Goal: Task Accomplishment & Management: Manage account settings

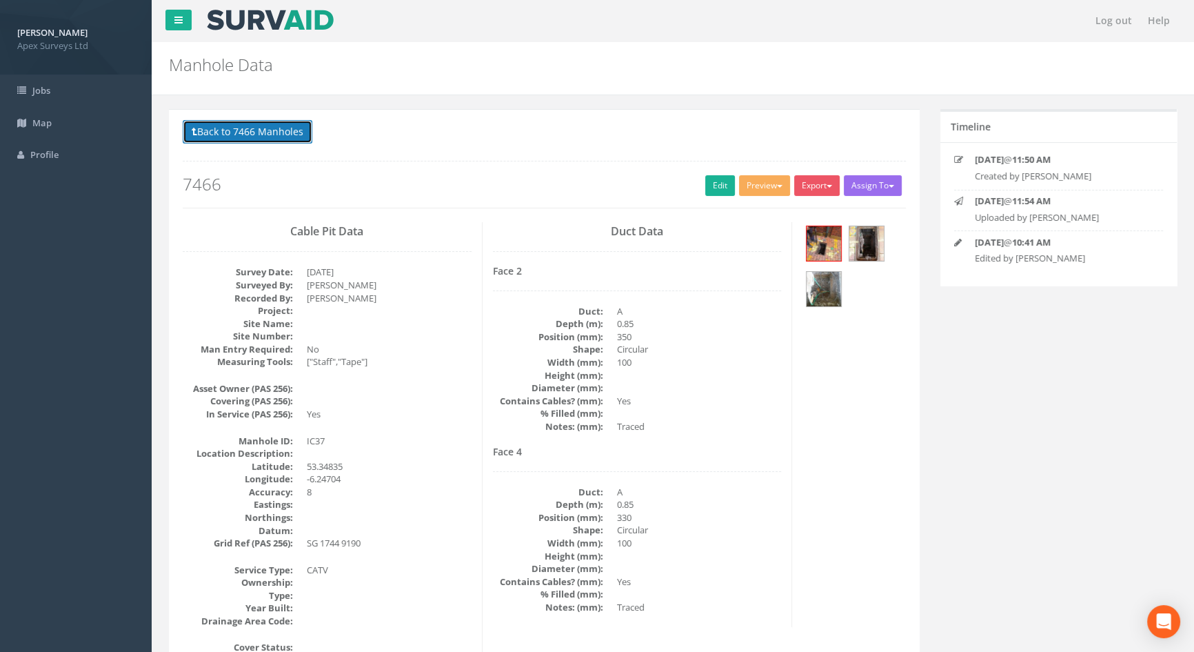
click at [299, 133] on button "Back to 7466 Manholes" at bounding box center [248, 131] width 130 height 23
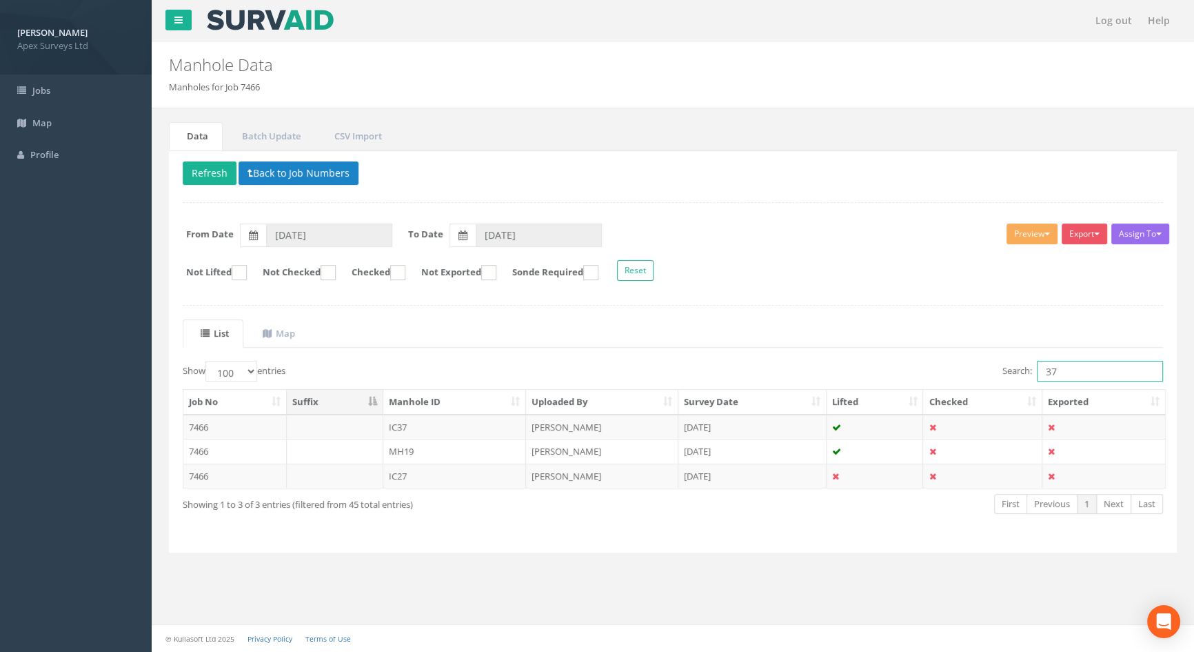
click at [1076, 377] on input "37" at bounding box center [1100, 371] width 126 height 21
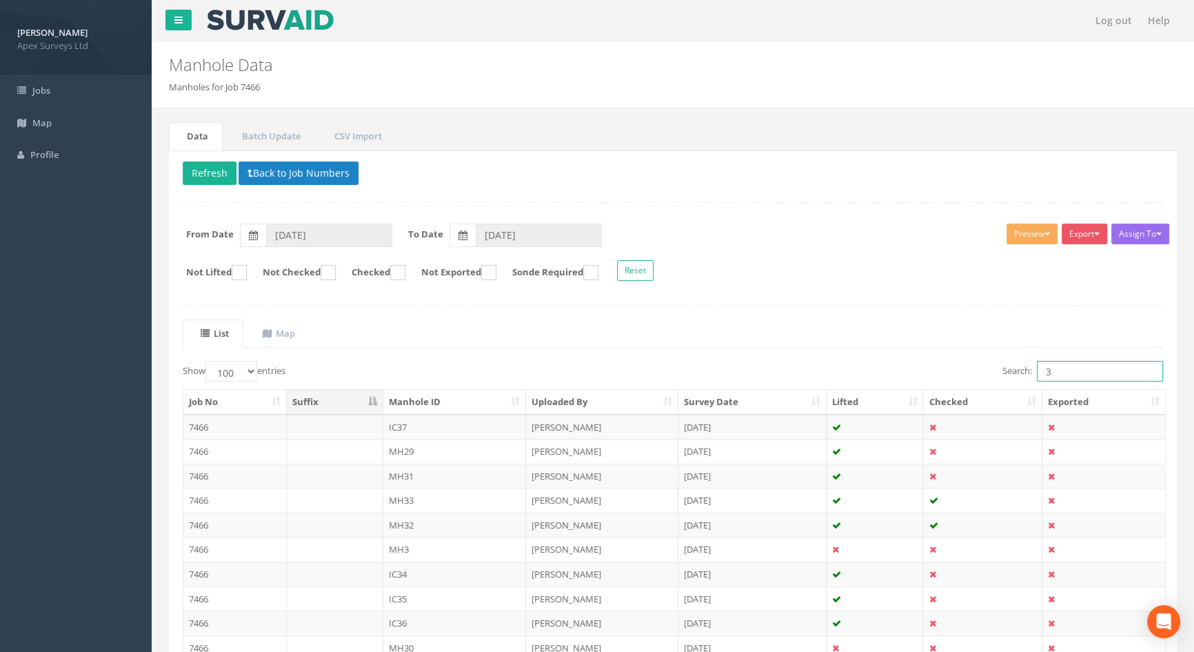
click at [1063, 373] on input "3" at bounding box center [1100, 371] width 126 height 21
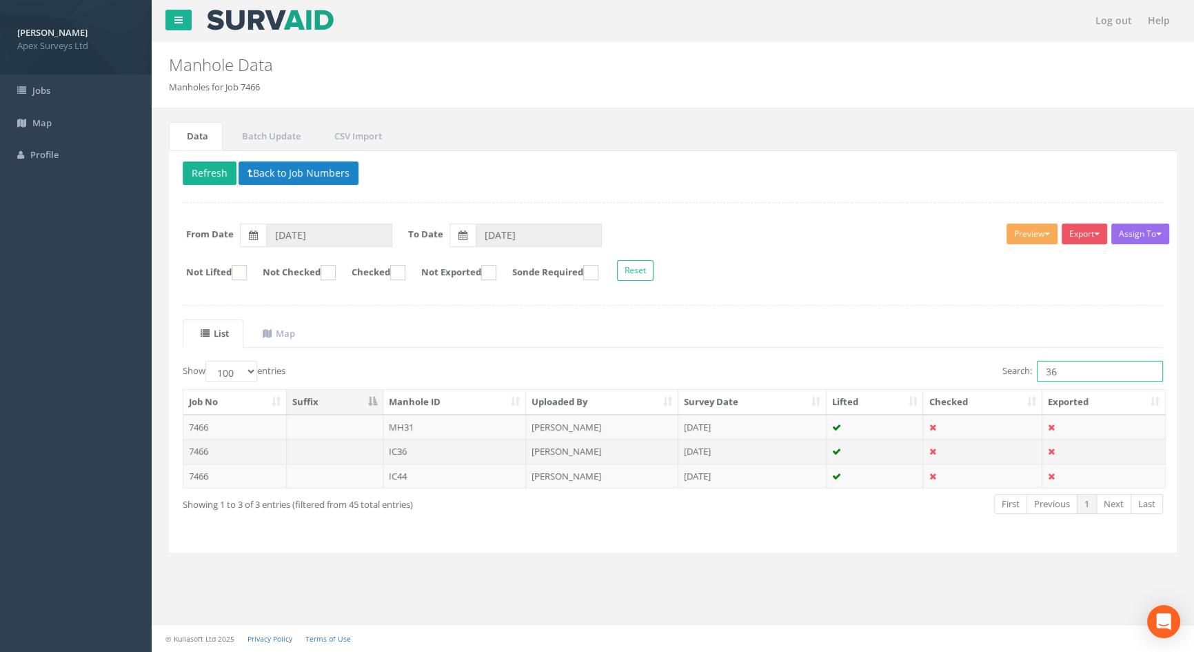
type input "36"
click at [417, 443] on td "IC36" at bounding box center [454, 451] width 143 height 25
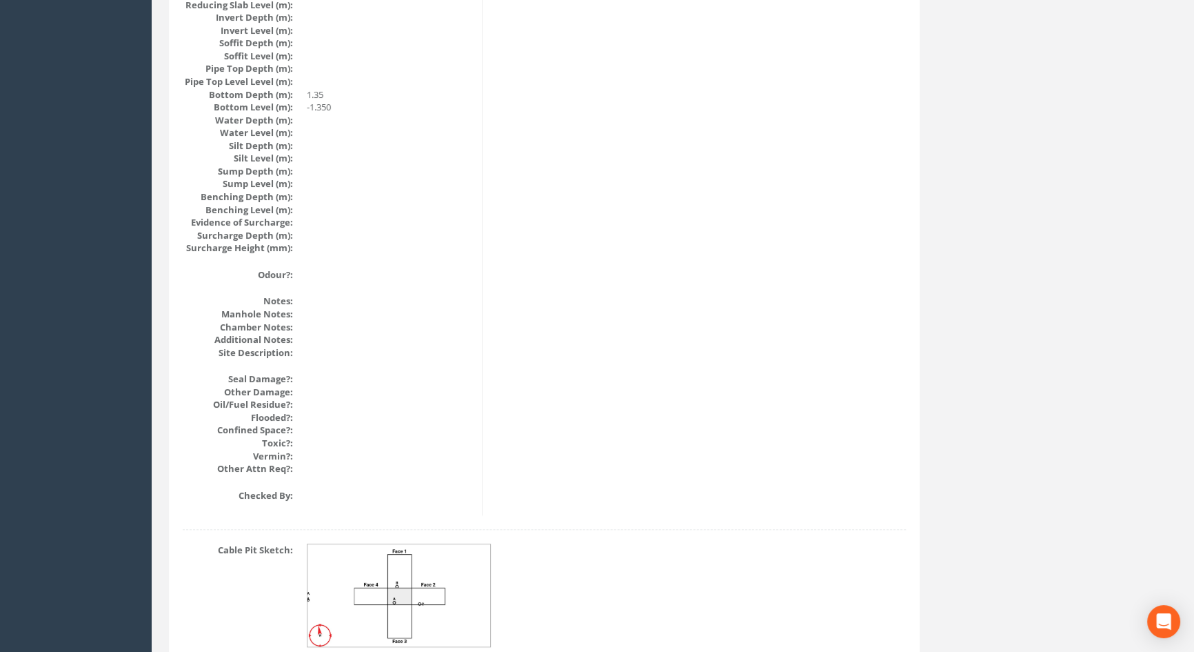
scroll to position [1475, 0]
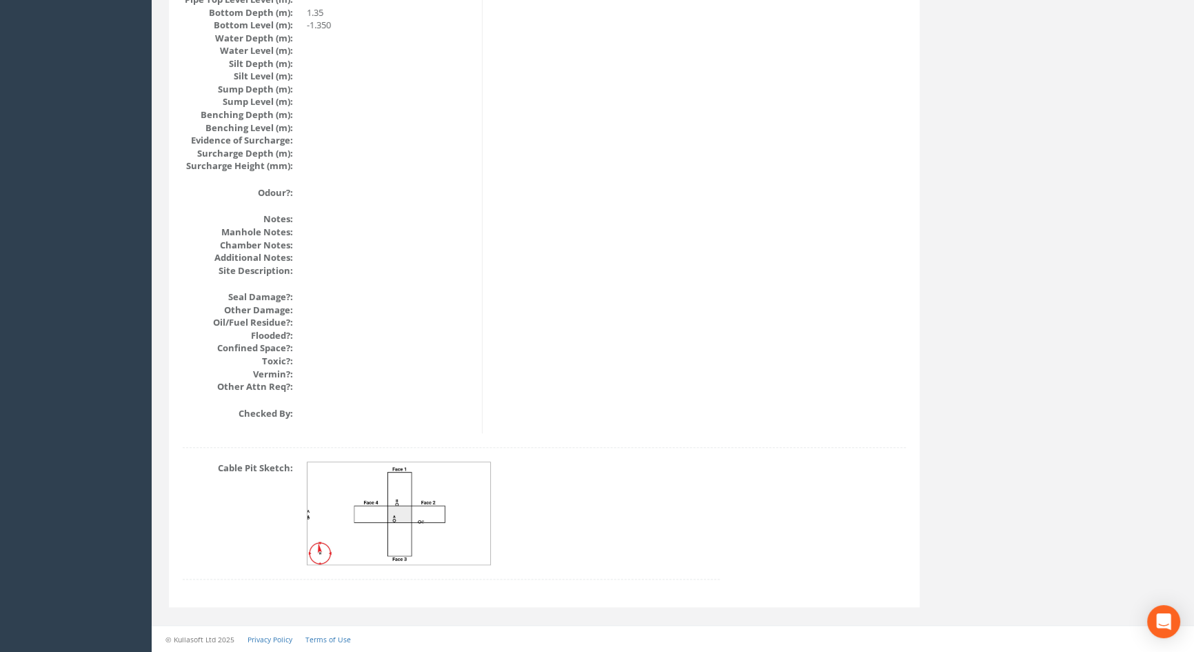
click at [414, 512] on img at bounding box center [400, 513] width 184 height 103
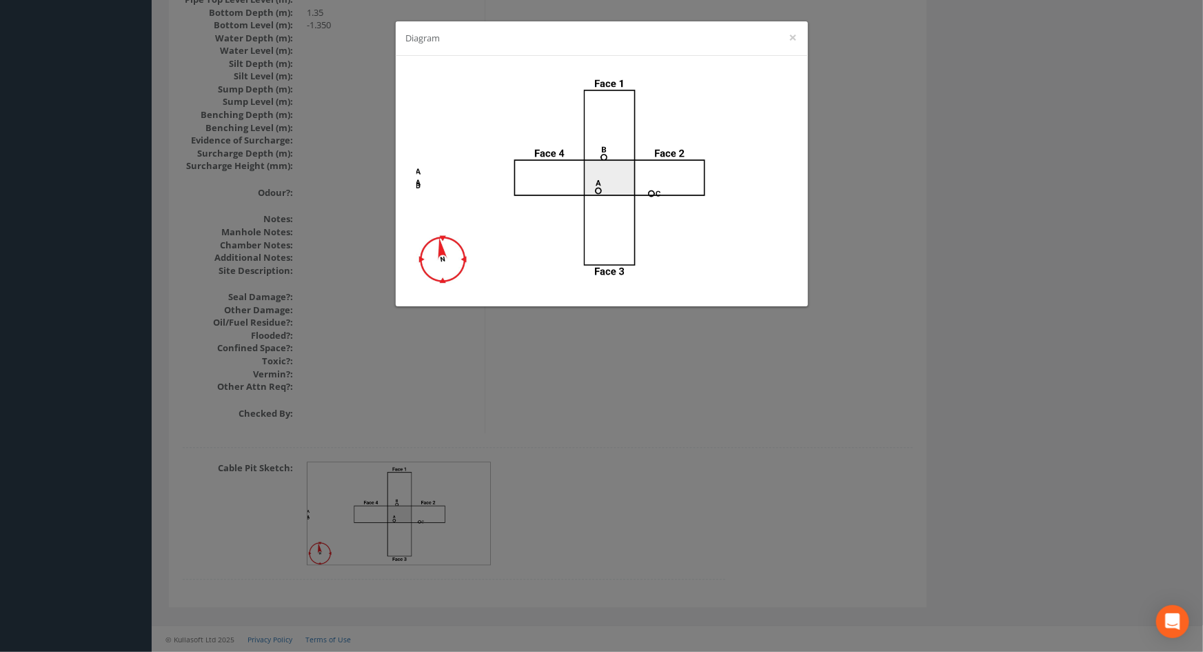
click at [679, 377] on div "Diagram ×" at bounding box center [601, 326] width 1203 height 652
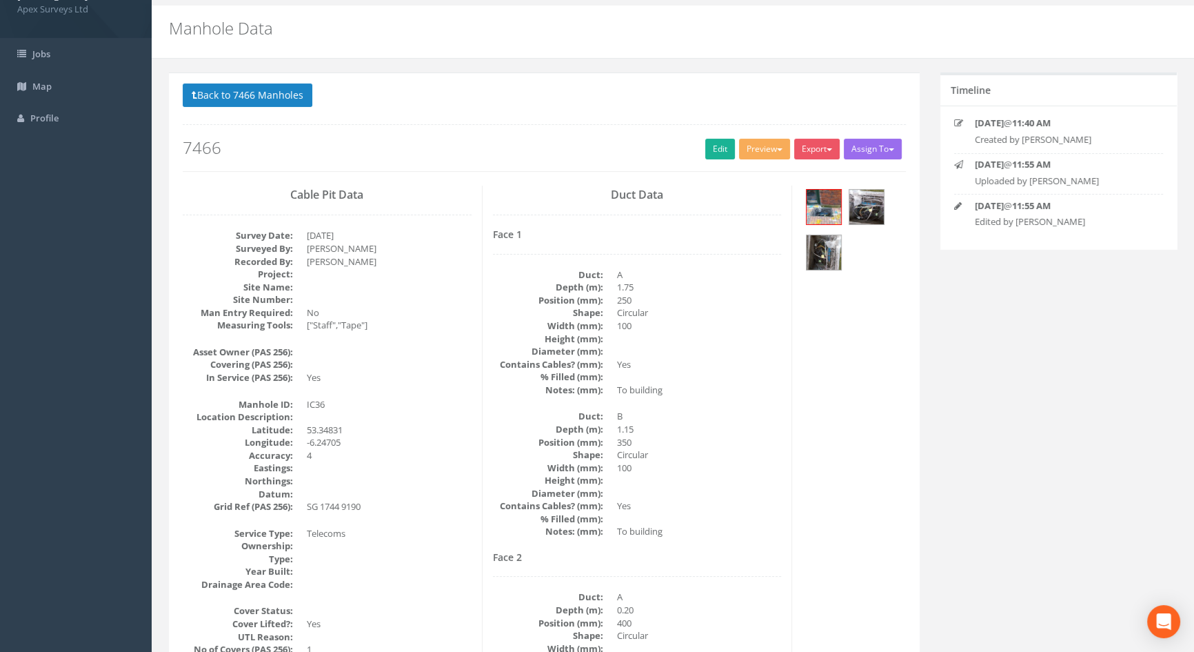
scroll to position [33, 0]
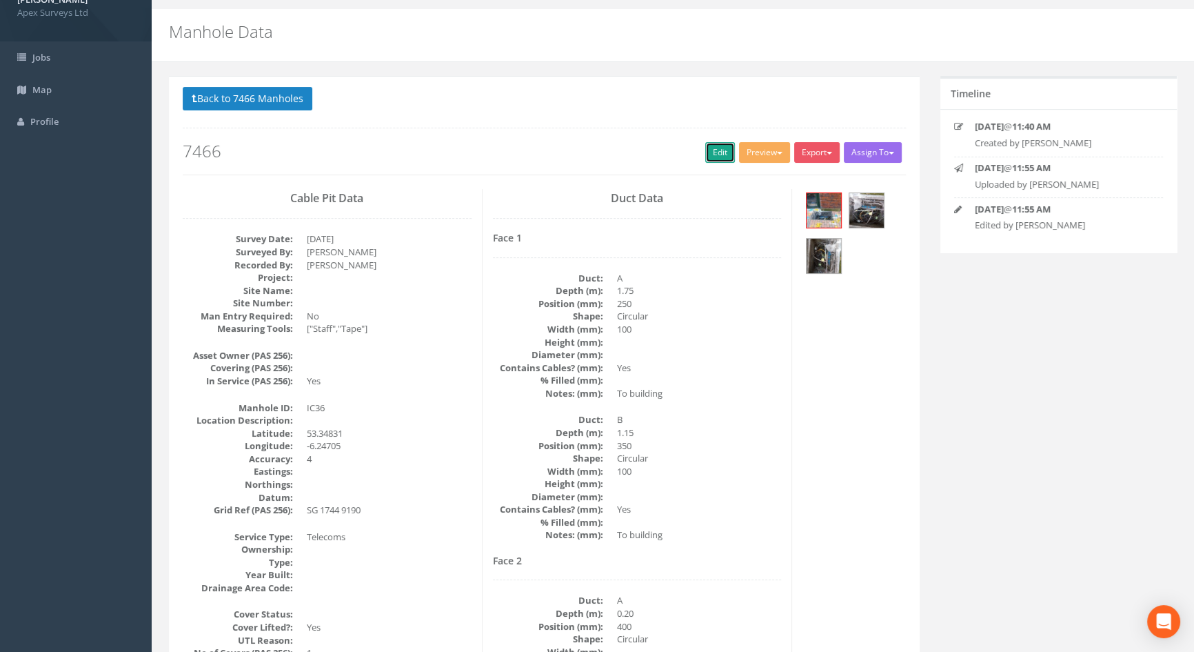
click at [716, 149] on link "Edit" at bounding box center [720, 152] width 30 height 21
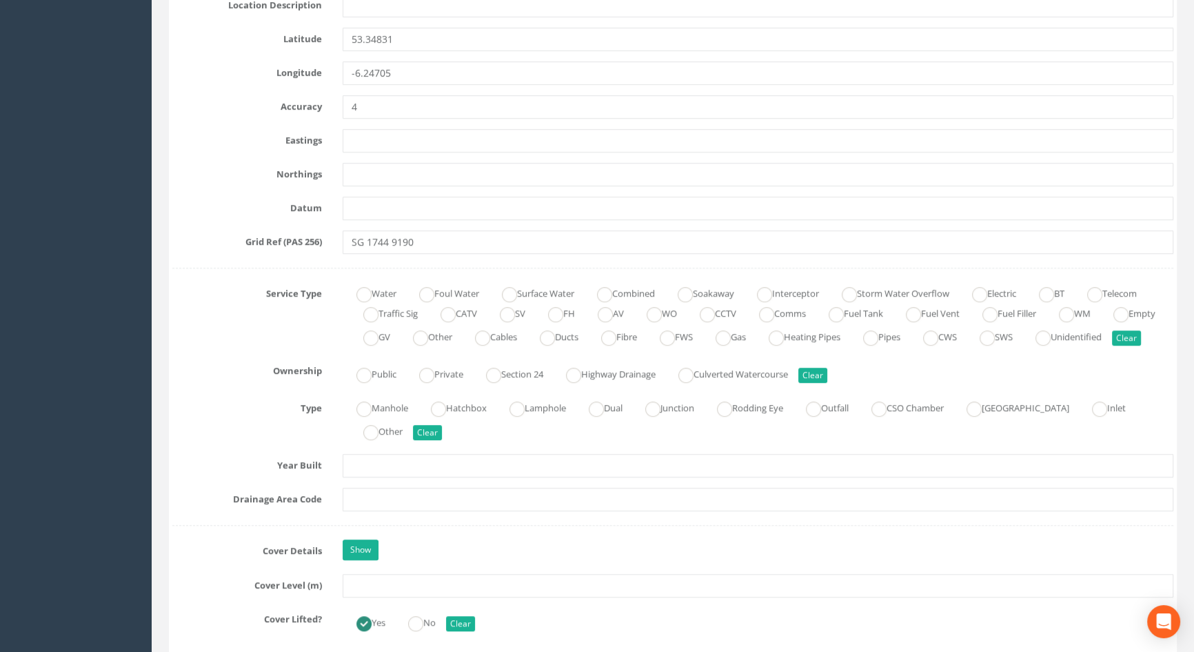
scroll to position [910, 0]
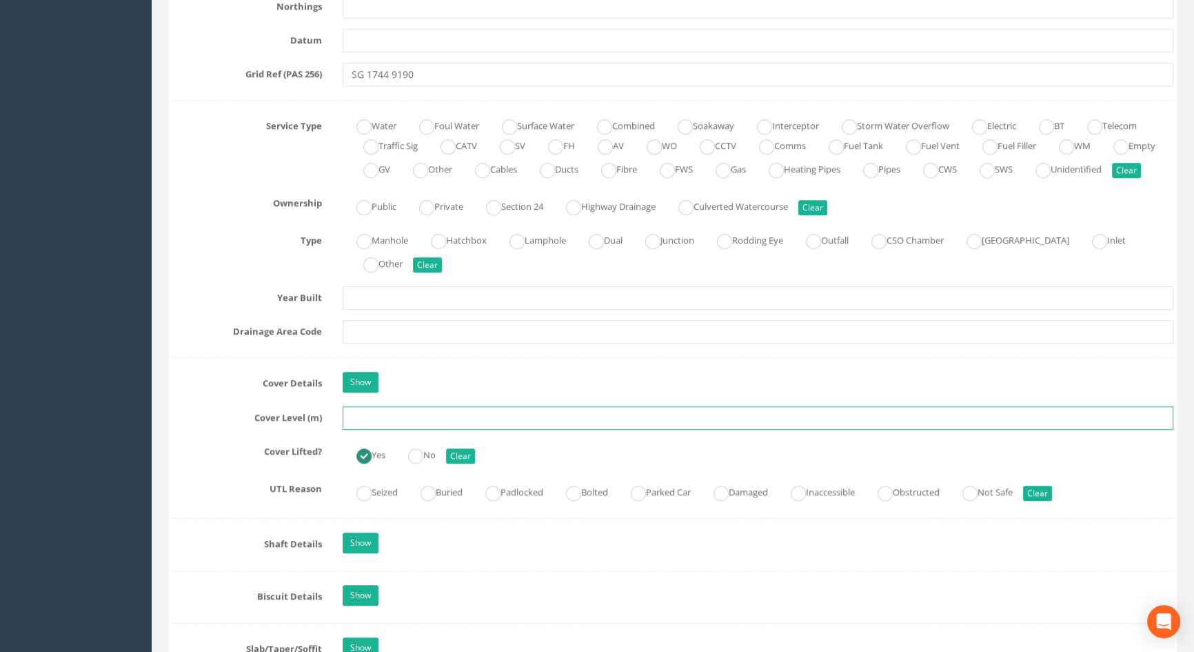
click at [398, 427] on input "text" at bounding box center [758, 417] width 831 height 23
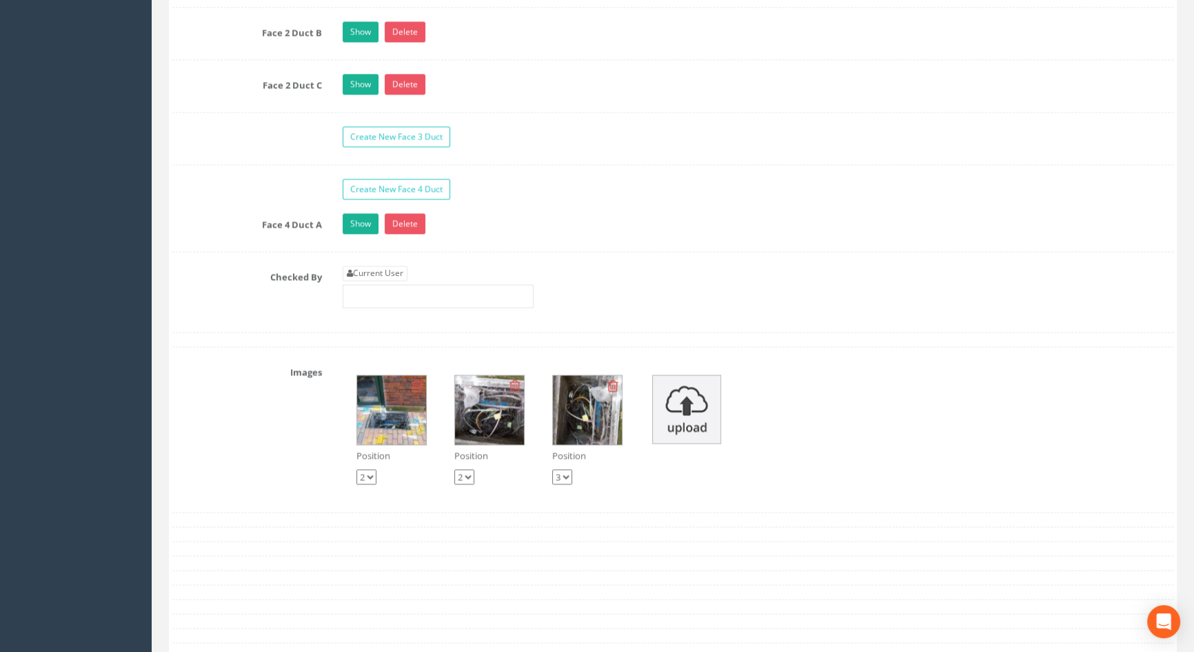
scroll to position [2477, 0]
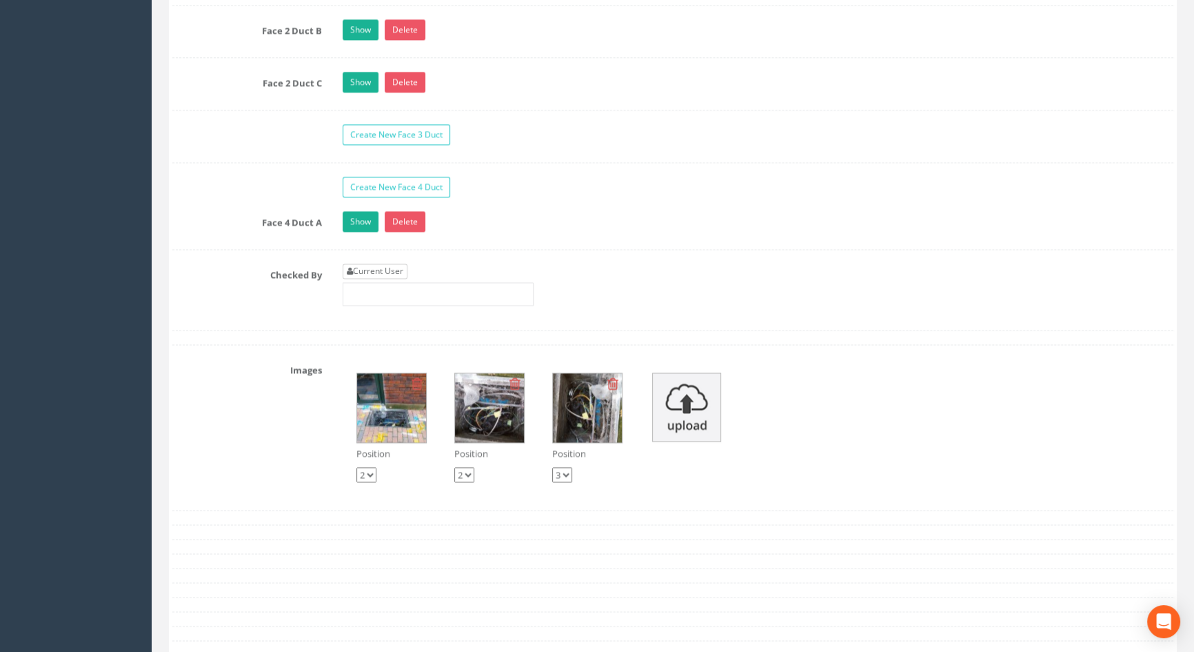
type input "3.62"
click at [386, 279] on link "Current User" at bounding box center [375, 270] width 65 height 15
type input "[PERSON_NAME]"
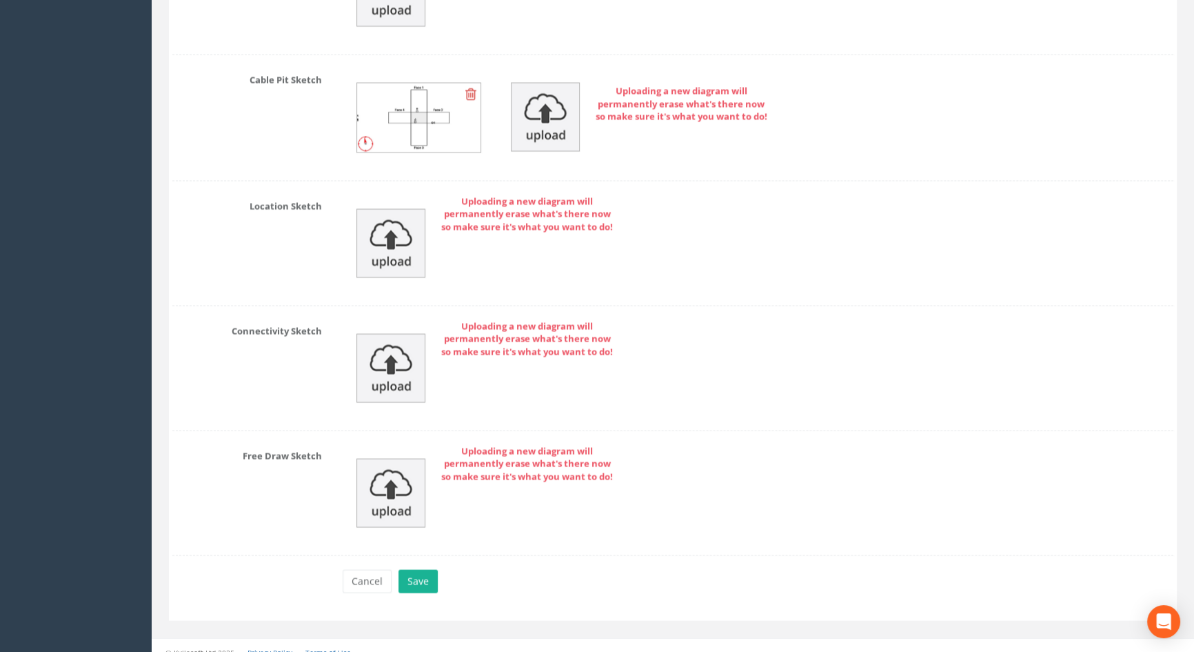
scroll to position [3274, 0]
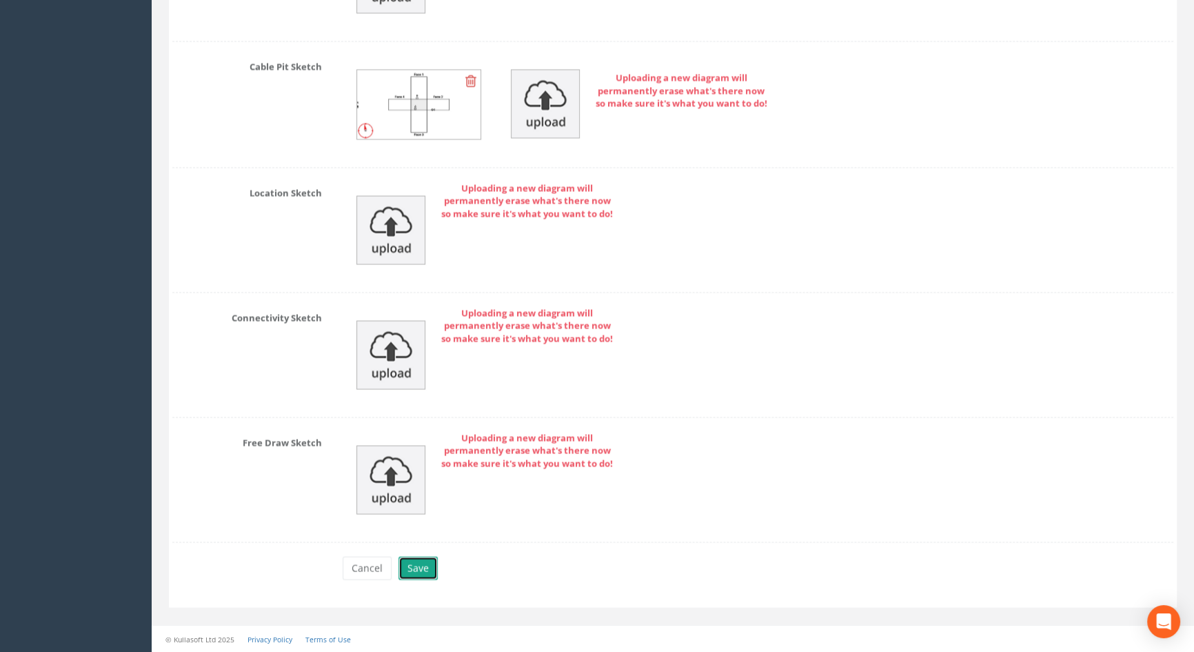
click at [416, 565] on button "Save" at bounding box center [418, 567] width 39 height 23
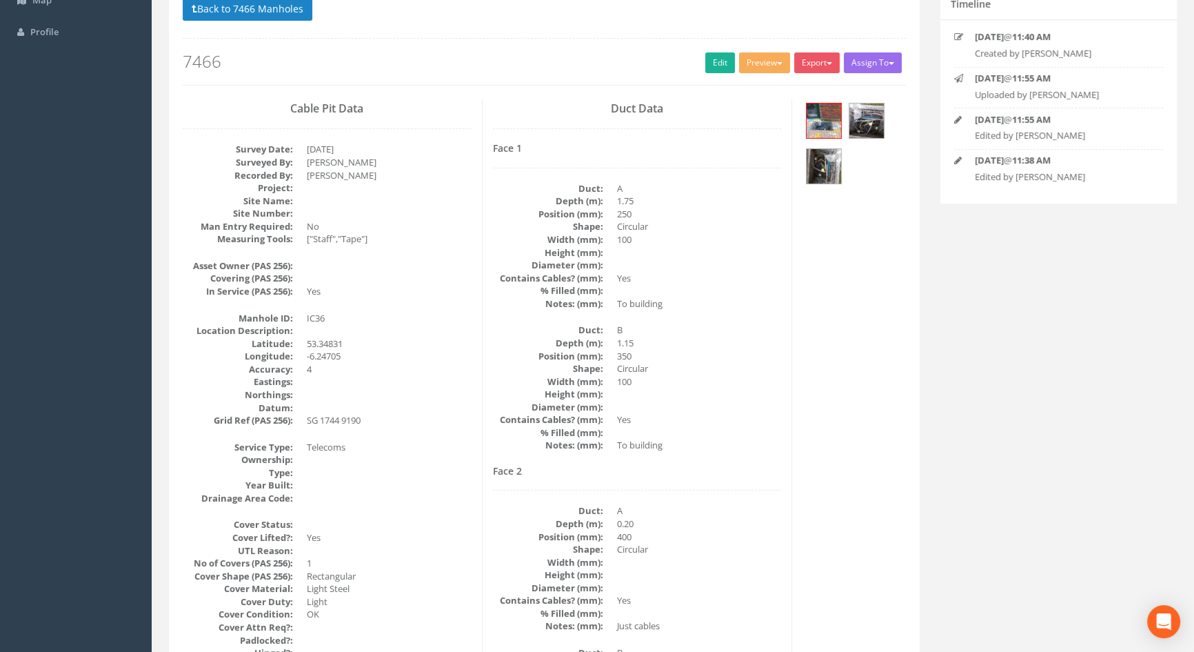
scroll to position [0, 0]
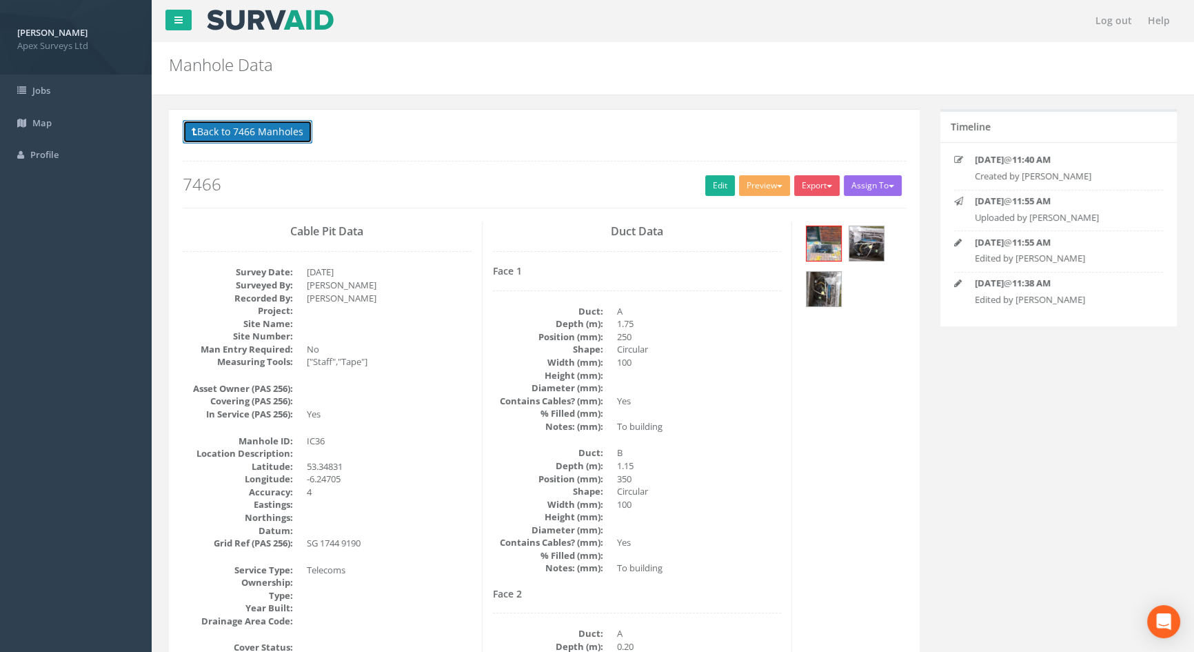
click at [255, 123] on button "Back to 7466 Manholes" at bounding box center [248, 131] width 130 height 23
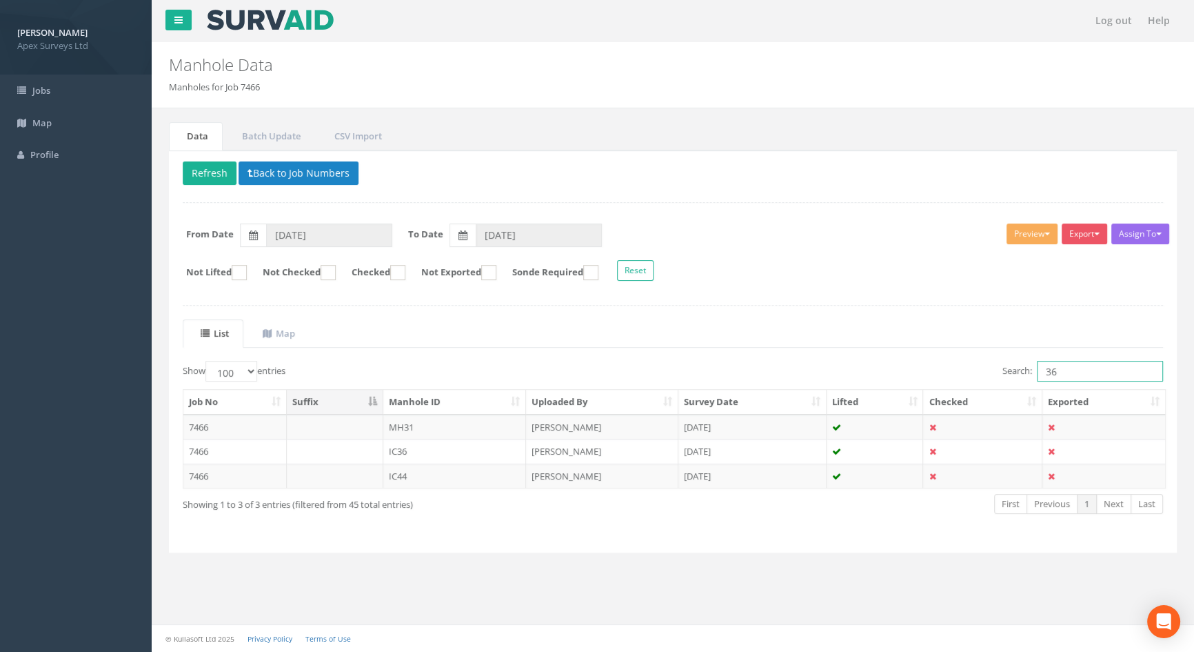
click at [1073, 369] on input "36" at bounding box center [1100, 371] width 126 height 21
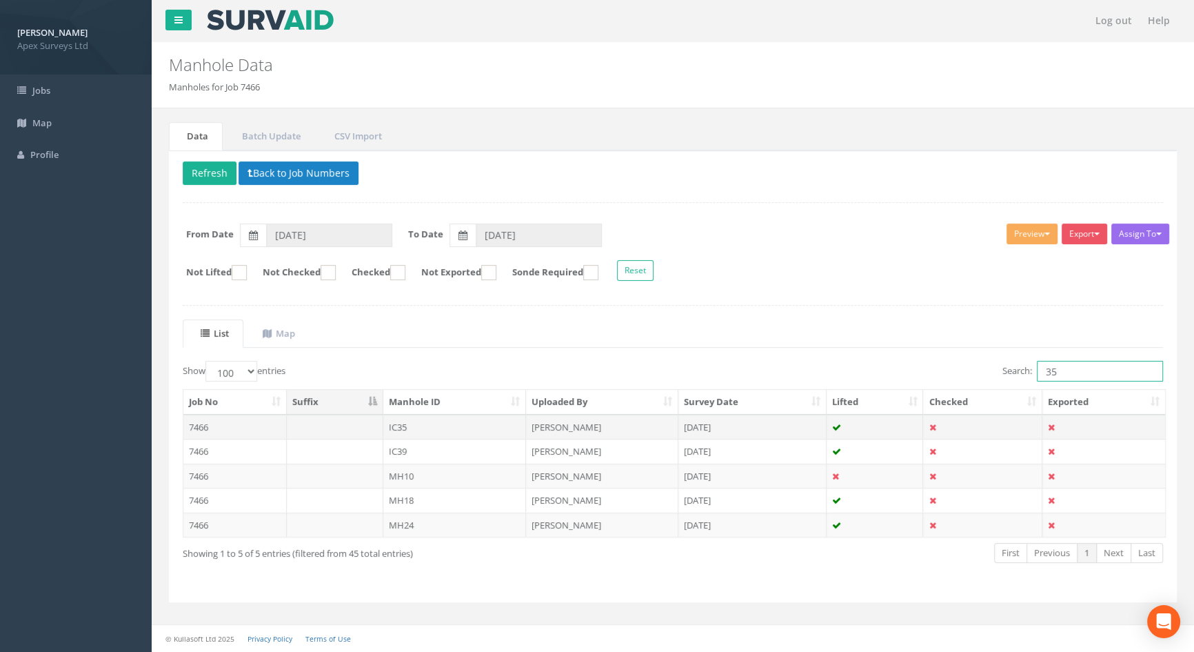
type input "35"
click at [401, 422] on td "IC35" at bounding box center [454, 426] width 143 height 25
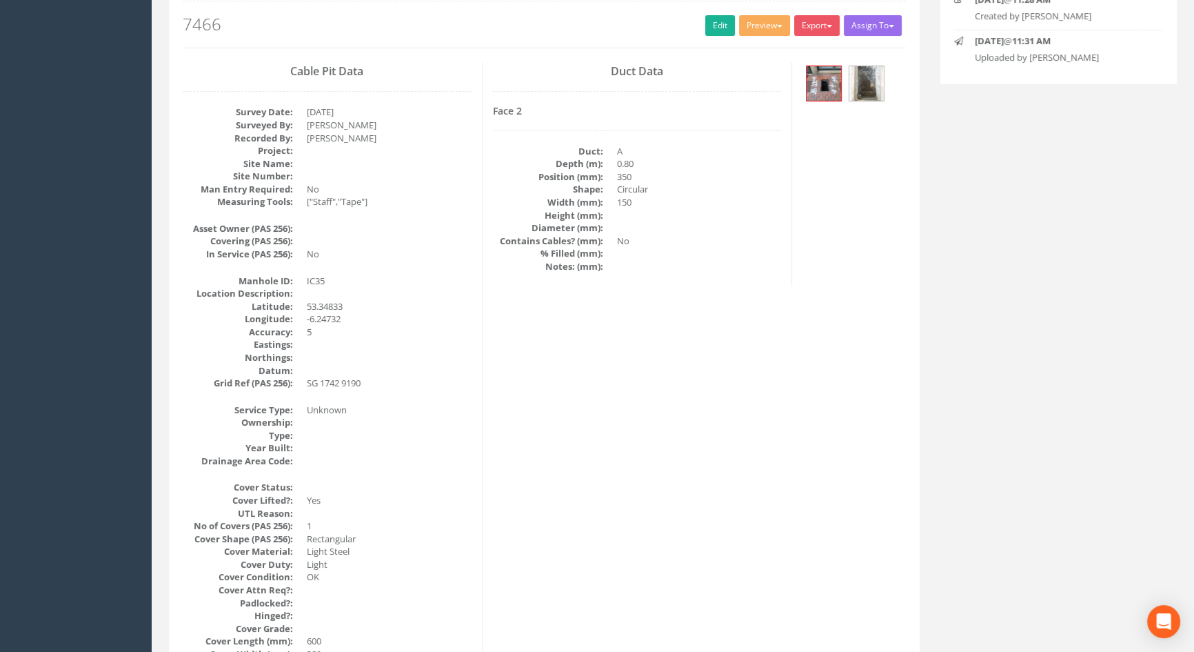
scroll to position [33, 0]
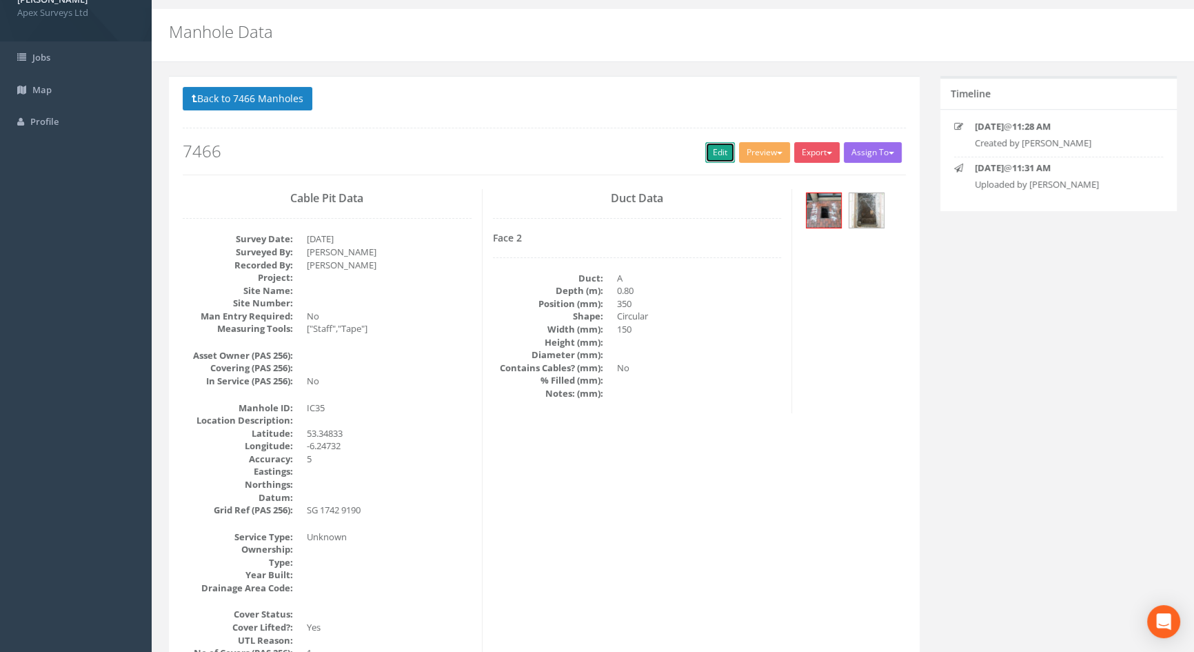
click at [714, 151] on link "Edit" at bounding box center [720, 152] width 30 height 21
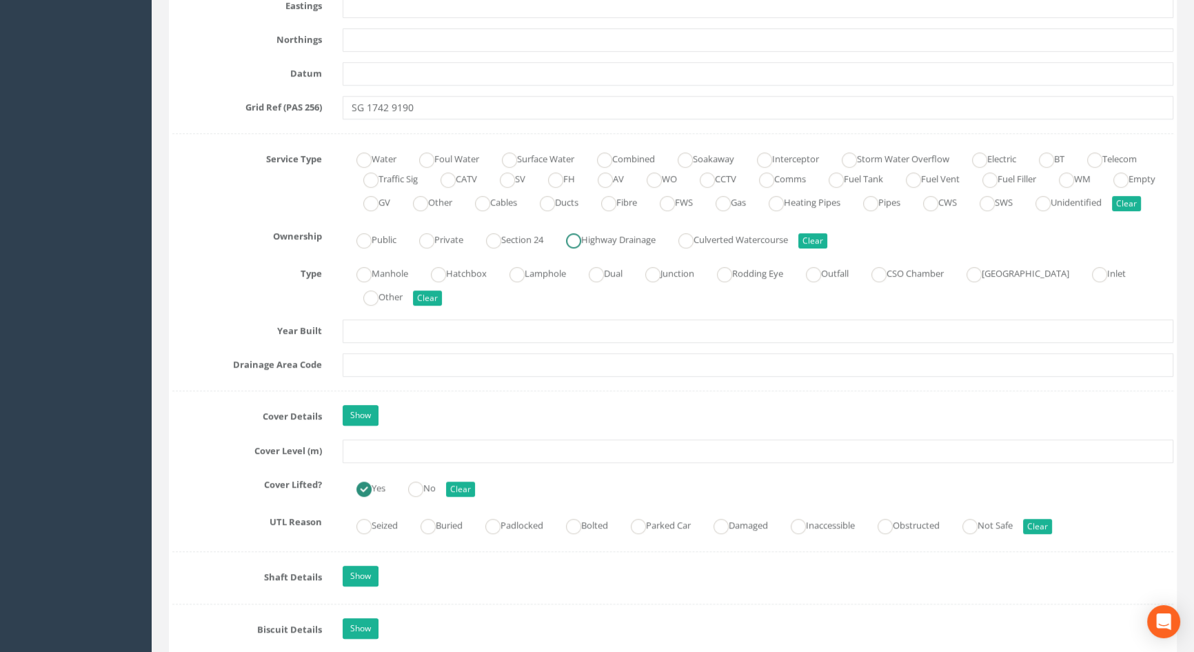
scroll to position [1036, 0]
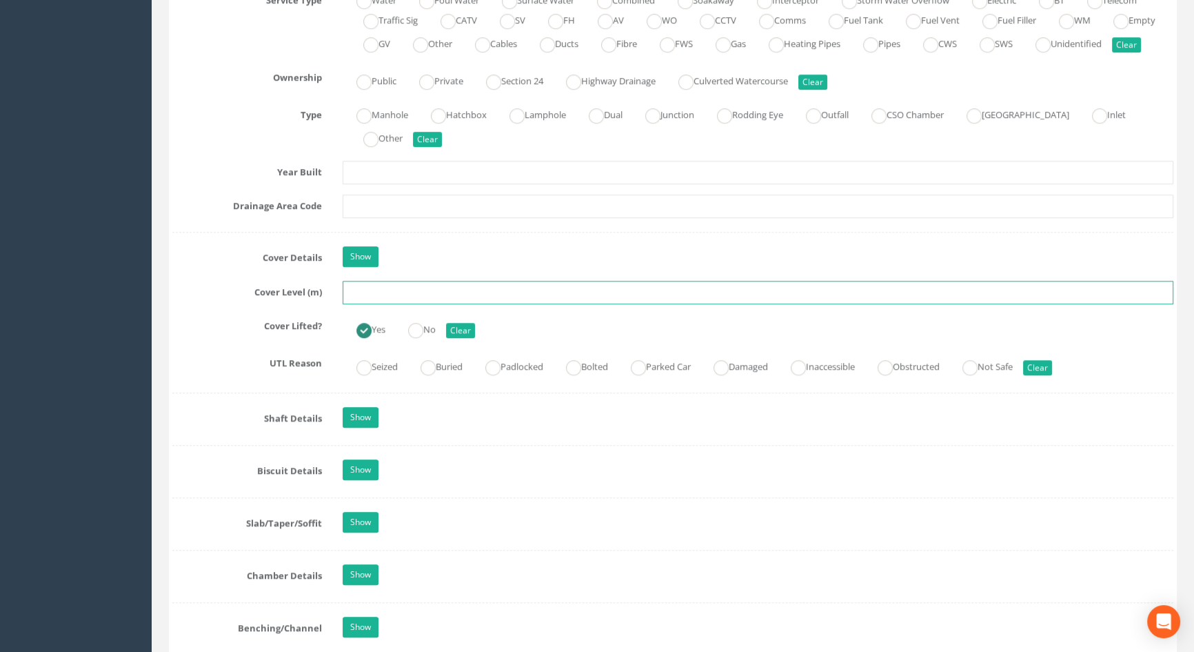
click at [369, 304] on input "text" at bounding box center [758, 292] width 831 height 23
type input "3.63"
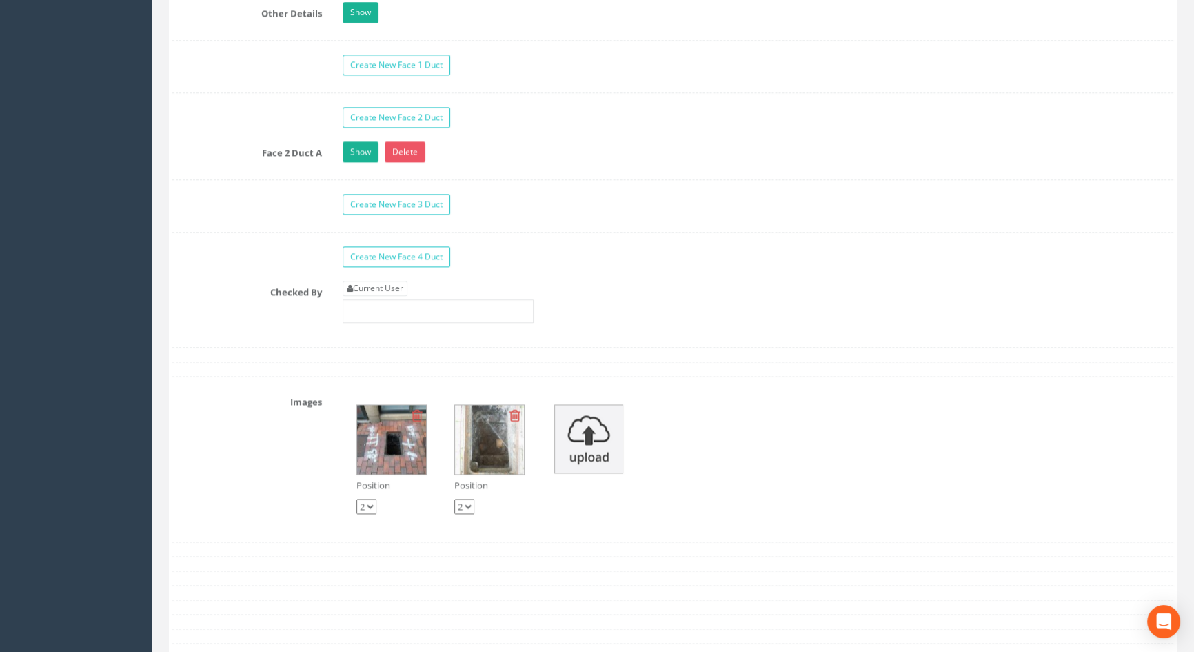
scroll to position [2352, 0]
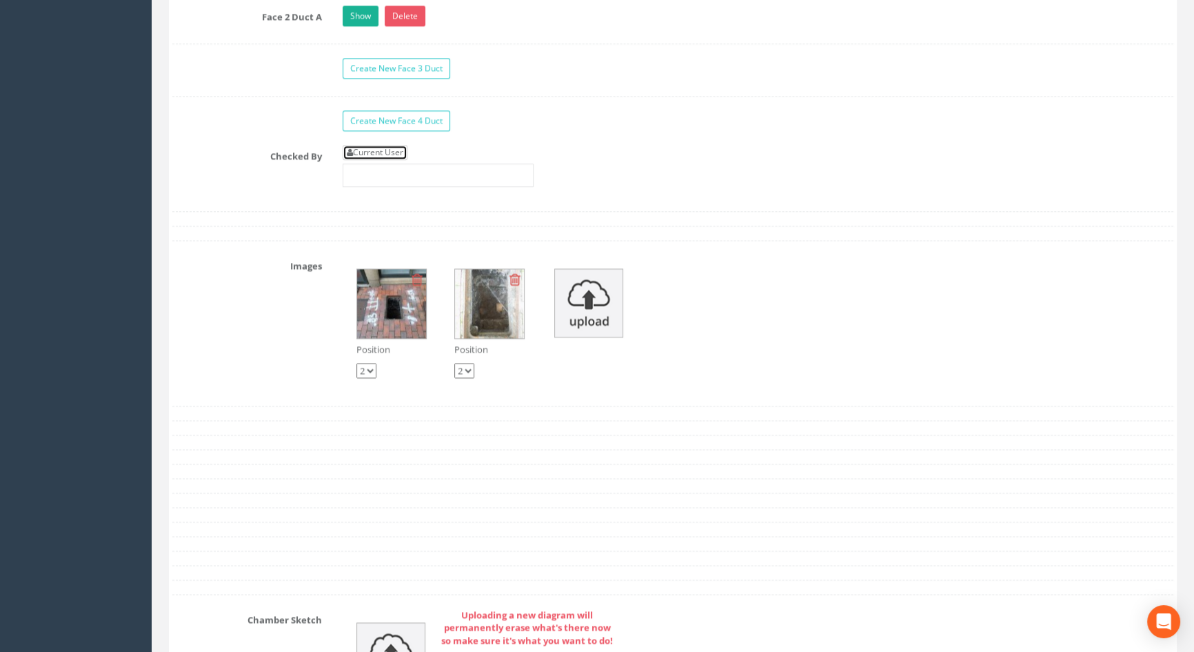
click at [402, 160] on link "Current User" at bounding box center [375, 152] width 65 height 15
type input "[PERSON_NAME]"
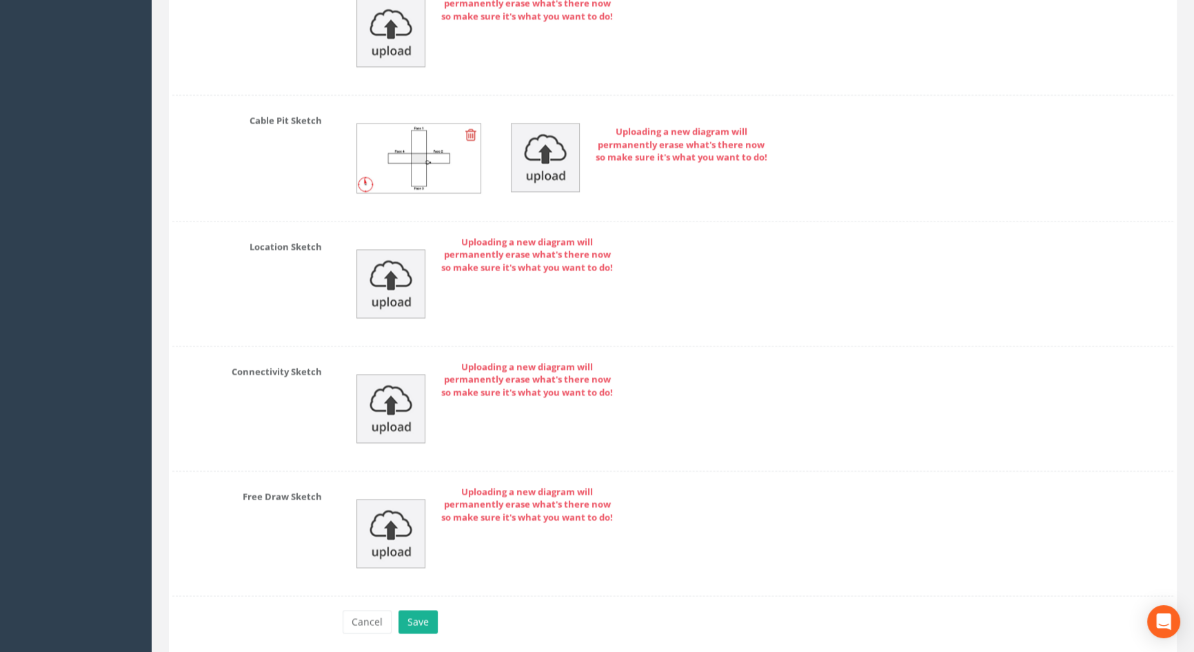
scroll to position [3044, 0]
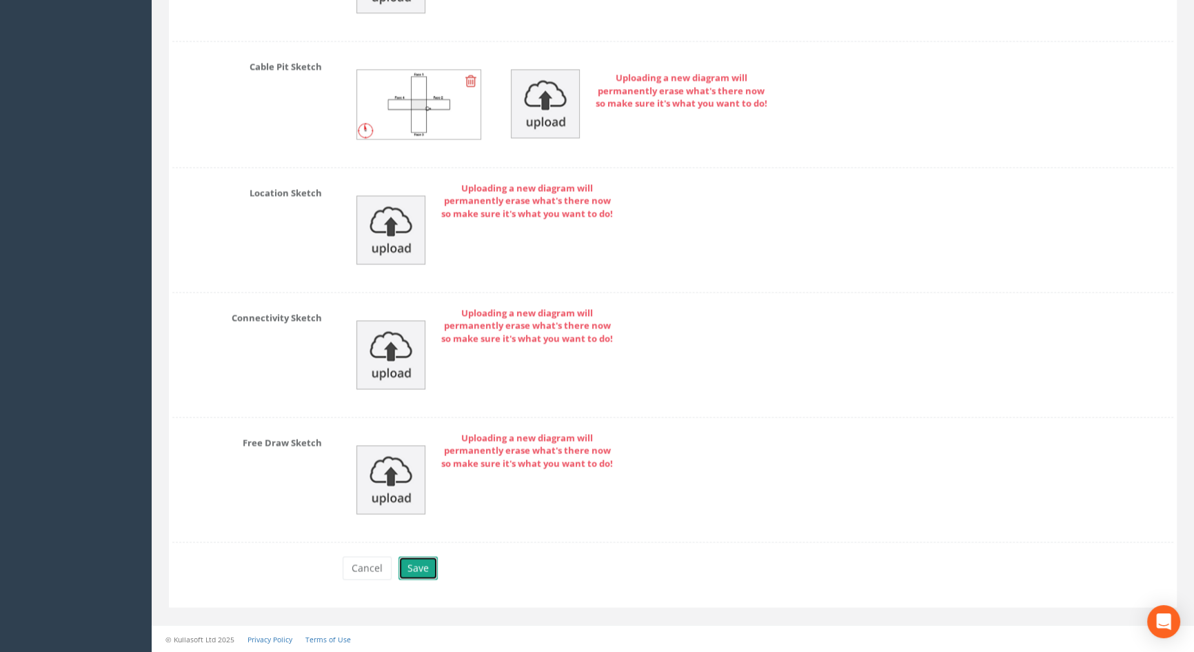
click at [423, 565] on button "Save" at bounding box center [418, 567] width 39 height 23
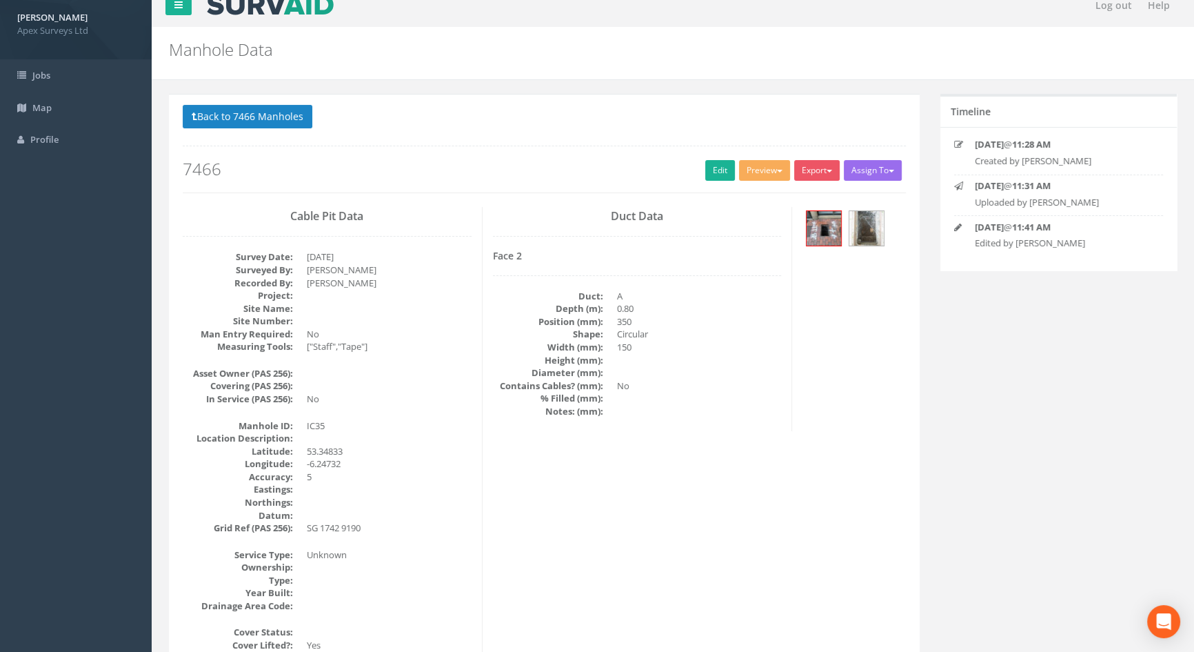
scroll to position [0, 0]
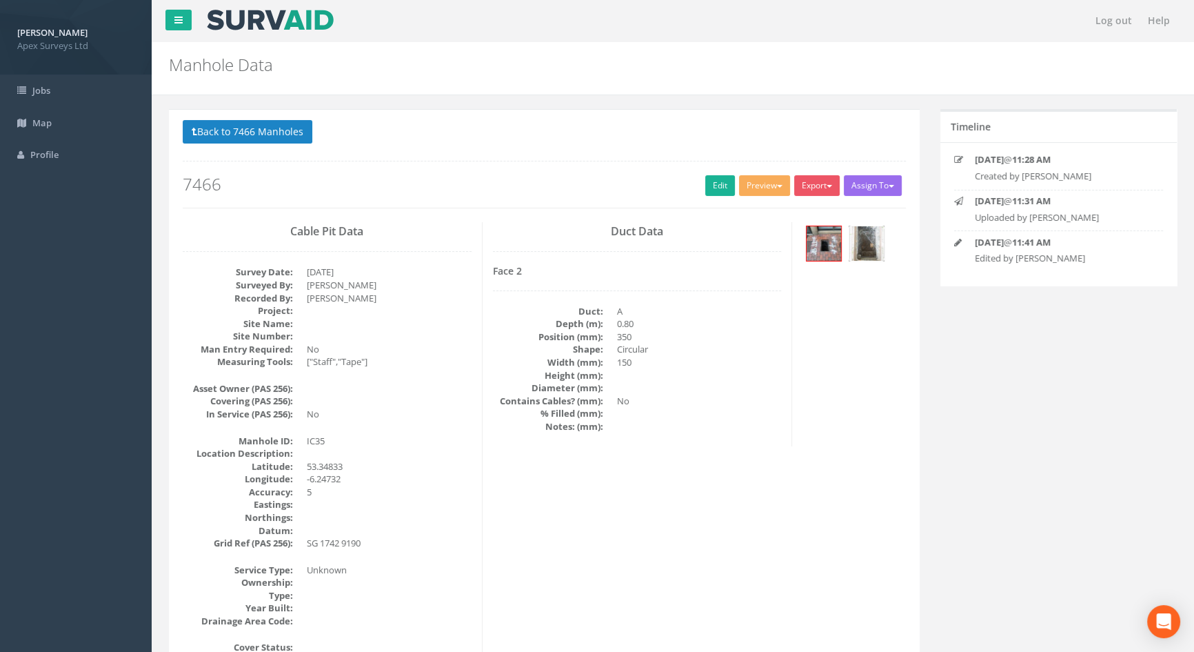
click at [876, 237] on img at bounding box center [866, 243] width 34 height 34
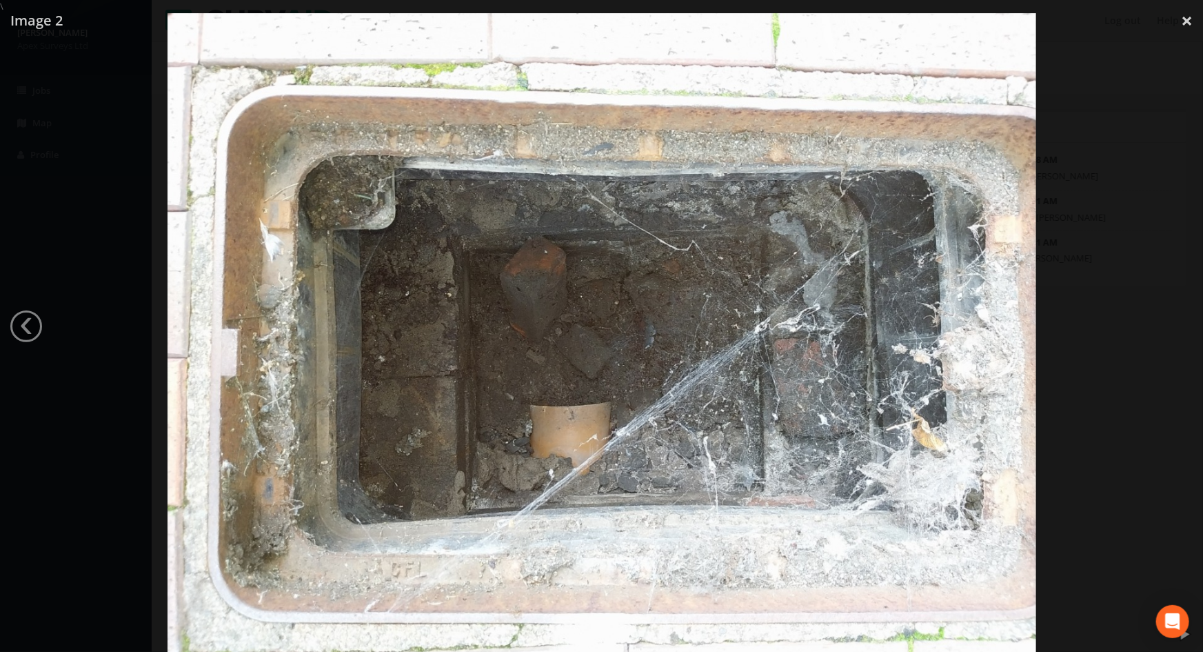
click at [109, 310] on div at bounding box center [601, 339] width 1203 height 652
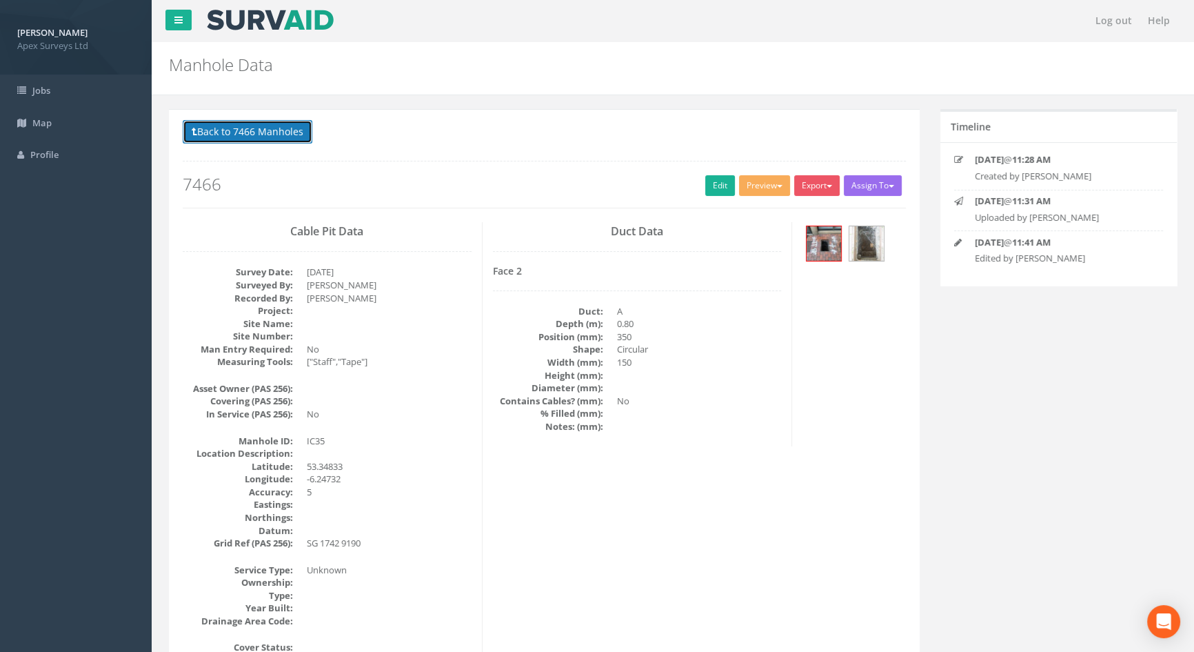
click at [248, 135] on button "Back to 7466 Manholes" at bounding box center [248, 131] width 130 height 23
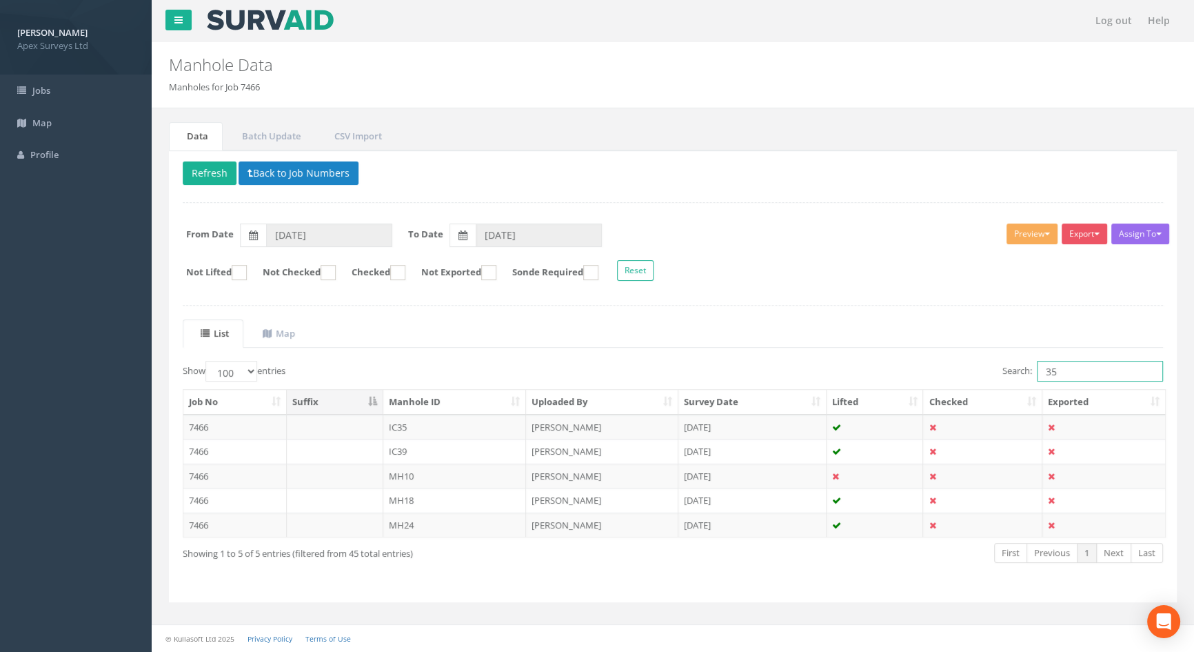
click at [1083, 372] on input "35" at bounding box center [1100, 371] width 126 height 21
type input "34"
click at [399, 453] on td "IC34" at bounding box center [454, 451] width 143 height 25
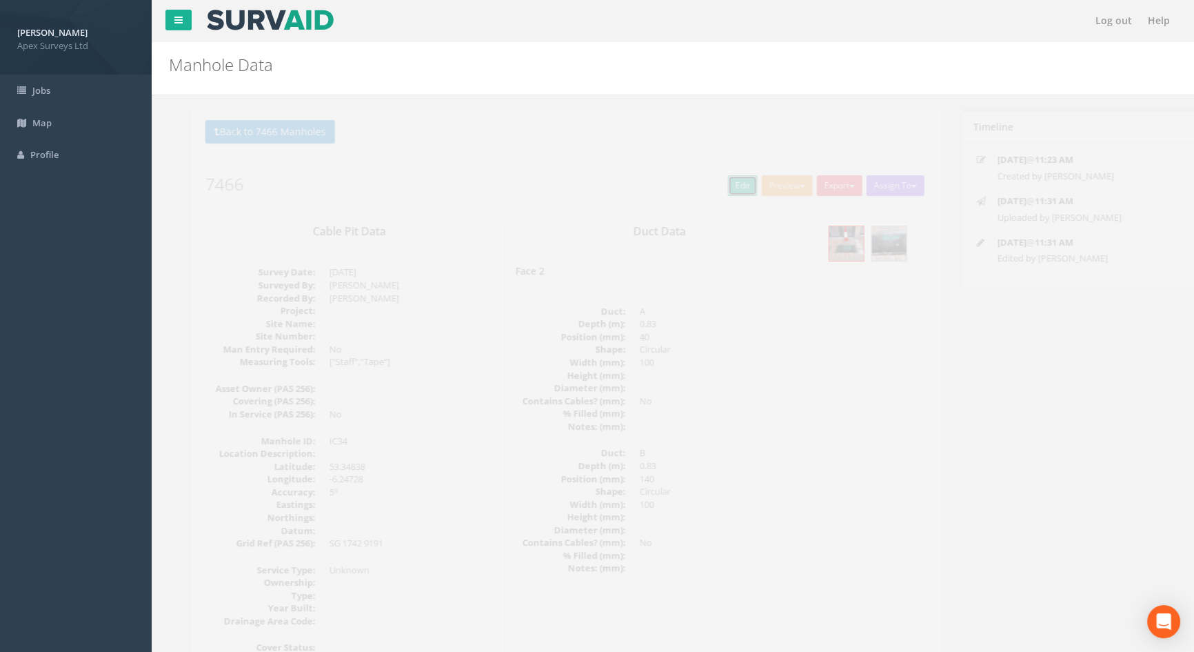
click at [717, 185] on link "Edit" at bounding box center [720, 185] width 30 height 21
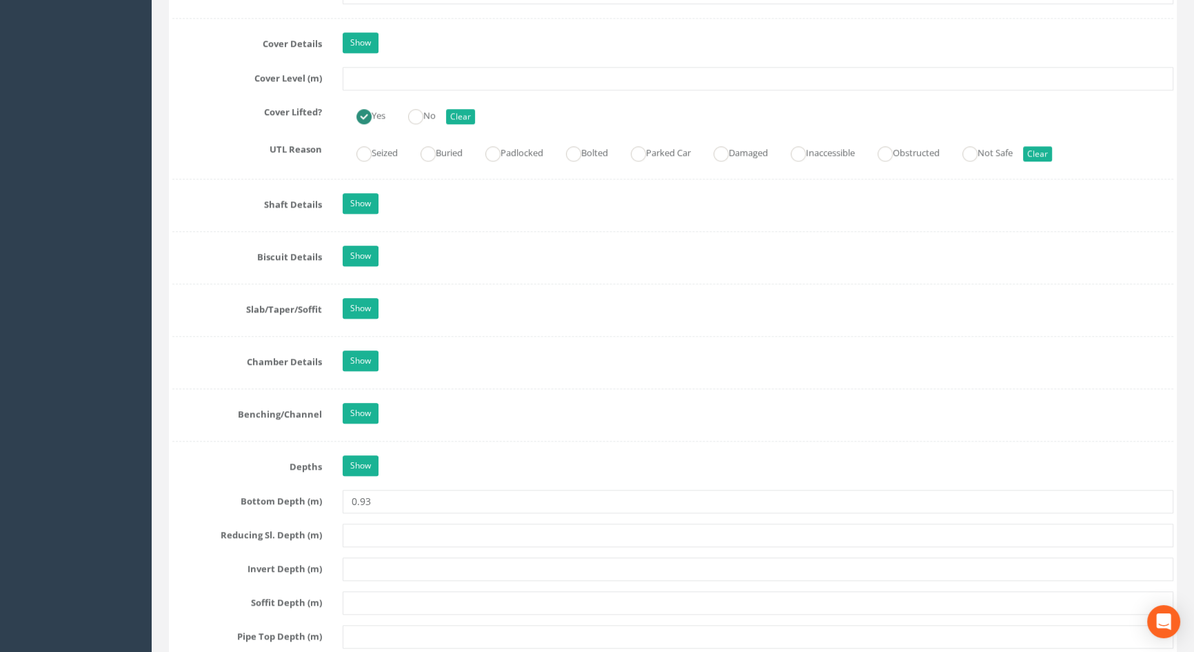
scroll to position [1254, 0]
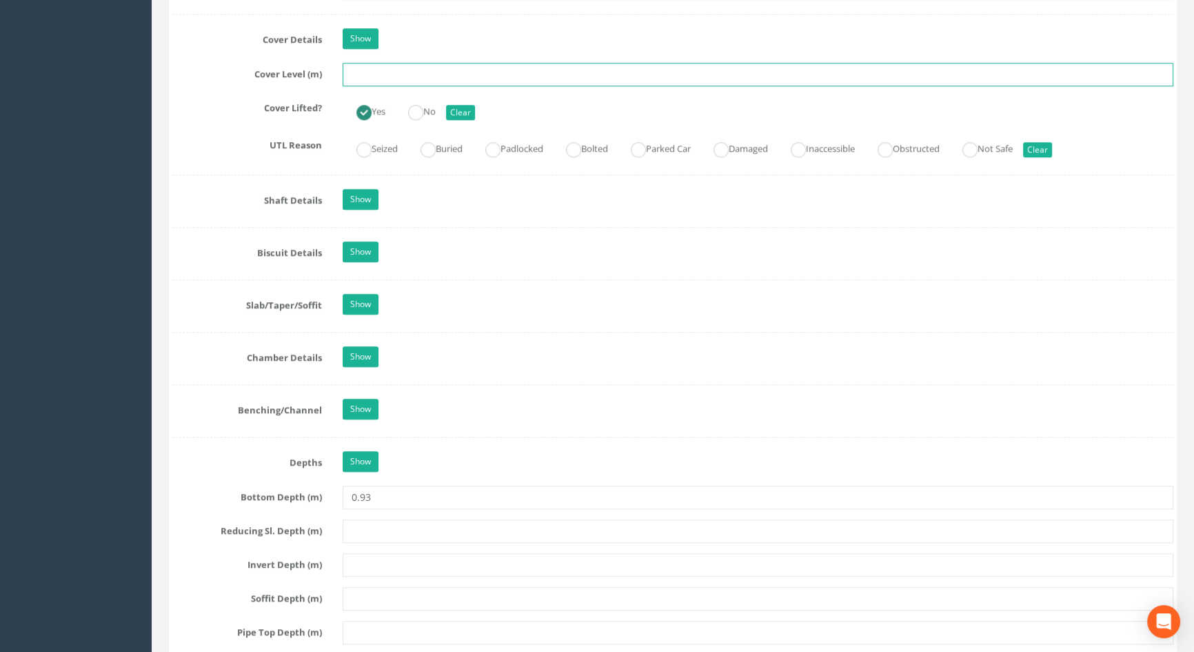
click at [381, 86] on input "text" at bounding box center [758, 74] width 831 height 23
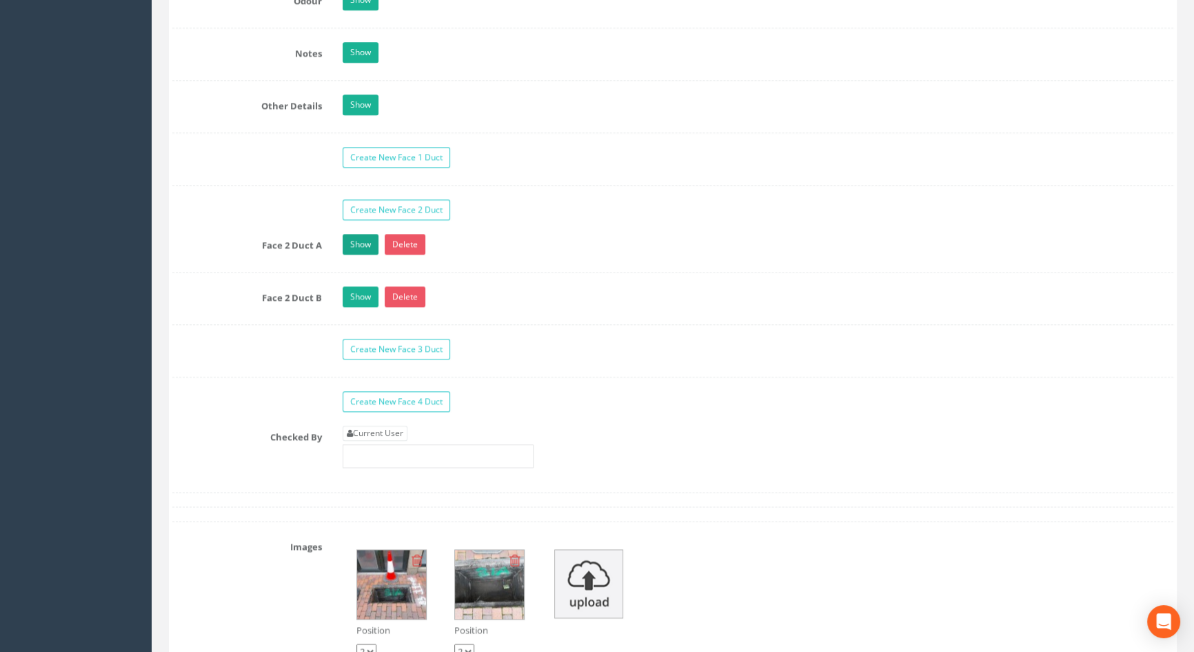
scroll to position [2256, 0]
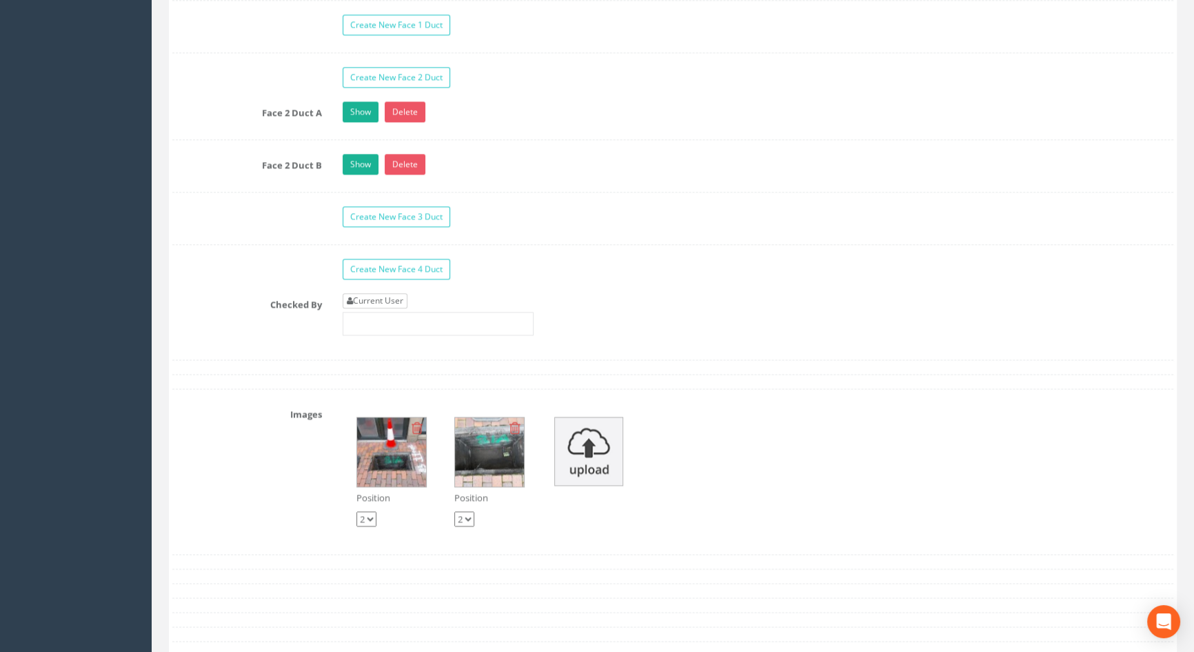
type input "3.62"
click at [376, 308] on link "Current User" at bounding box center [375, 300] width 65 height 15
type input "[PERSON_NAME]"
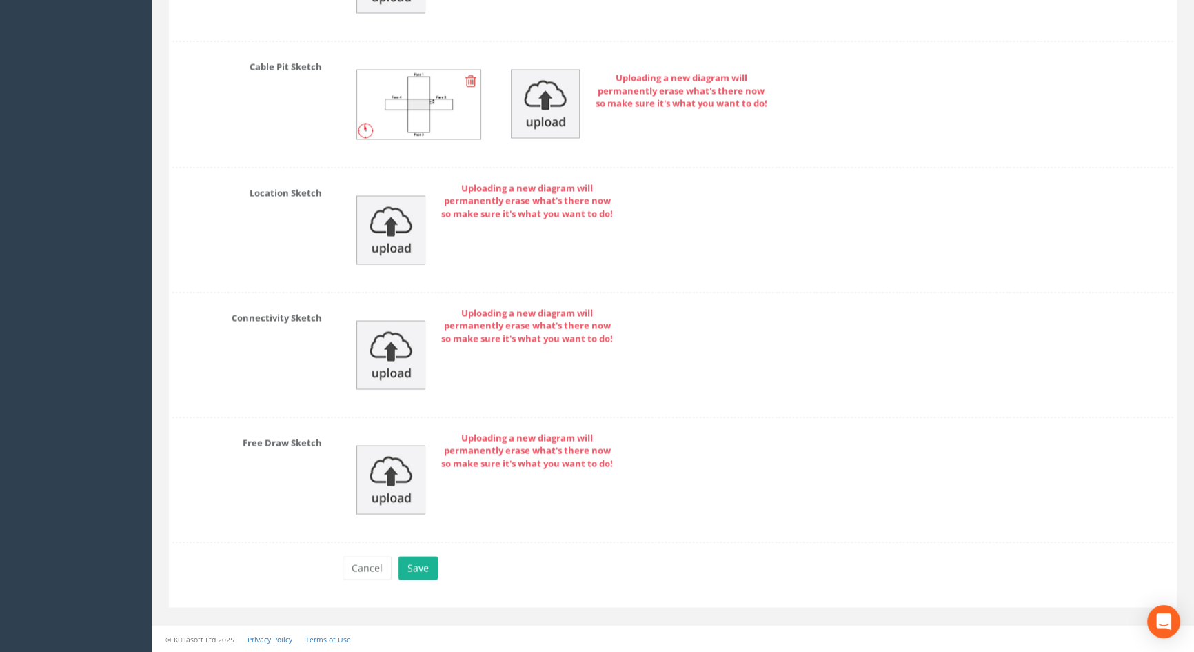
scroll to position [3097, 0]
click at [412, 569] on button "Save" at bounding box center [418, 567] width 39 height 23
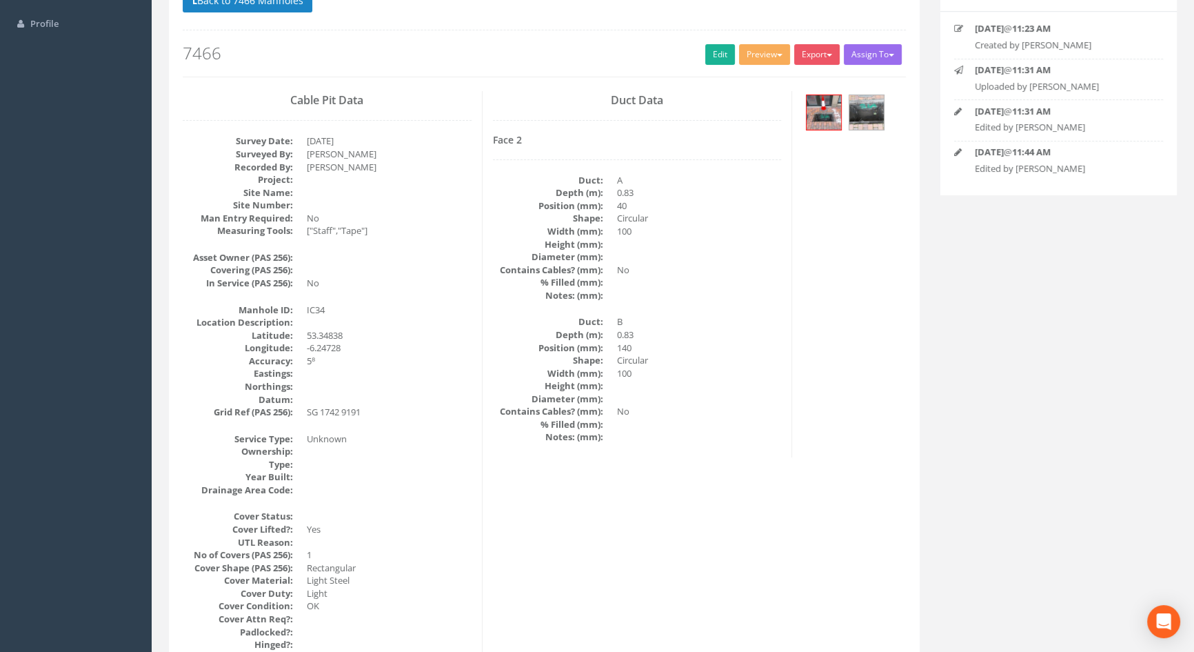
scroll to position [0, 0]
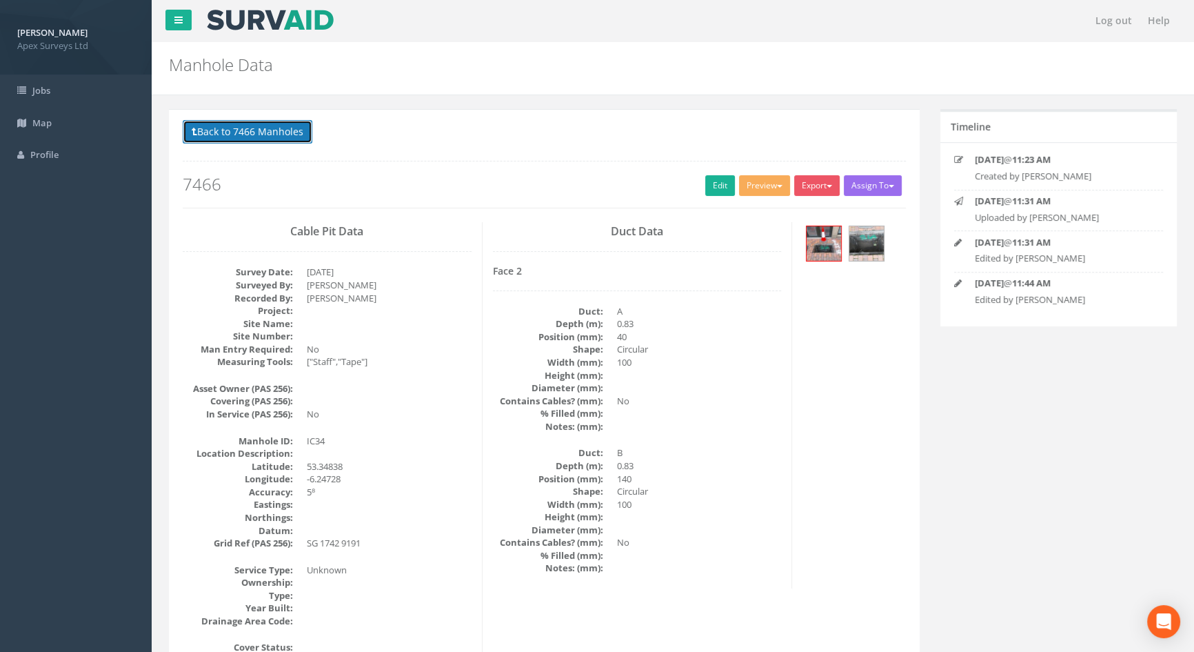
click at [245, 122] on button "Back to 7466 Manholes" at bounding box center [248, 131] width 130 height 23
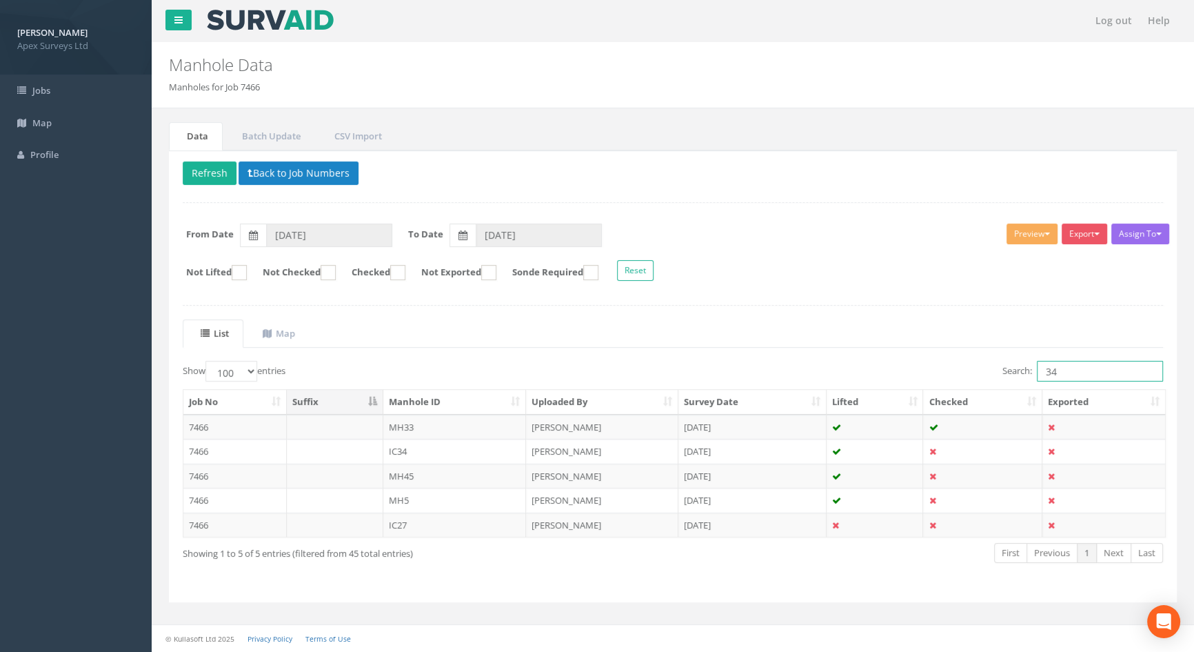
drag, startPoint x: 1082, startPoint y: 363, endPoint x: 1007, endPoint y: 360, distance: 75.2
click at [1007, 361] on label "Search: 34" at bounding box center [1083, 371] width 161 height 21
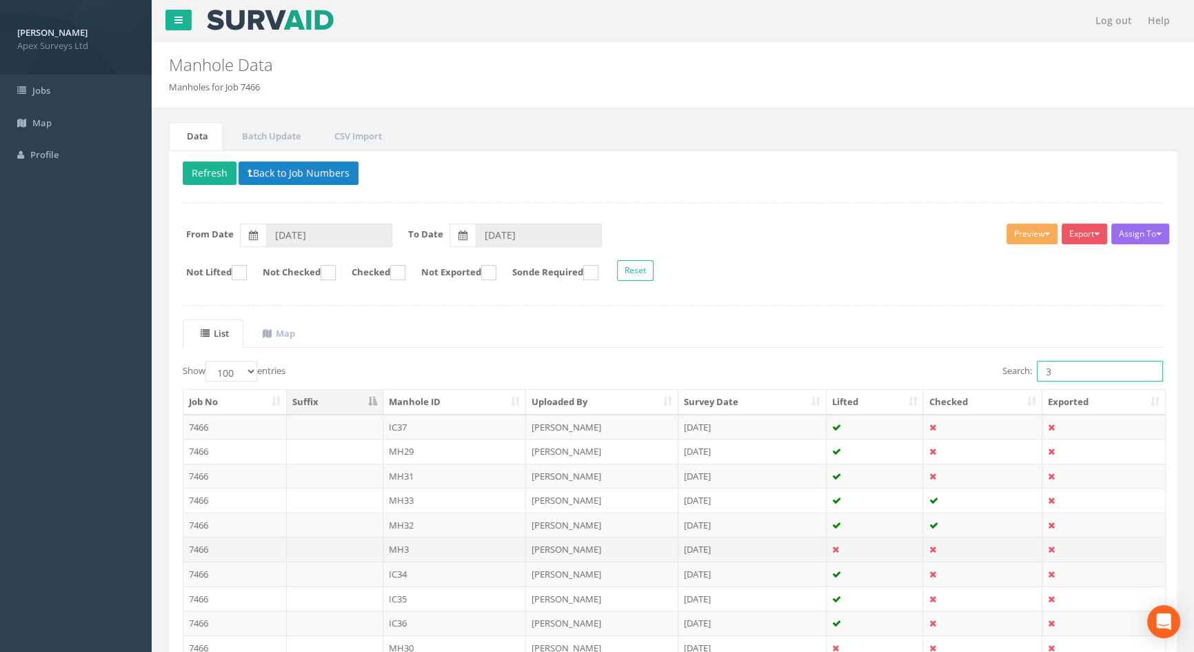
type input "3"
click at [419, 543] on td "MH3" at bounding box center [454, 548] width 143 height 25
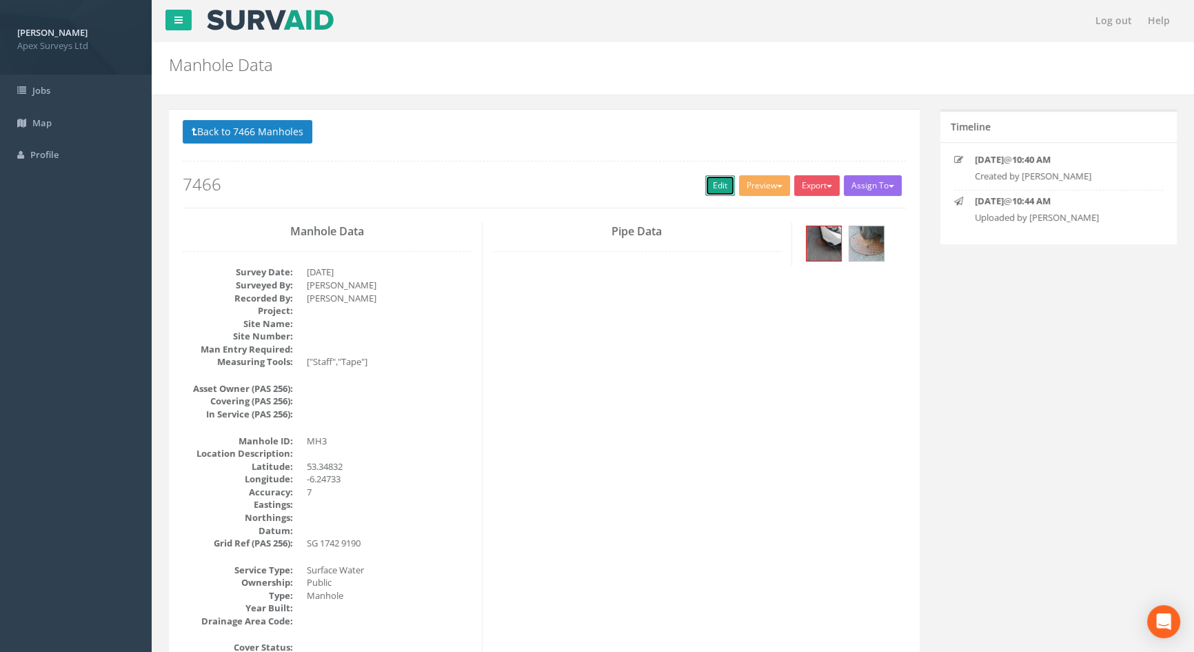
click at [711, 180] on link "Edit" at bounding box center [720, 185] width 30 height 21
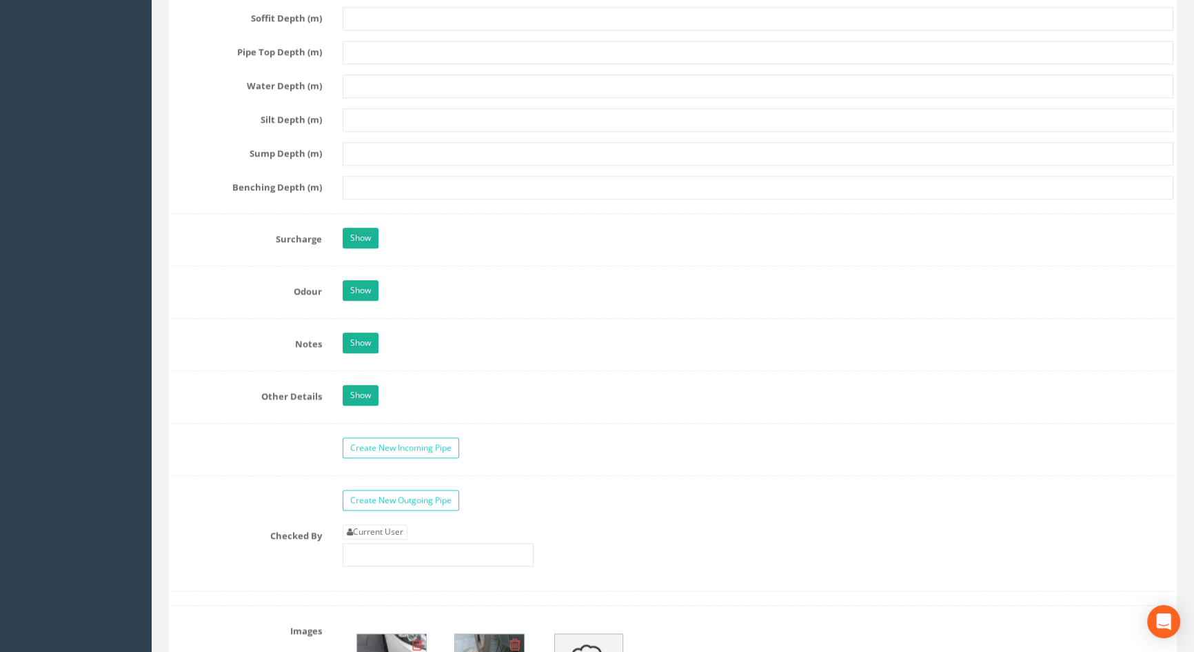
scroll to position [2068, 0]
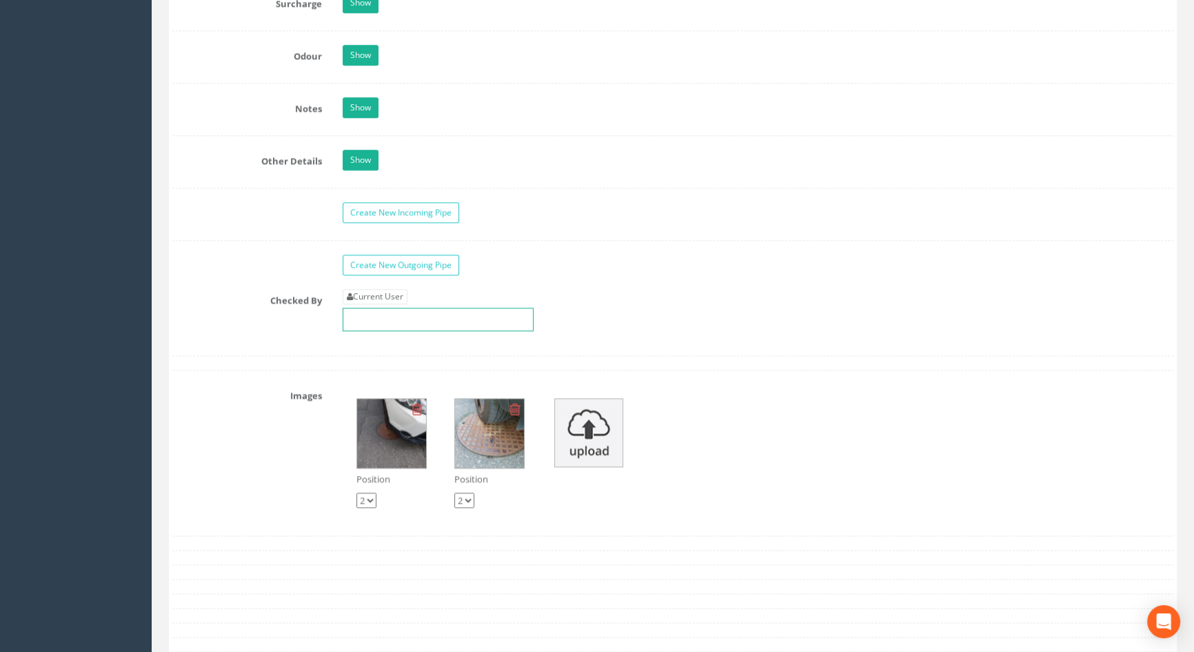
click at [392, 331] on input "text" at bounding box center [438, 319] width 191 height 23
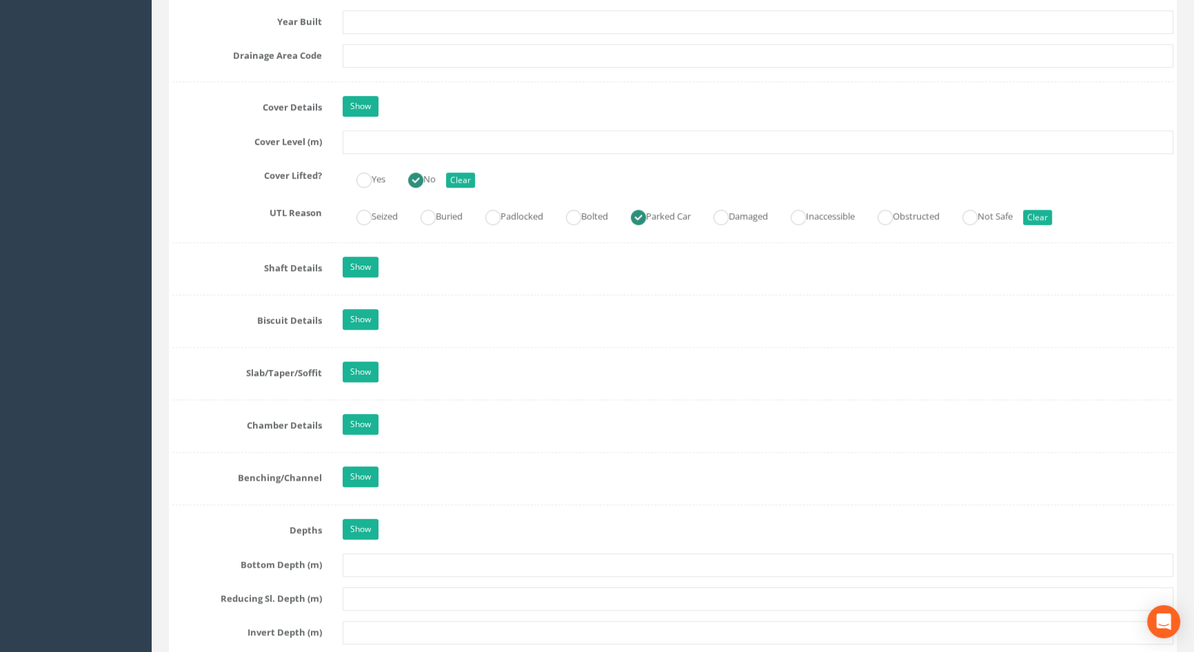
scroll to position [1065, 0]
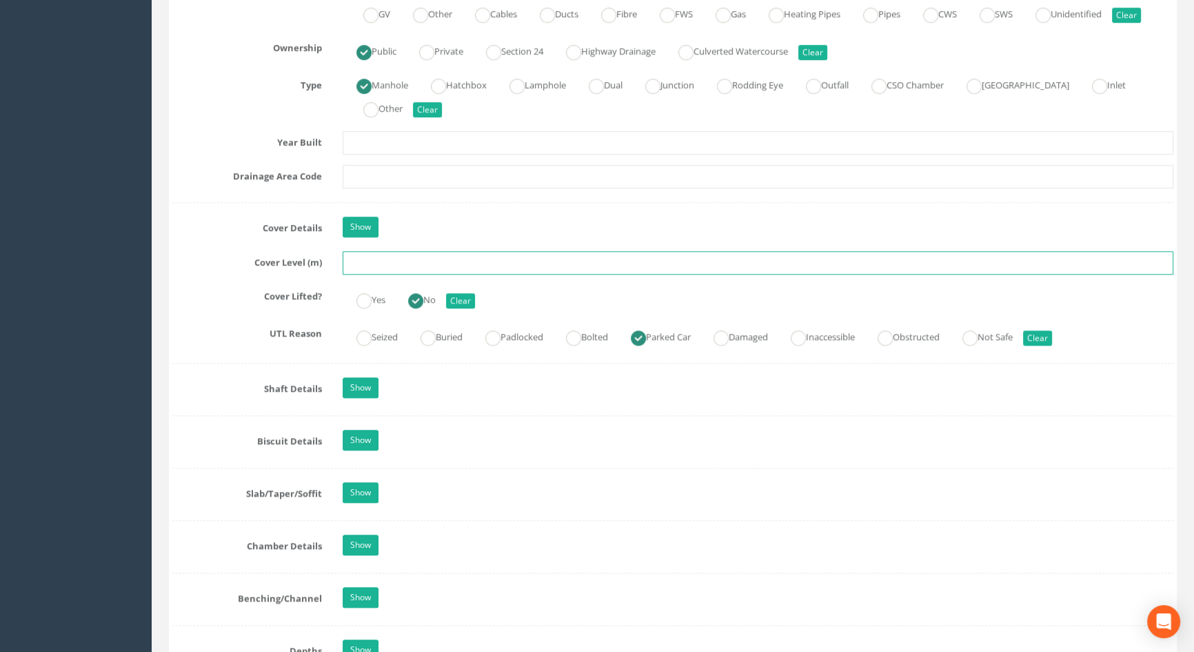
click at [368, 274] on input "text" at bounding box center [758, 262] width 831 height 23
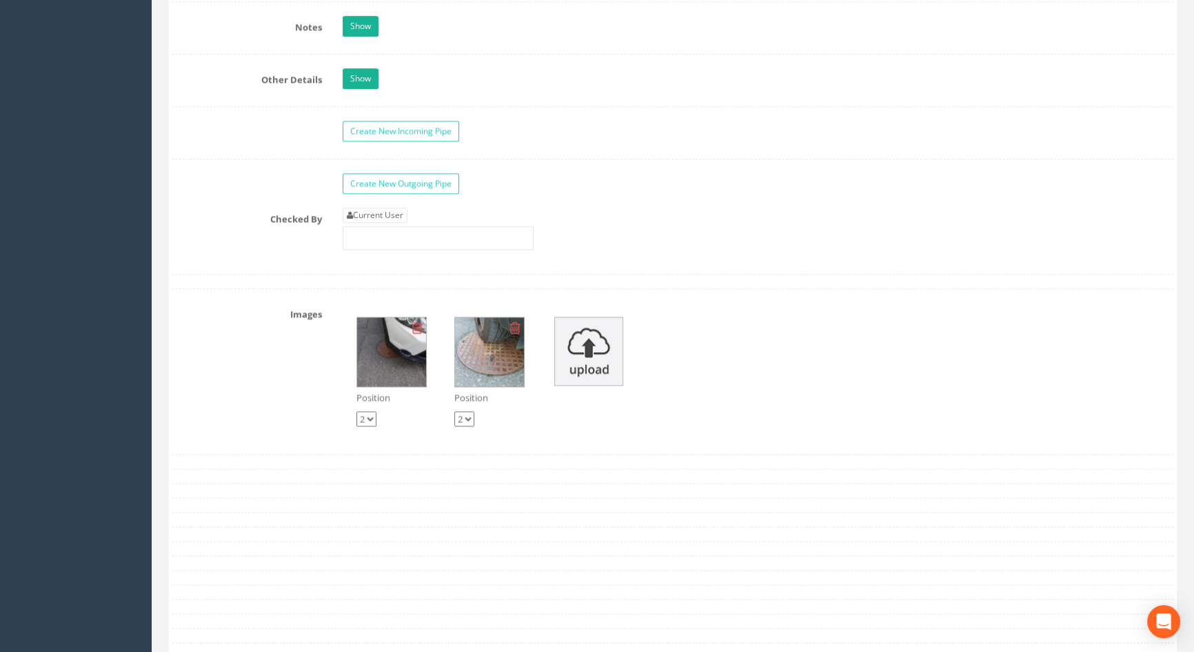
scroll to position [2131, 0]
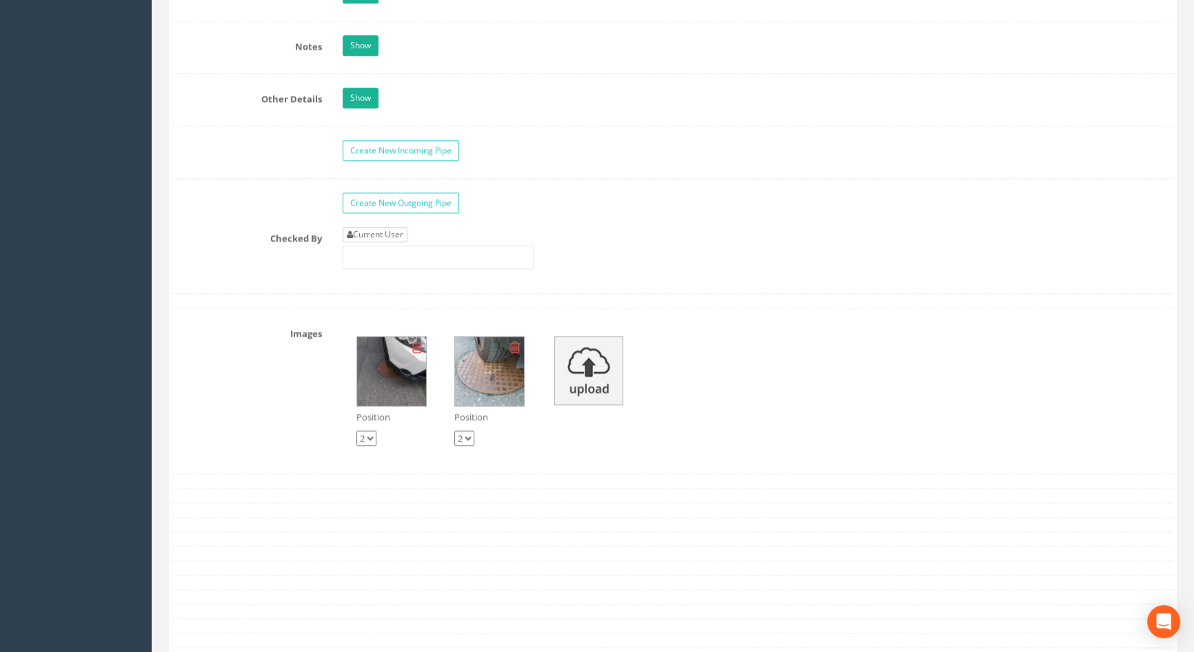
type input "3.49"
click at [400, 242] on link "Current User" at bounding box center [375, 234] width 65 height 15
type input "[PERSON_NAME]"
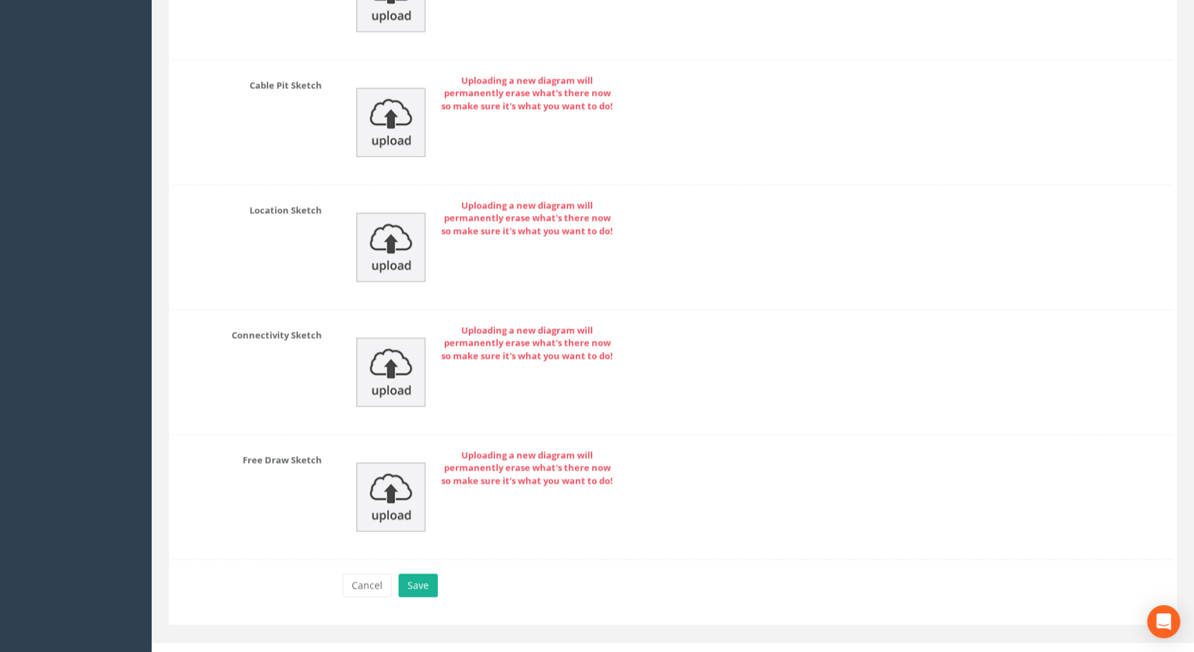
scroll to position [2890, 0]
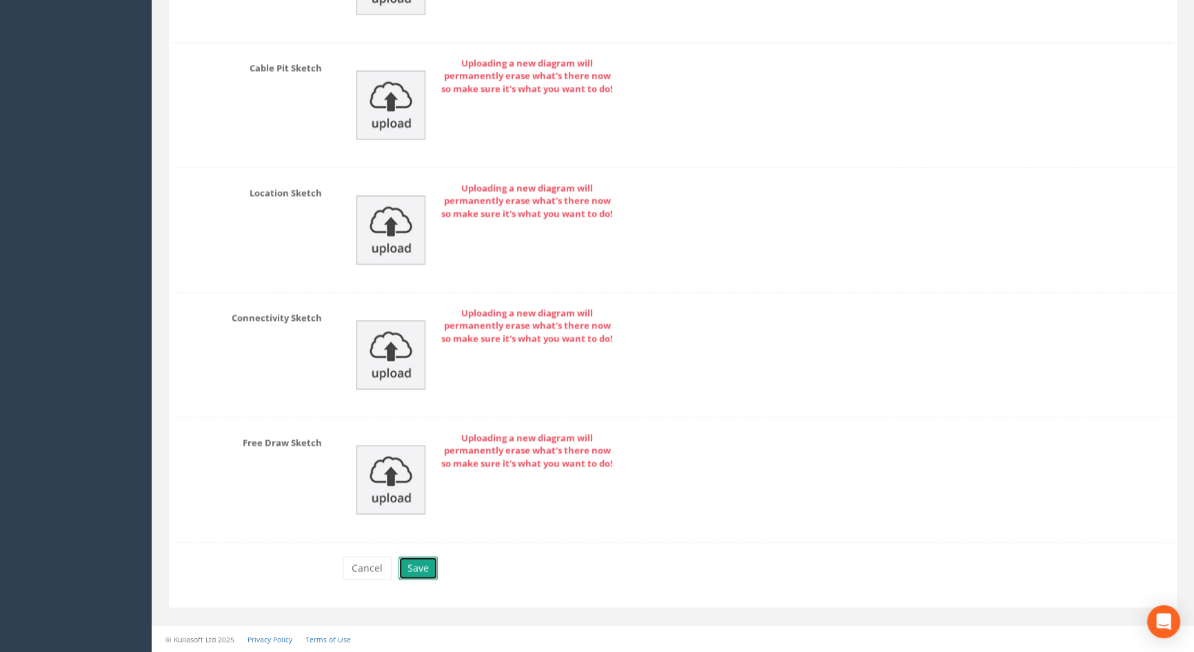
click at [414, 563] on button "Save" at bounding box center [418, 567] width 39 height 23
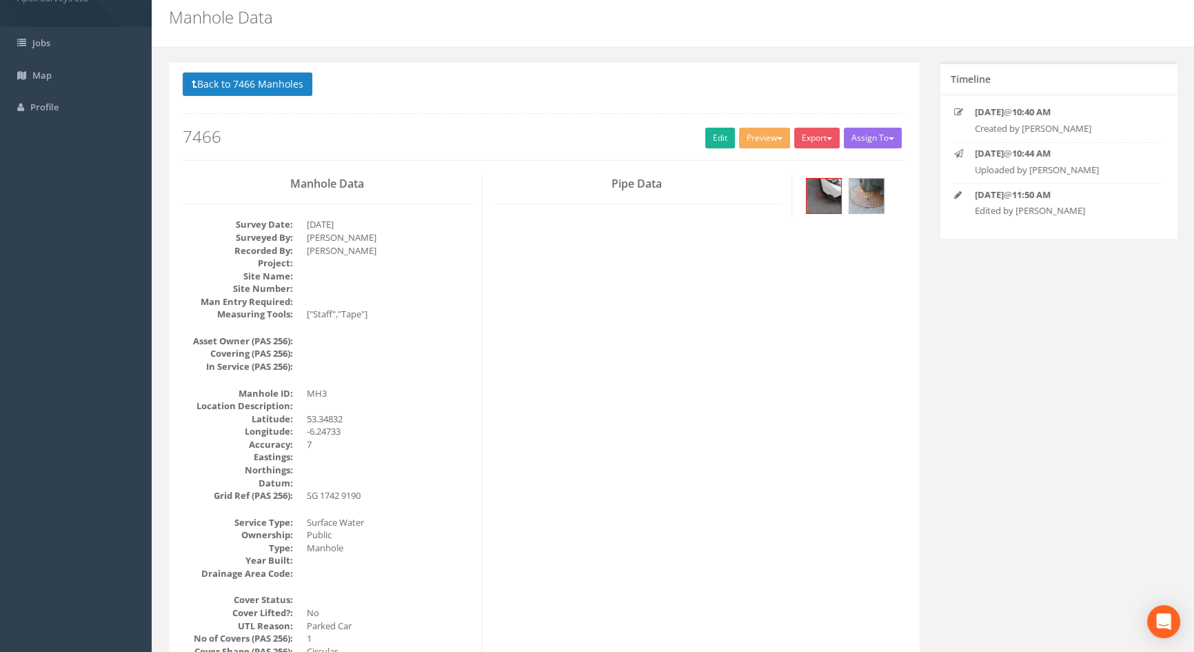
scroll to position [0, 0]
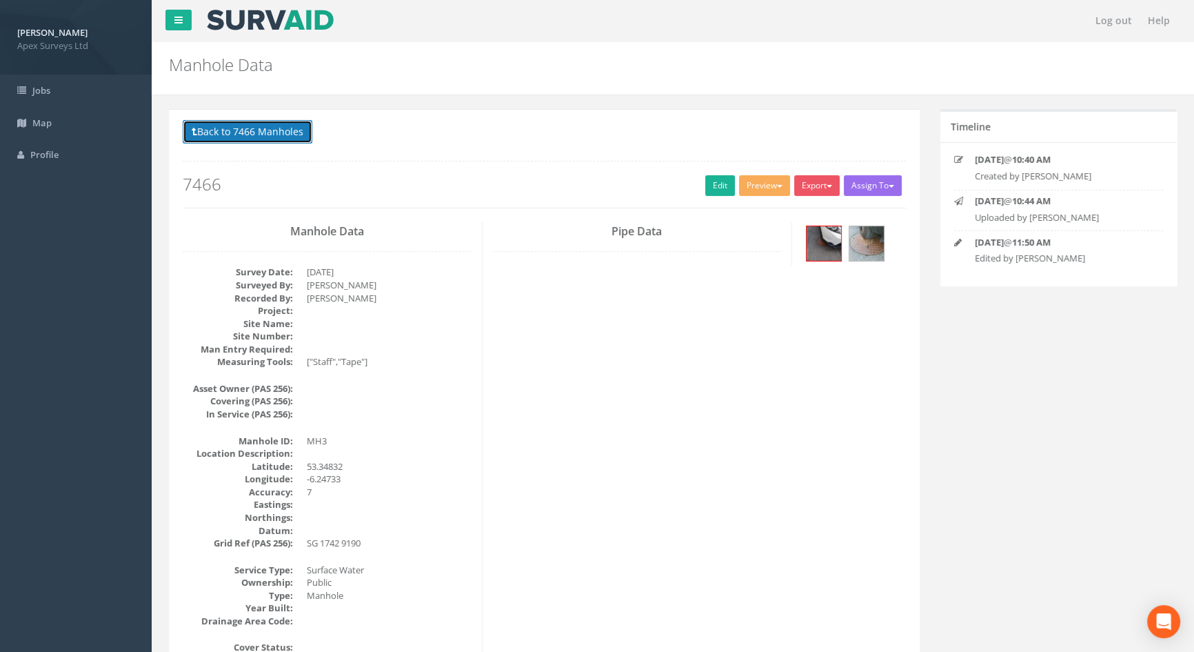
click at [290, 134] on button "Back to 7466 Manholes" at bounding box center [248, 131] width 130 height 23
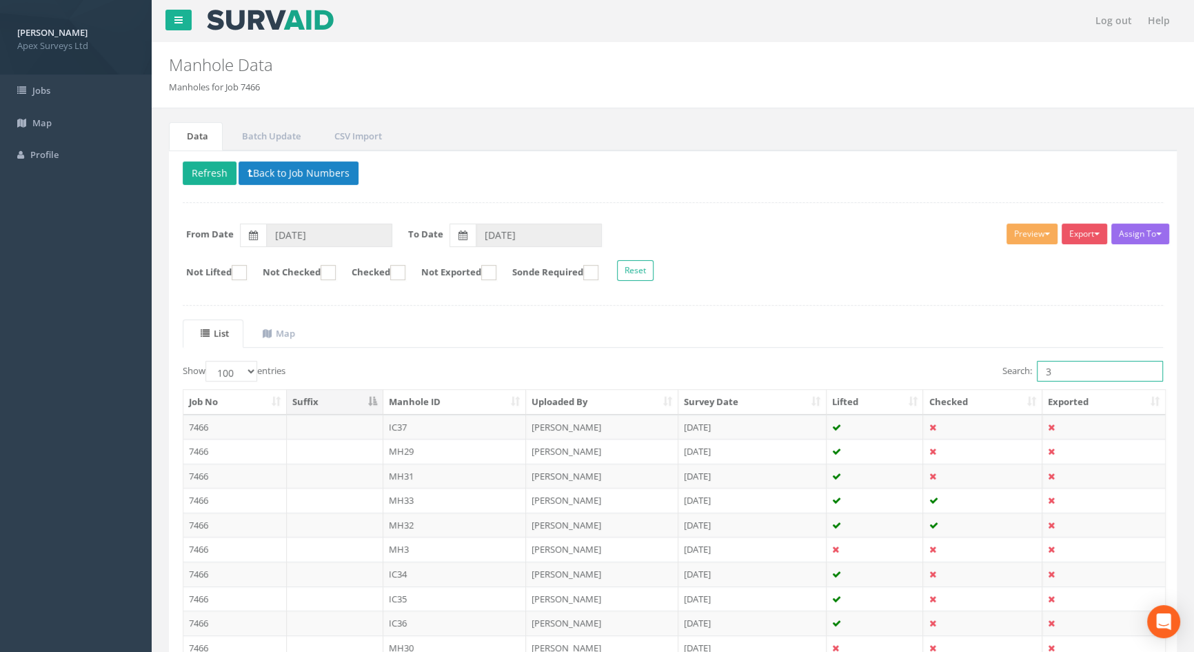
drag, startPoint x: 1054, startPoint y: 370, endPoint x: 1014, endPoint y: 367, distance: 40.8
click at [1011, 368] on label "Search: 3" at bounding box center [1083, 371] width 161 height 21
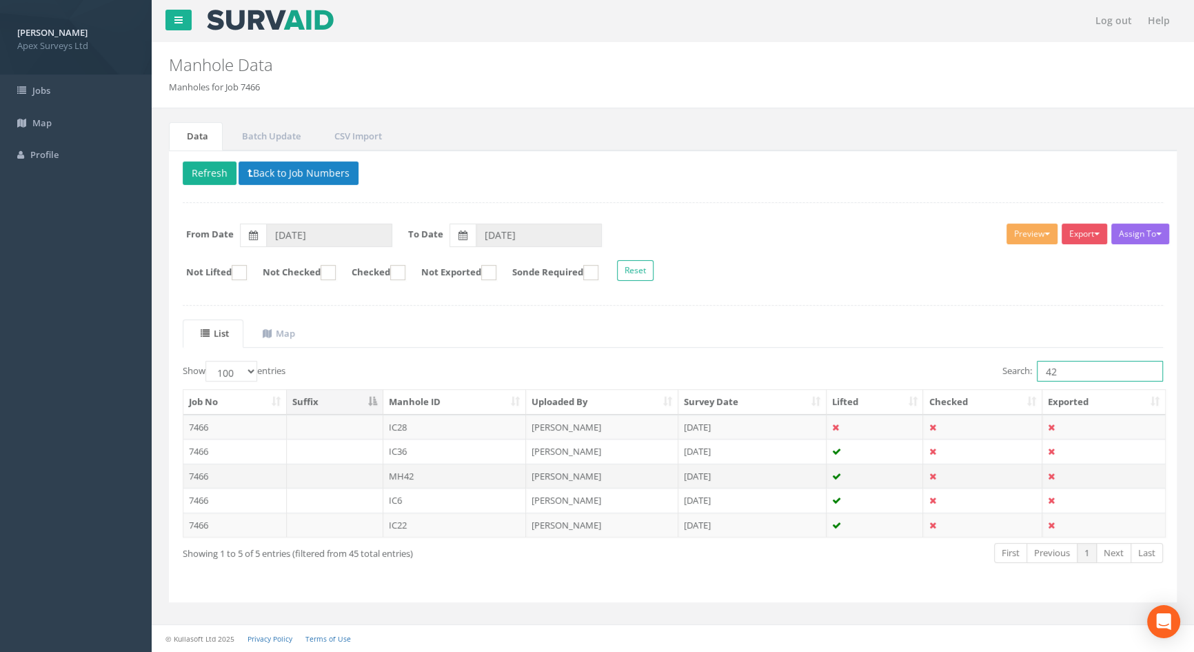
type input "42"
click at [410, 479] on td "MH42" at bounding box center [454, 475] width 143 height 25
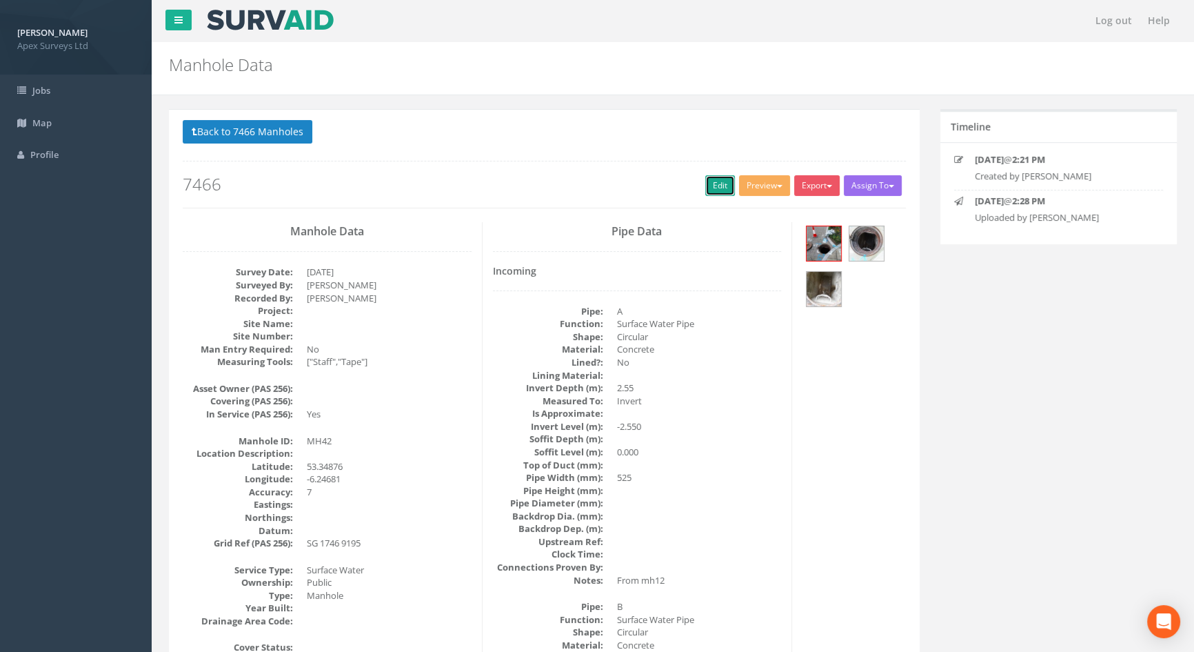
click at [717, 183] on link "Edit" at bounding box center [720, 185] width 30 height 21
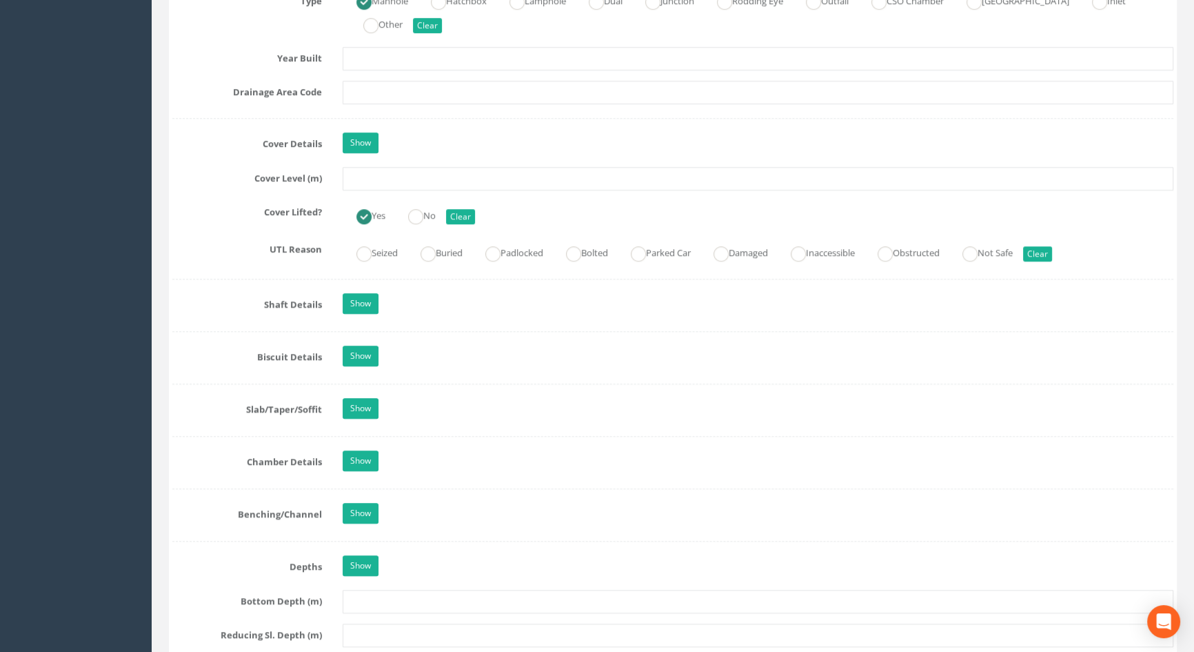
scroll to position [1065, 0]
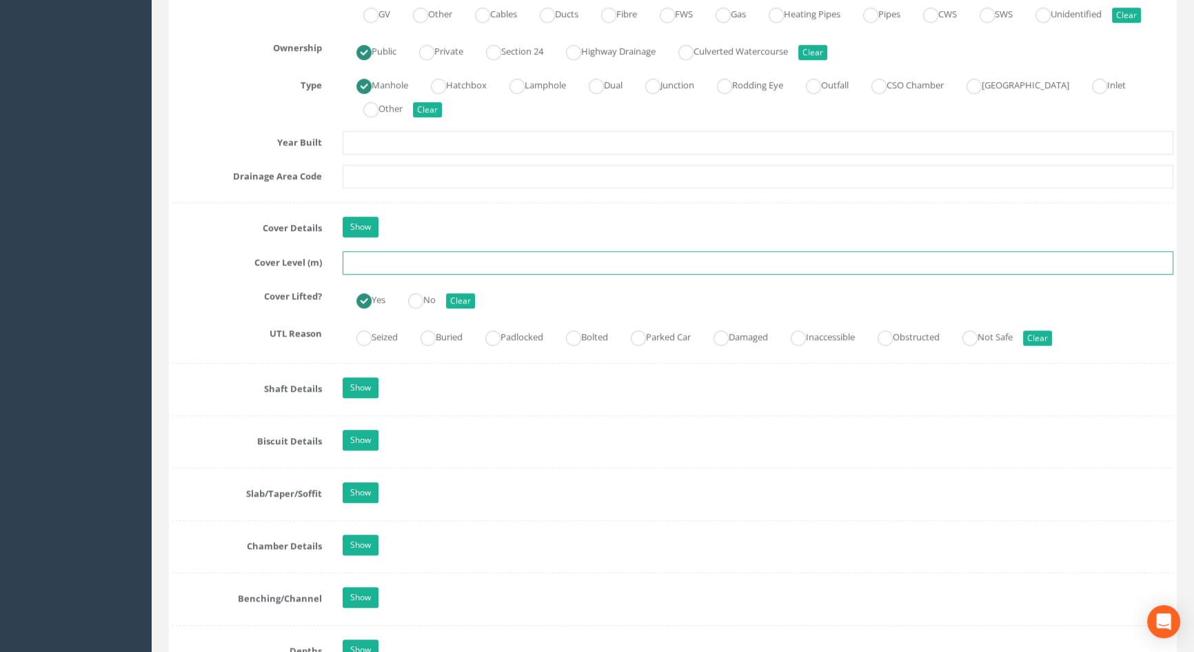
click at [368, 274] on input "text" at bounding box center [758, 262] width 831 height 23
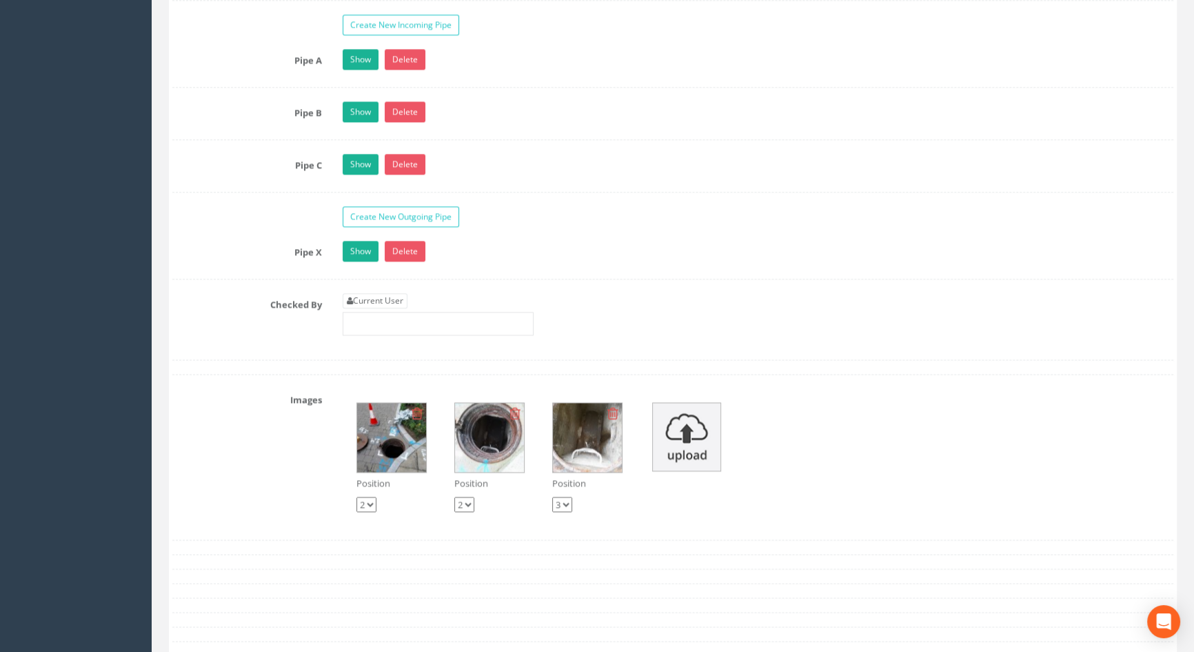
scroll to position [2444, 0]
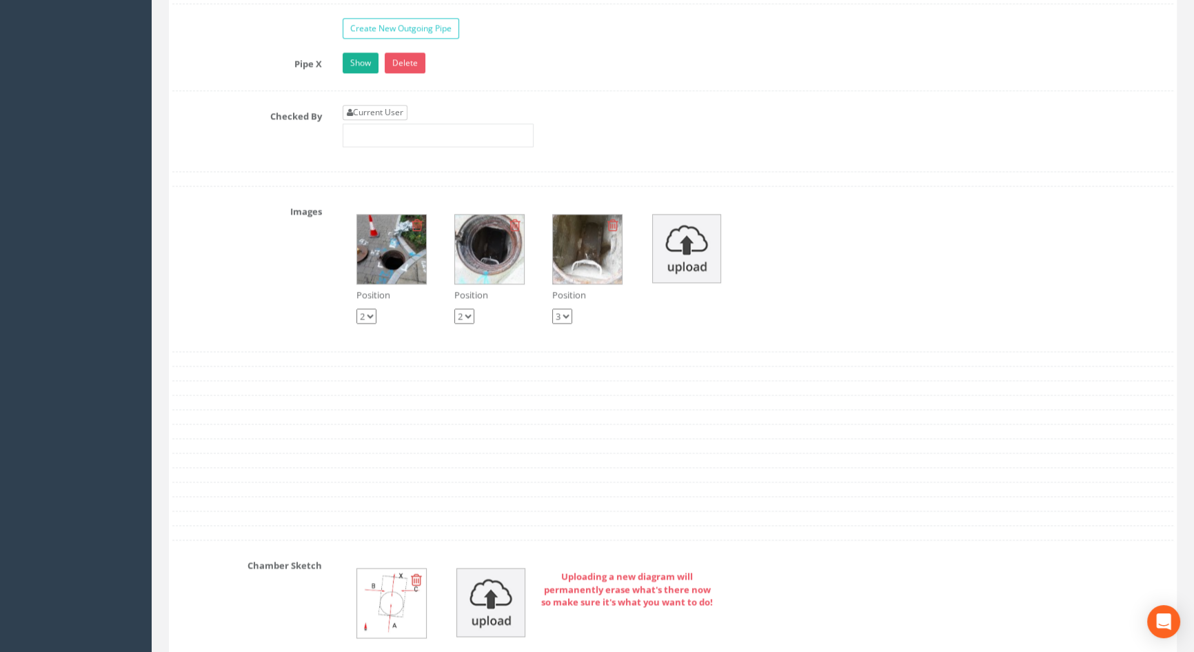
type input "3.01"
click at [393, 120] on link "Current User" at bounding box center [375, 112] width 65 height 15
type input "[PERSON_NAME]"
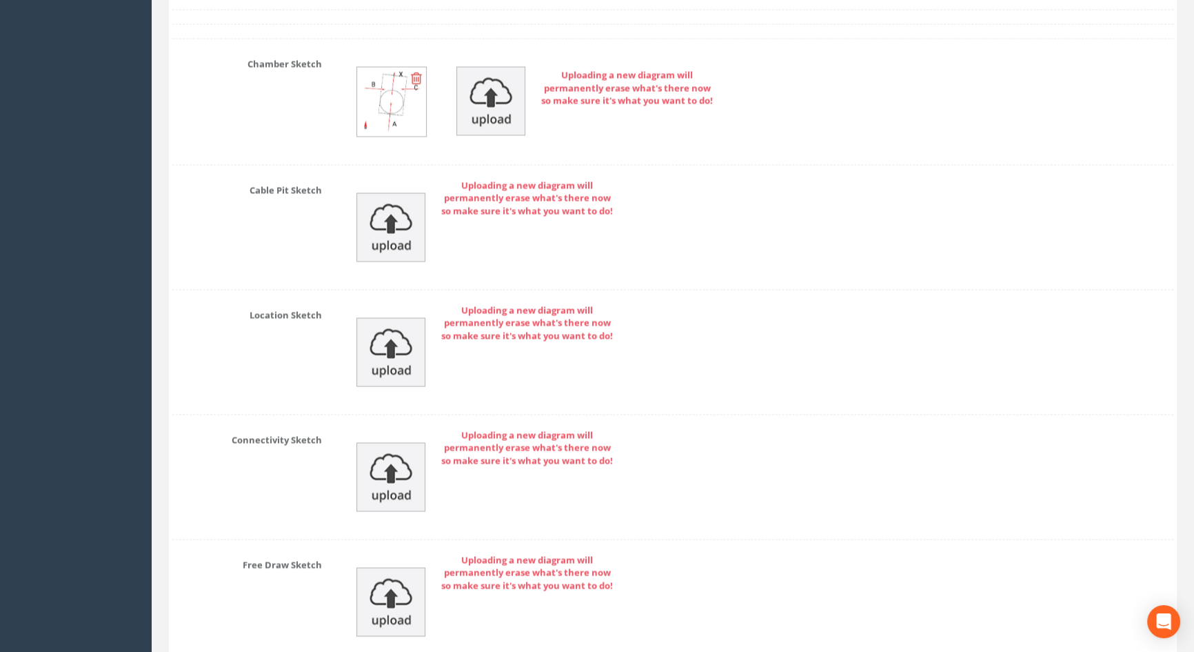
scroll to position [3082, 0]
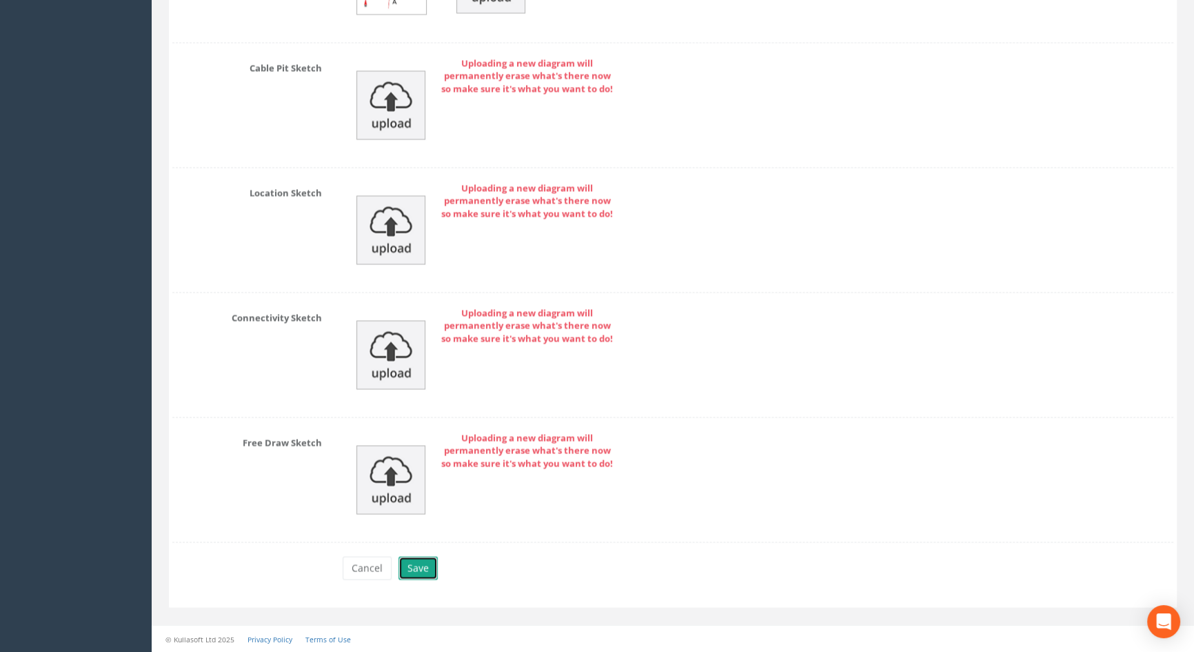
click at [414, 561] on button "Save" at bounding box center [418, 567] width 39 height 23
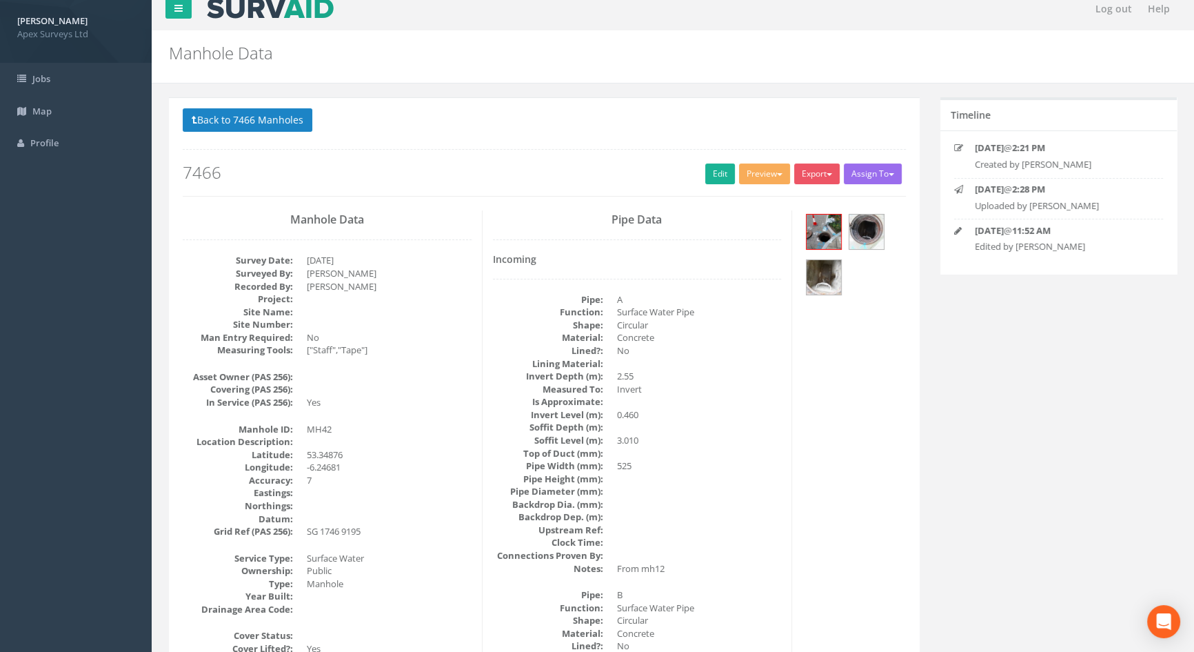
scroll to position [0, 0]
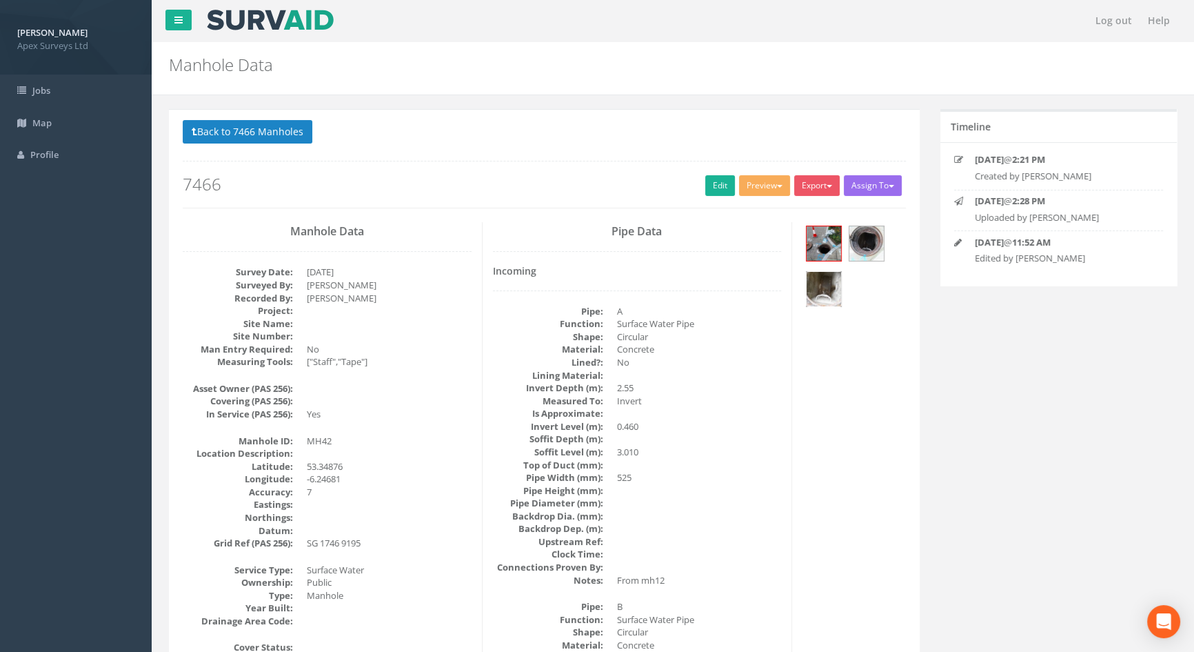
click at [821, 276] on img at bounding box center [824, 289] width 34 height 34
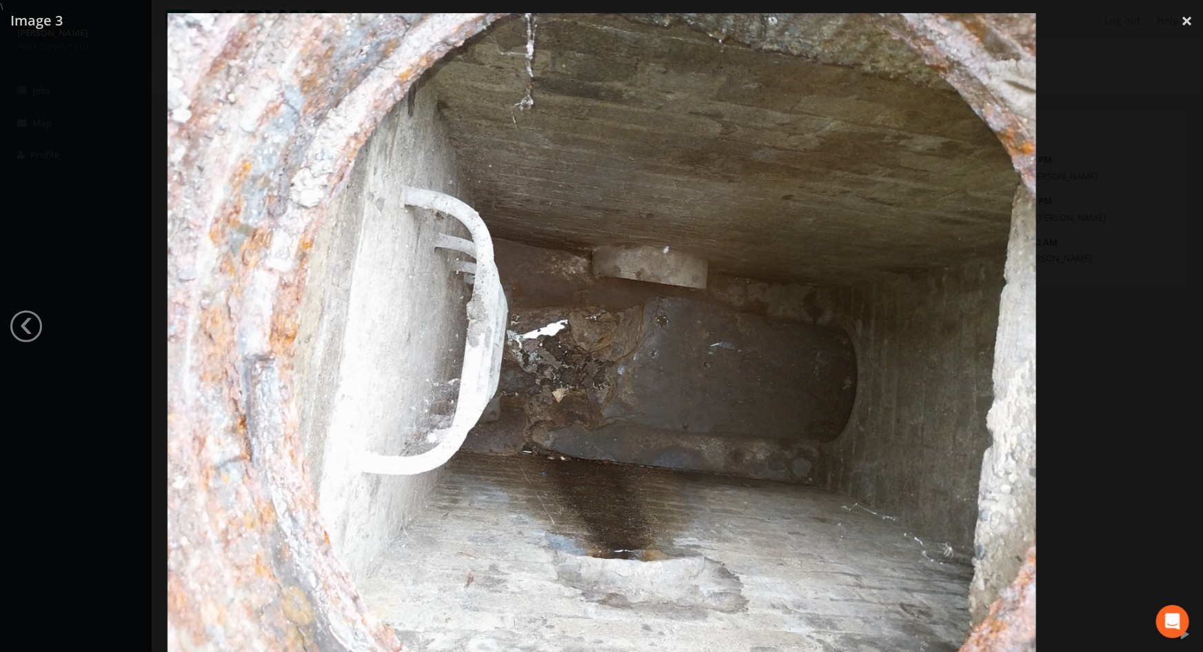
click at [77, 228] on div at bounding box center [601, 339] width 1203 height 652
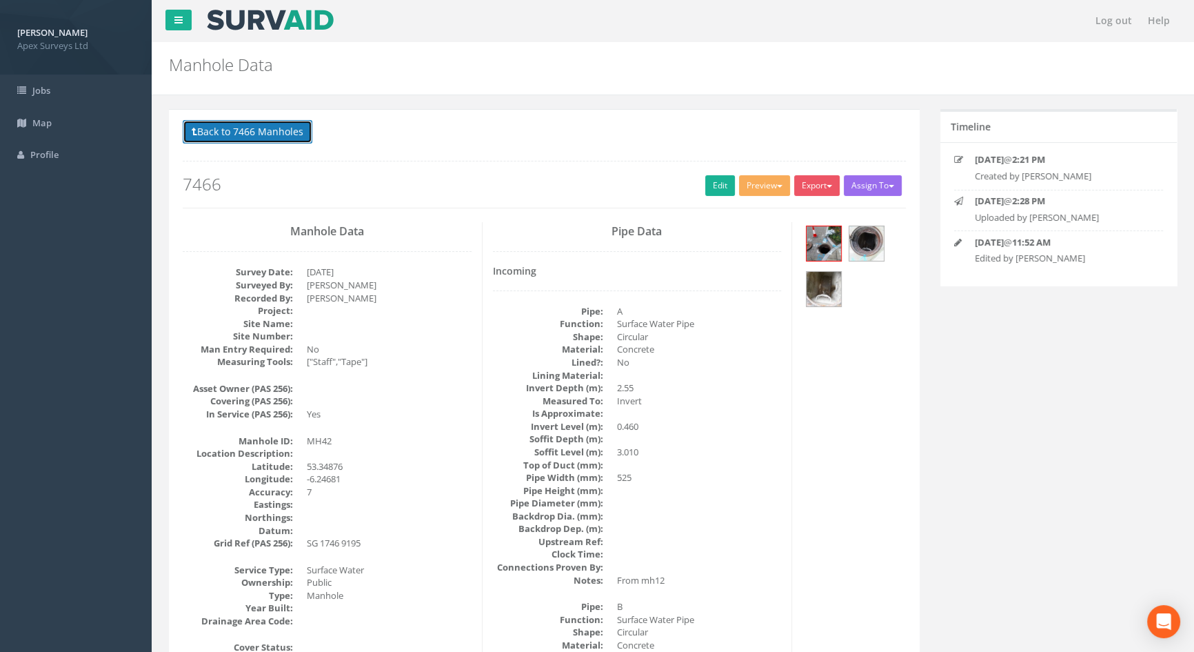
click at [291, 126] on button "Back to 7466 Manholes" at bounding box center [248, 131] width 130 height 23
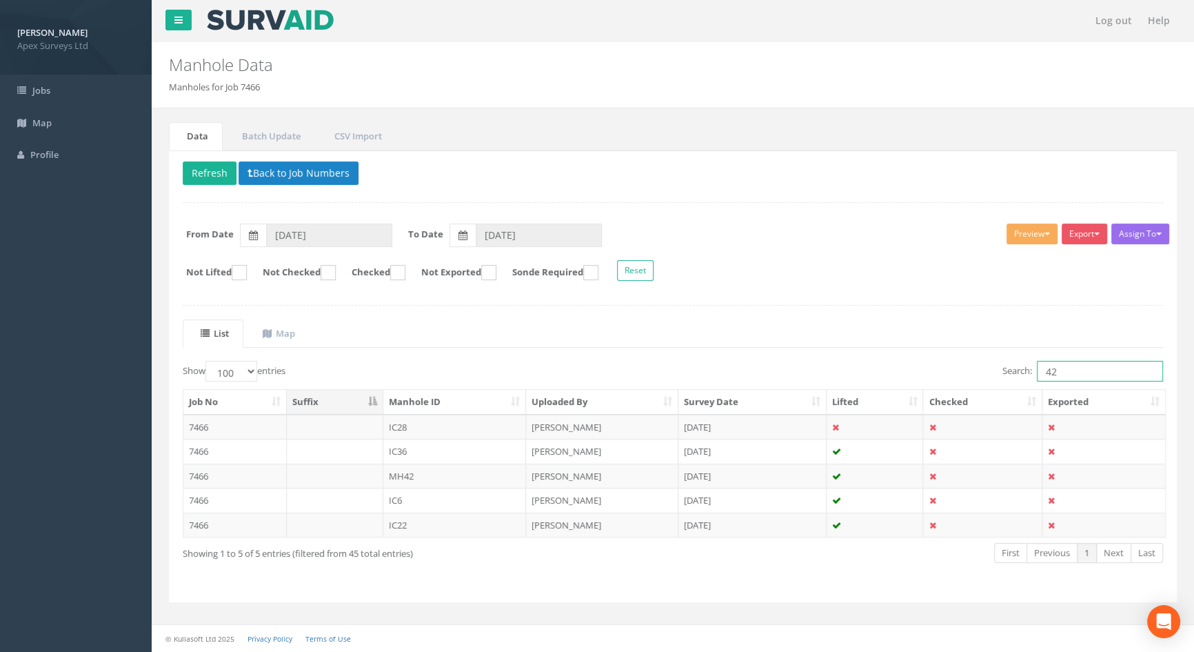
drag, startPoint x: 1069, startPoint y: 365, endPoint x: 985, endPoint y: 350, distance: 85.5
click at [985, 350] on div "List Map Show 10 25 50 100 entries Search: 42 Job No Suffix Manhole ID Uploaded…" at bounding box center [673, 453] width 980 height 269
type input "41"
click at [432, 479] on td "MH41" at bounding box center [454, 475] width 143 height 25
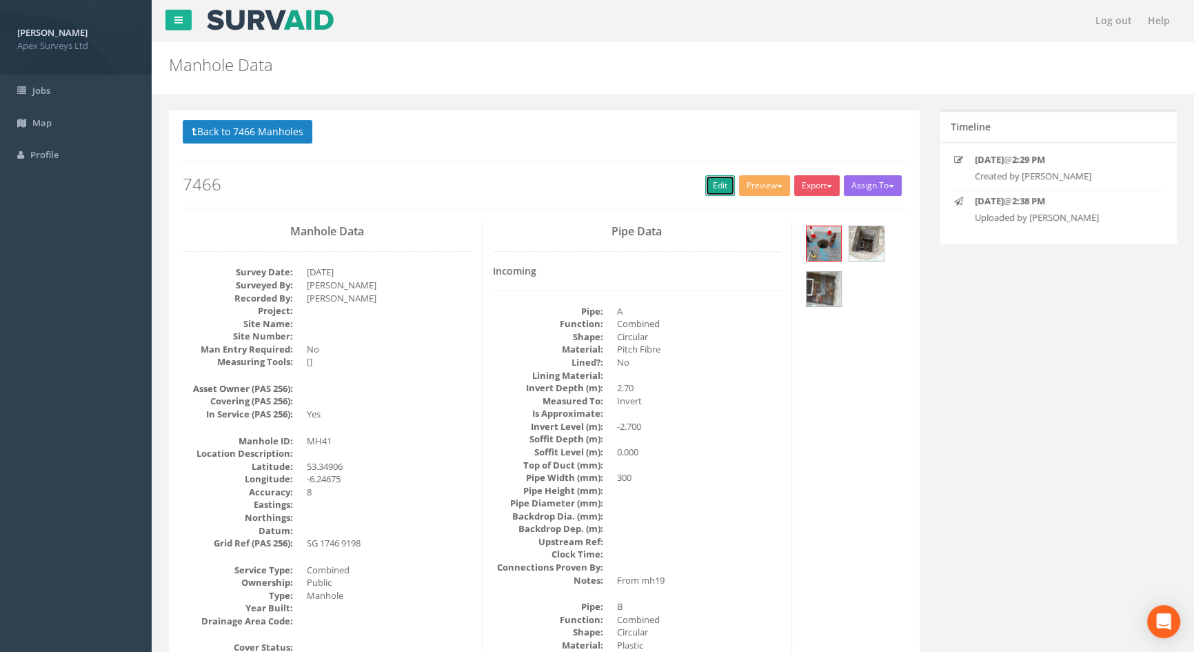
click at [708, 182] on link "Edit" at bounding box center [720, 185] width 30 height 21
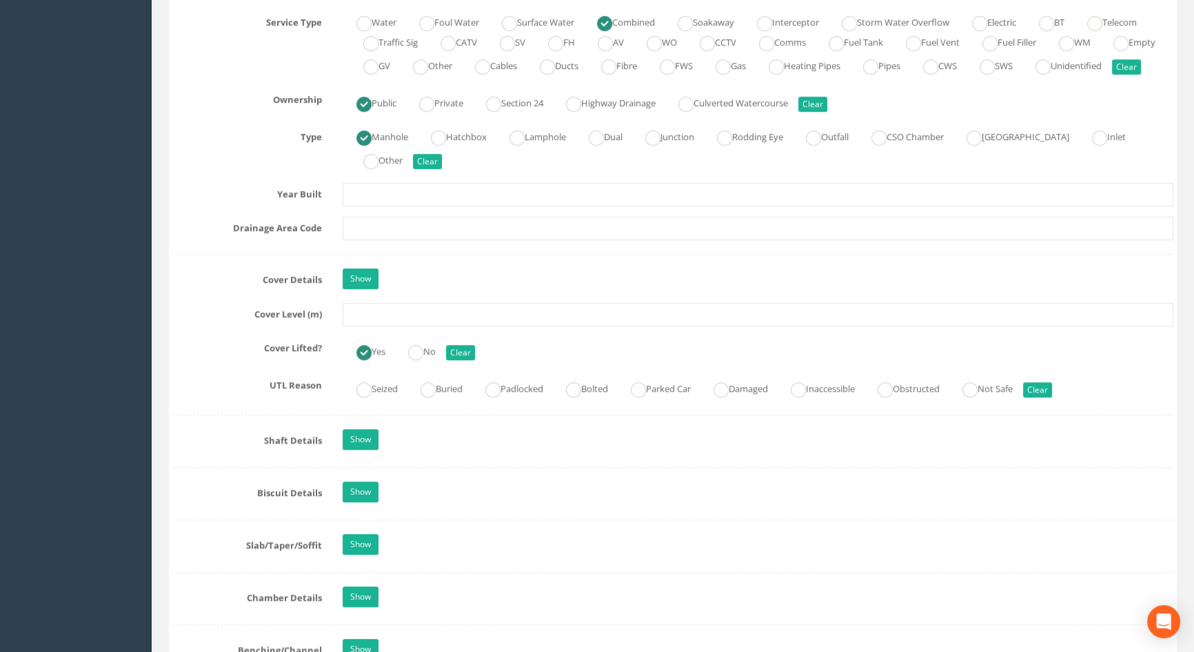
scroll to position [1003, 0]
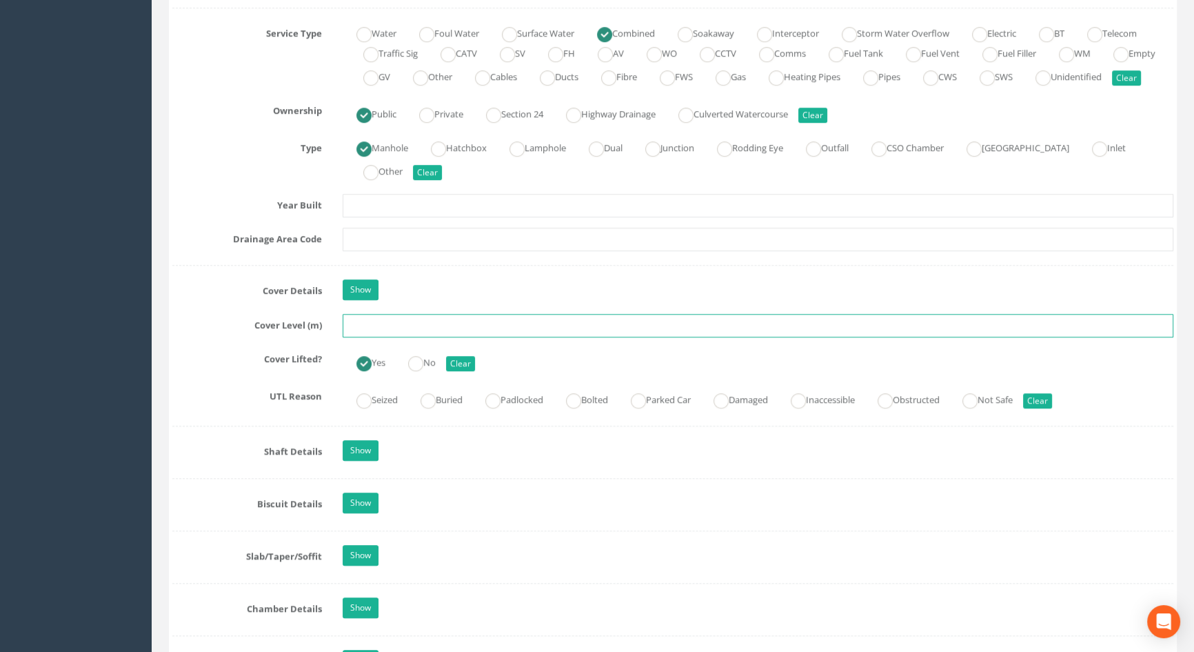
click at [403, 337] on input "text" at bounding box center [758, 325] width 831 height 23
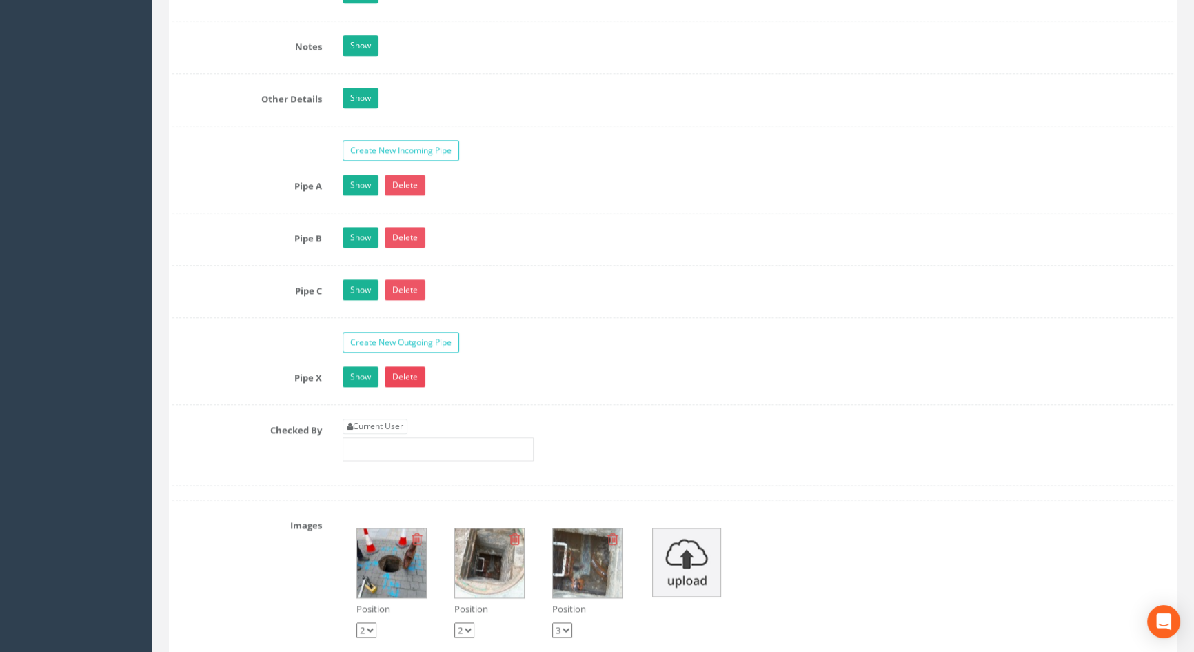
scroll to position [2382, 0]
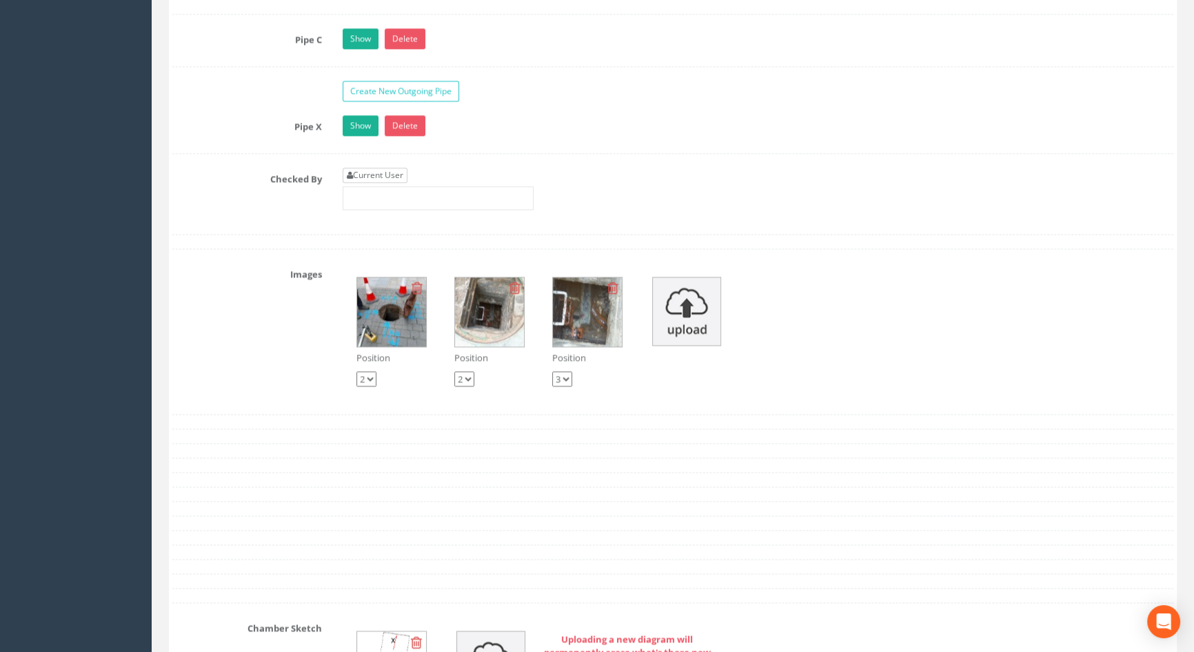
type input "2.86"
click at [393, 183] on link "Current User" at bounding box center [375, 175] width 65 height 15
type input "[PERSON_NAME]"
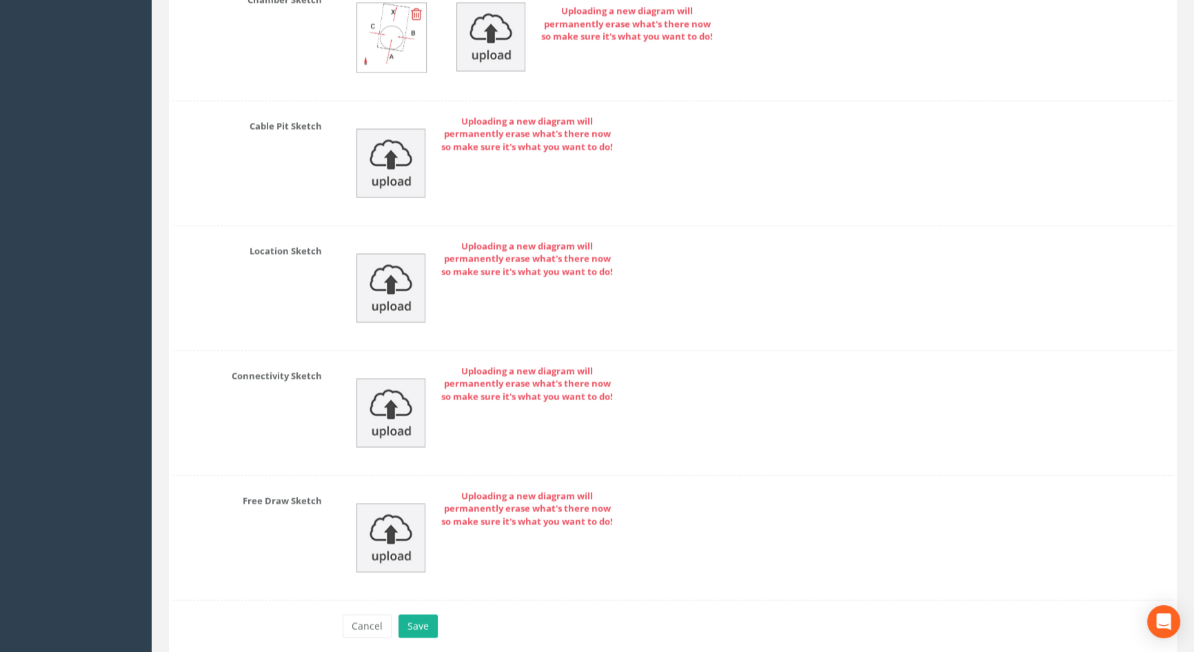
scroll to position [3082, 0]
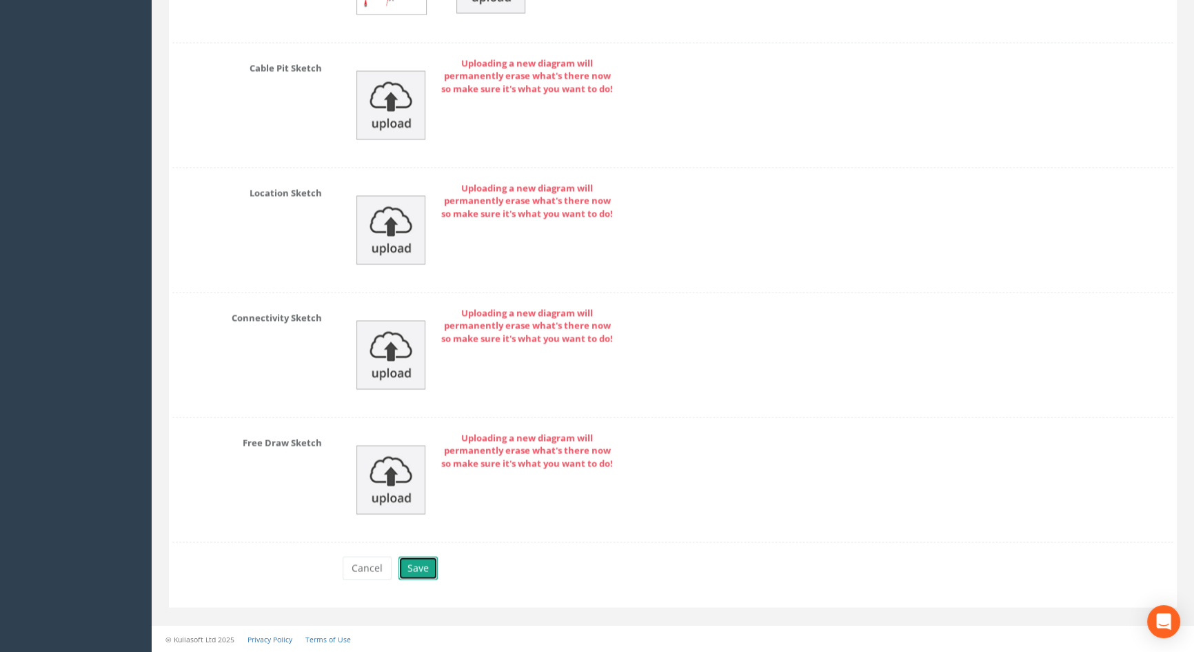
click at [407, 560] on button "Save" at bounding box center [418, 567] width 39 height 23
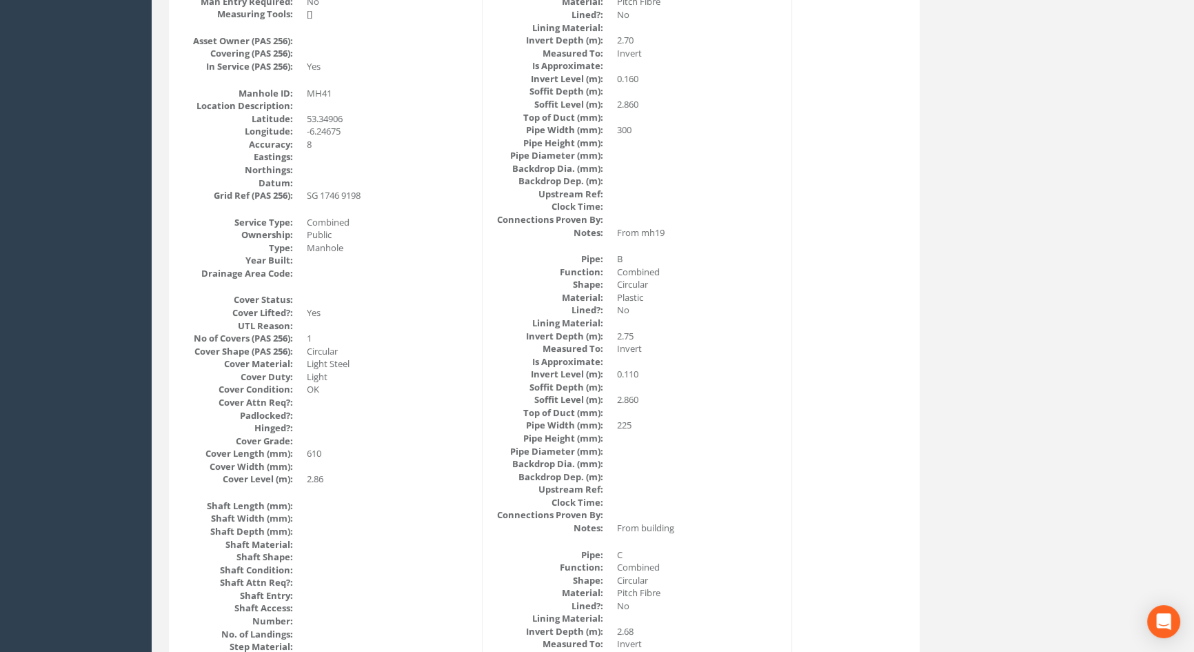
scroll to position [221, 0]
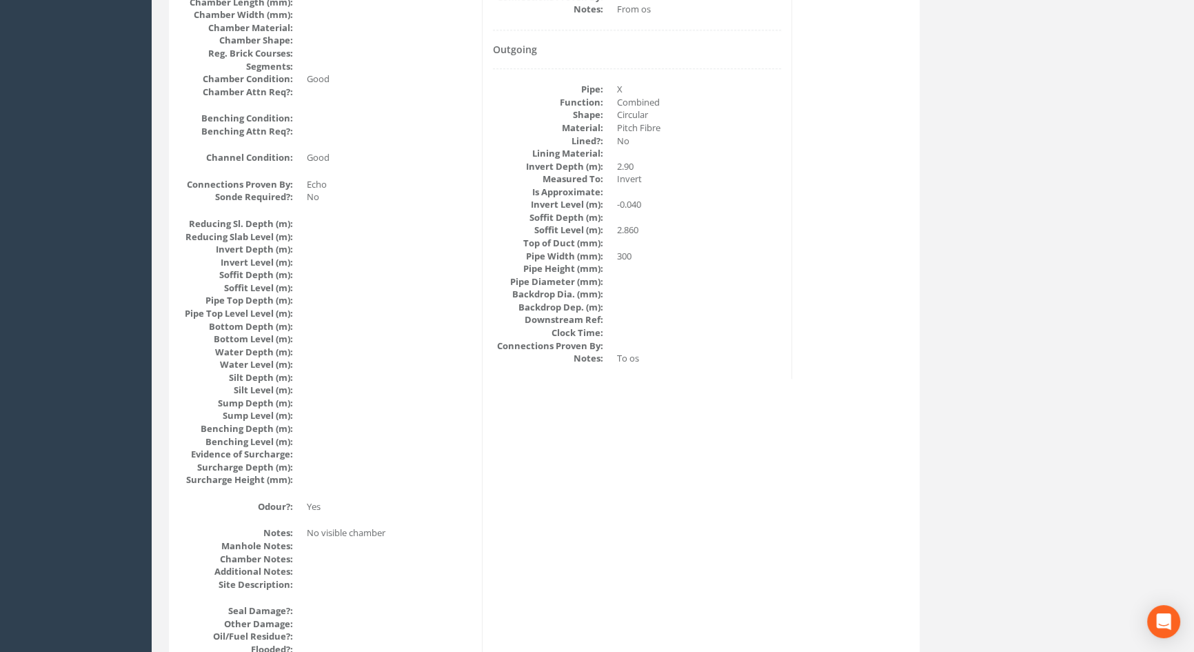
drag, startPoint x: 494, startPoint y: 400, endPoint x: 486, endPoint y: 400, distance: 7.6
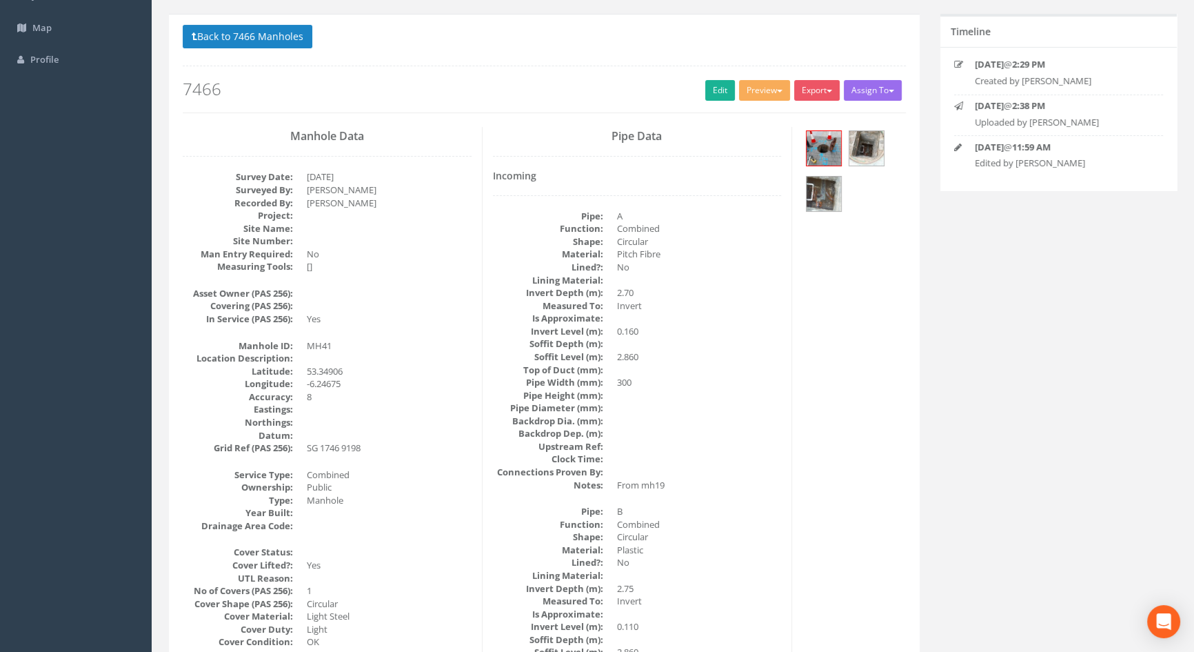
scroll to position [0, 0]
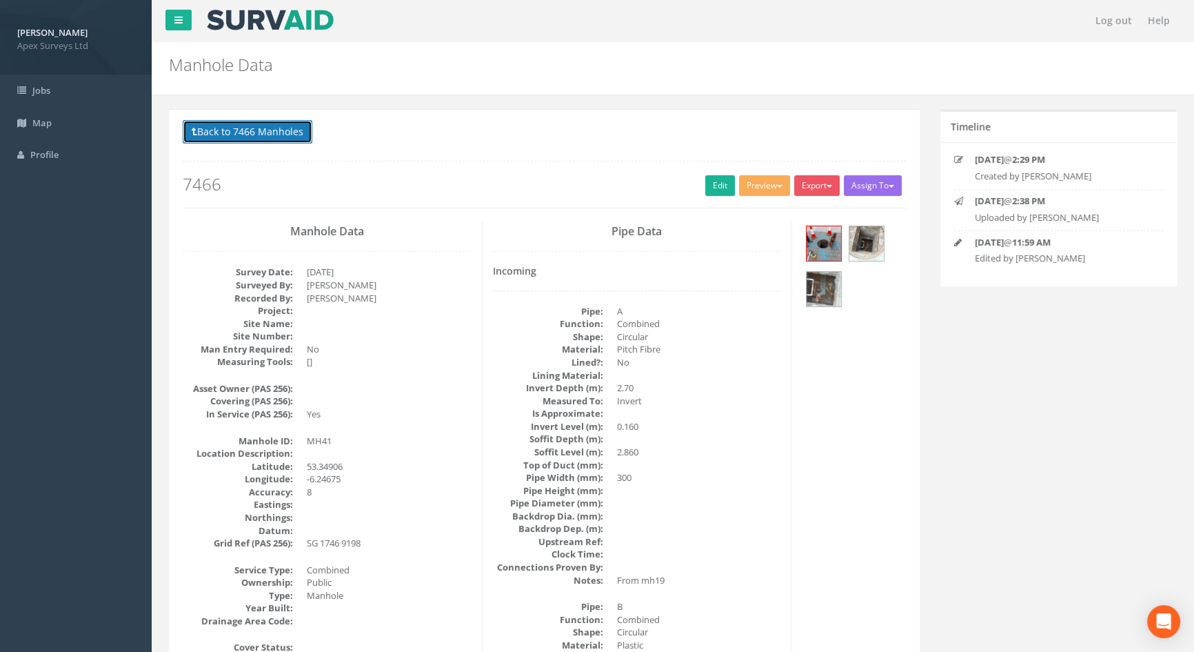
click at [273, 128] on button "Back to 7466 Manholes" at bounding box center [248, 131] width 130 height 23
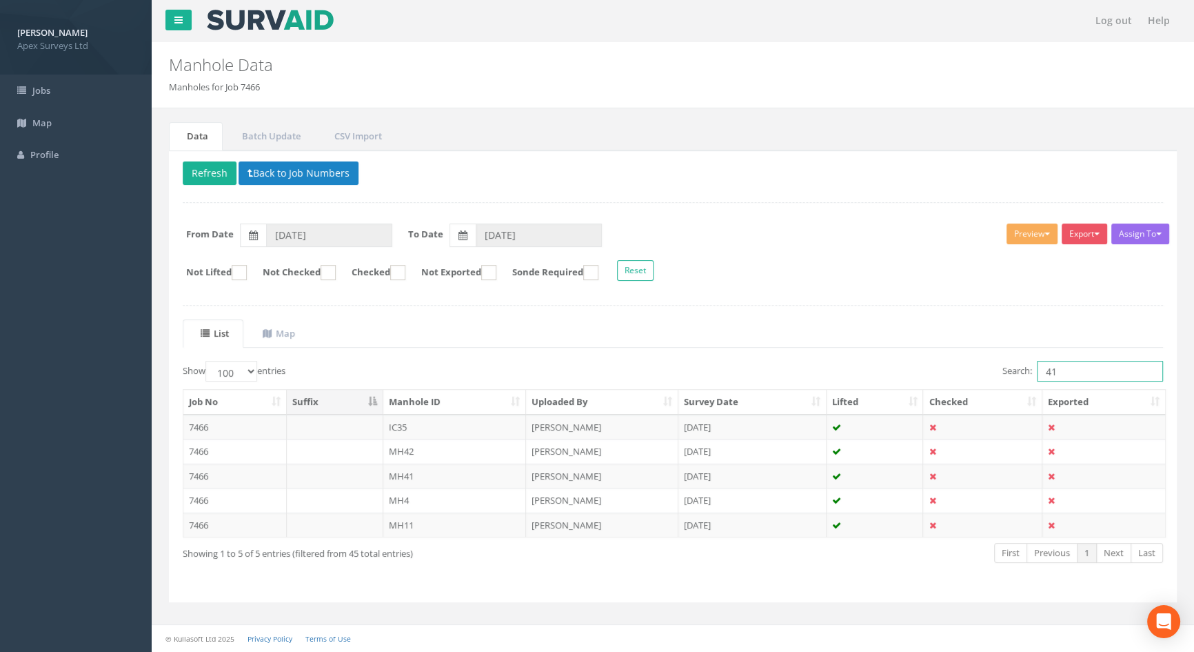
drag, startPoint x: 1062, startPoint y: 375, endPoint x: 992, endPoint y: 369, distance: 69.9
click at [992, 370] on div "Search: 41" at bounding box center [923, 373] width 480 height 24
type input "27"
click at [405, 523] on td "IC27" at bounding box center [454, 524] width 143 height 25
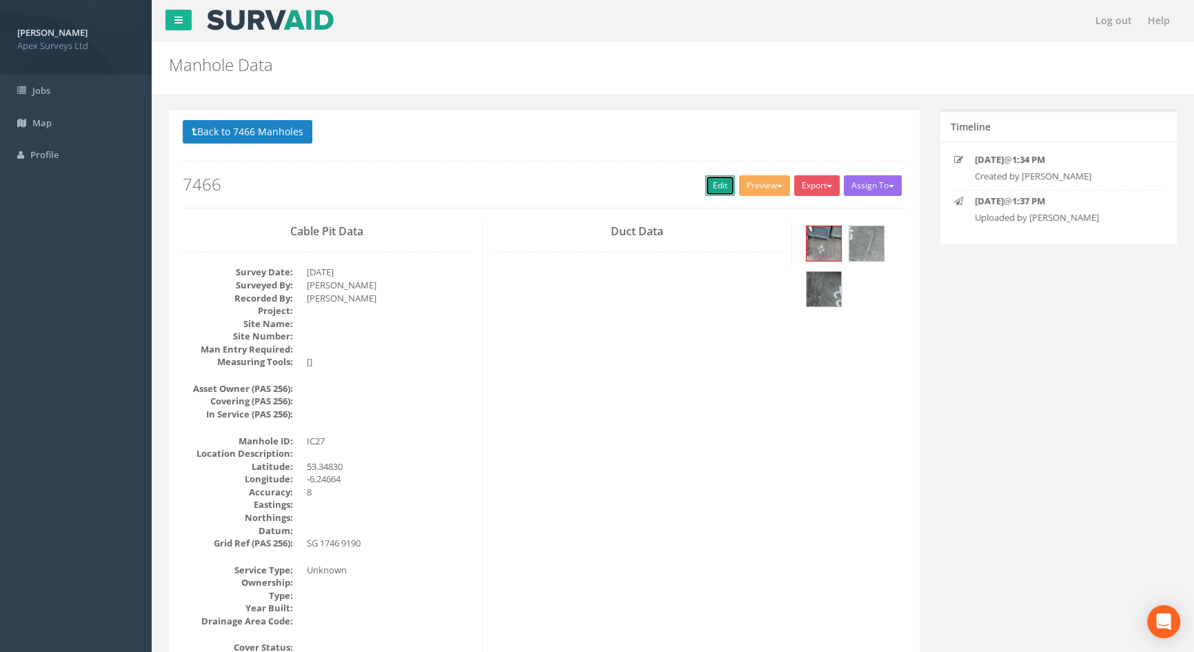
click at [722, 178] on link "Edit" at bounding box center [720, 185] width 30 height 21
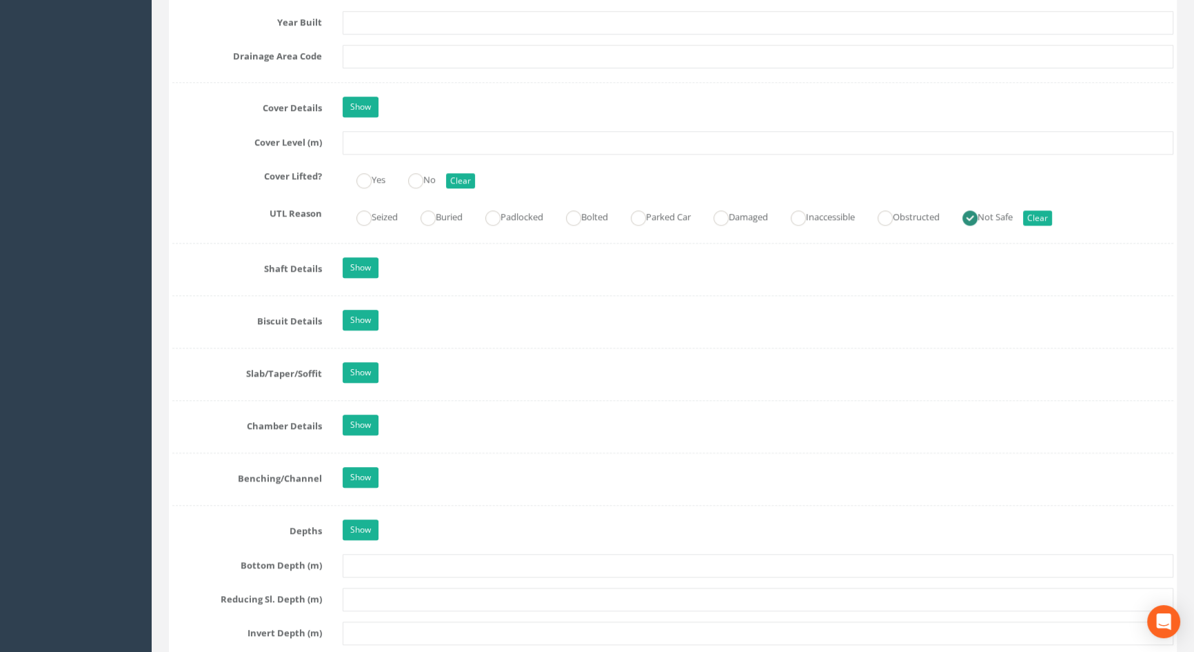
scroll to position [1191, 0]
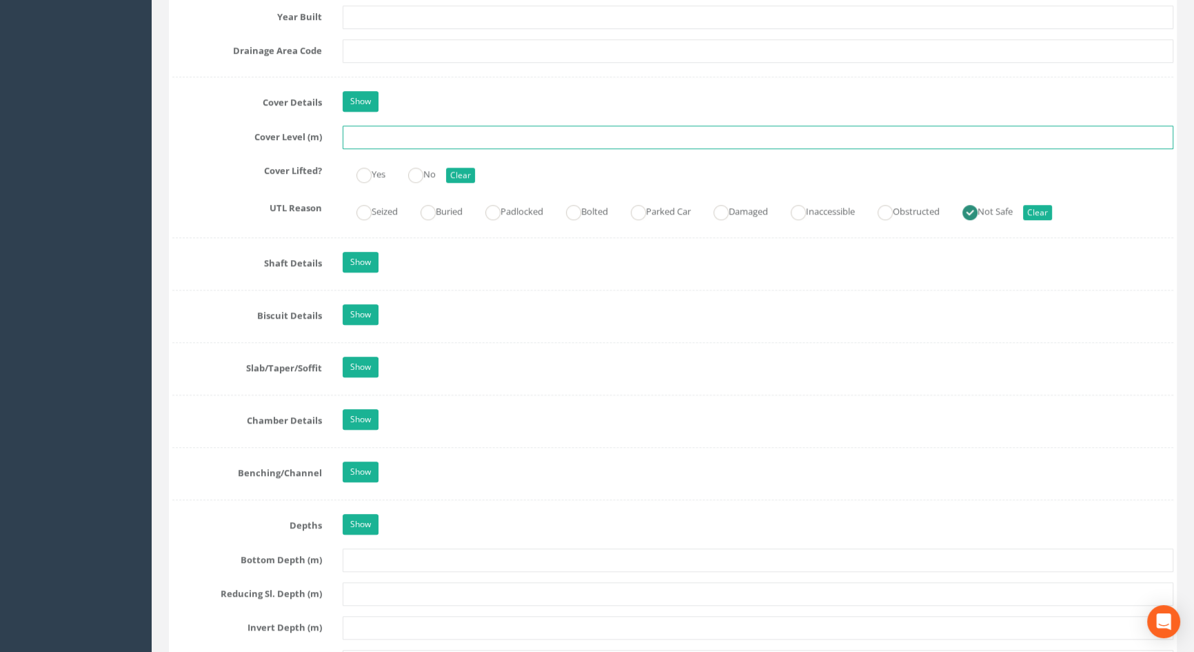
click at [347, 149] on input "text" at bounding box center [758, 136] width 831 height 23
type input "3.64"
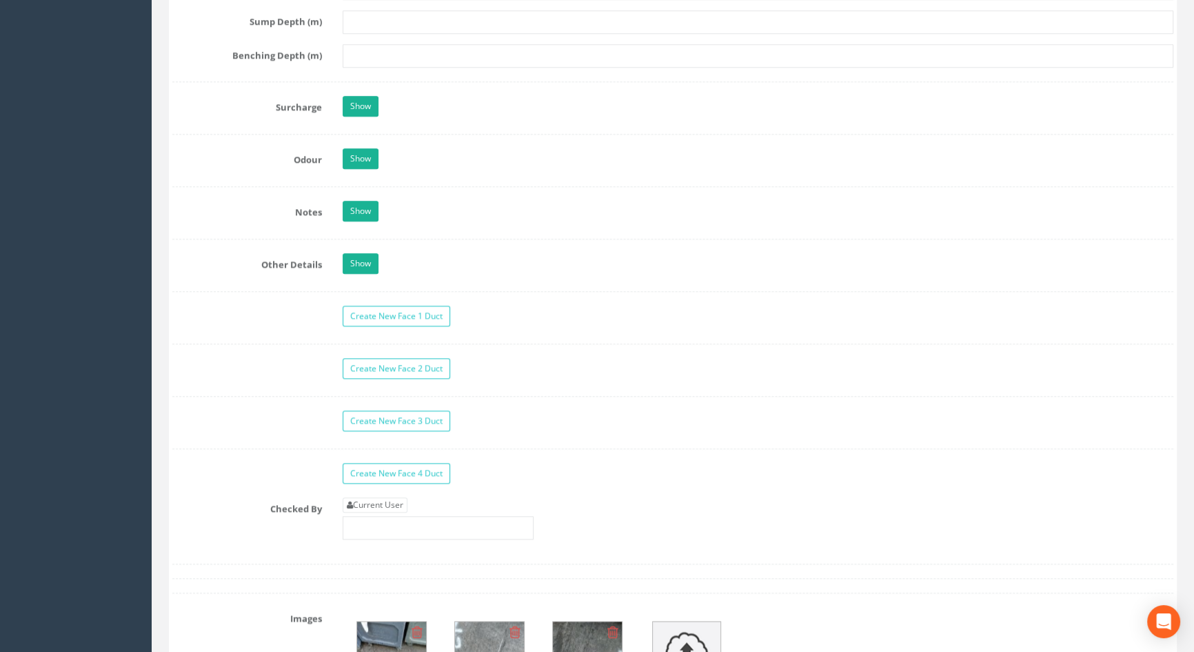
scroll to position [2131, 0]
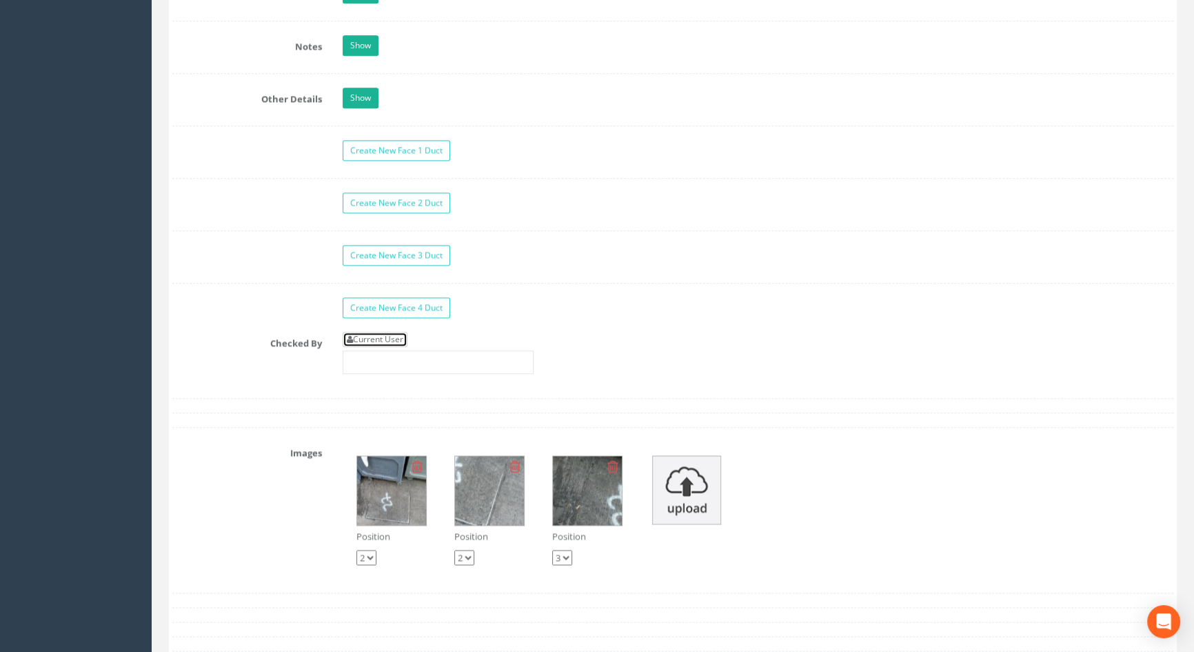
click at [392, 347] on link "Current User" at bounding box center [375, 339] width 65 height 15
type input "[PERSON_NAME]"
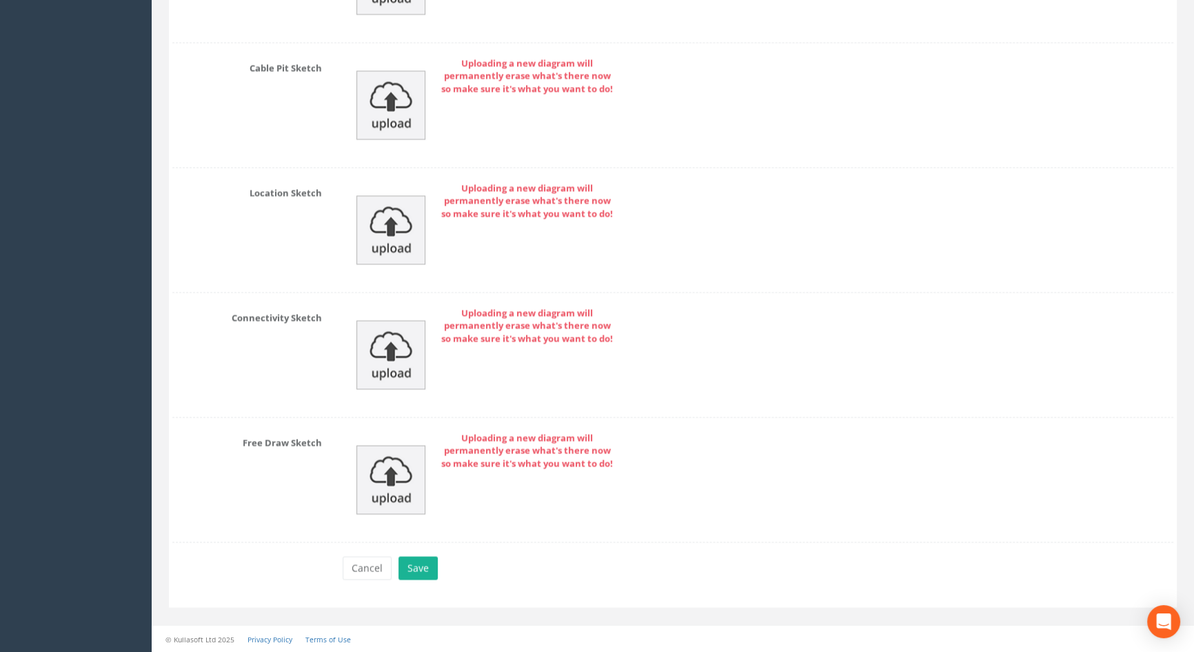
scroll to position [3009, 0]
click at [425, 567] on button "Save" at bounding box center [418, 567] width 39 height 23
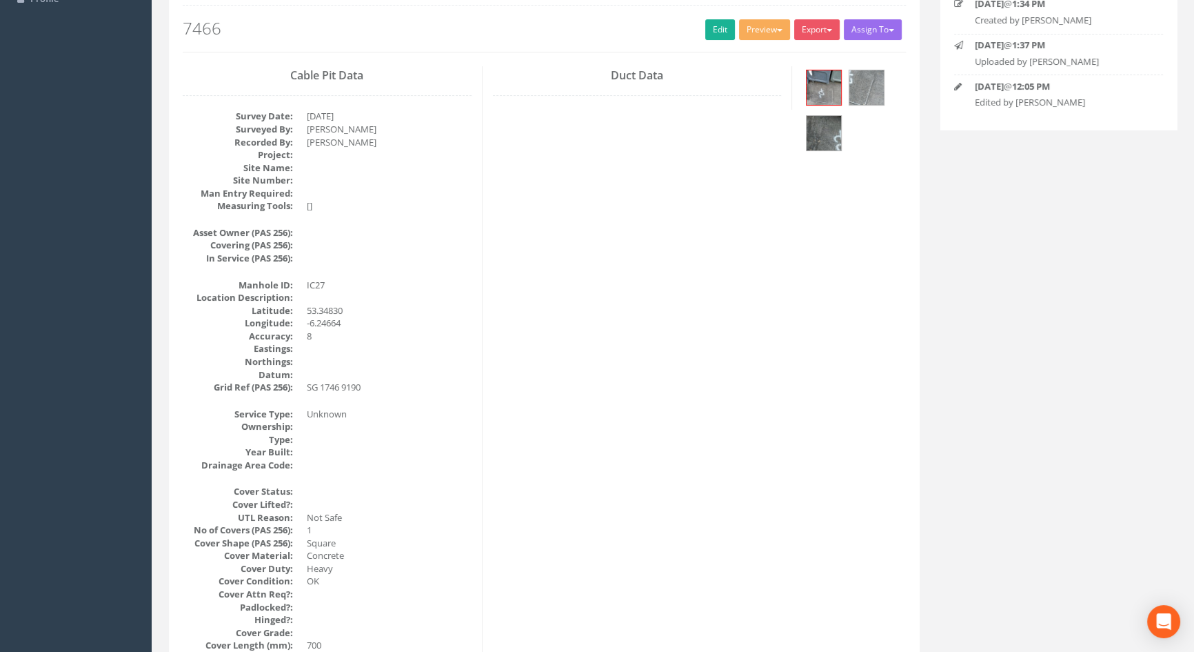
scroll to position [0, 0]
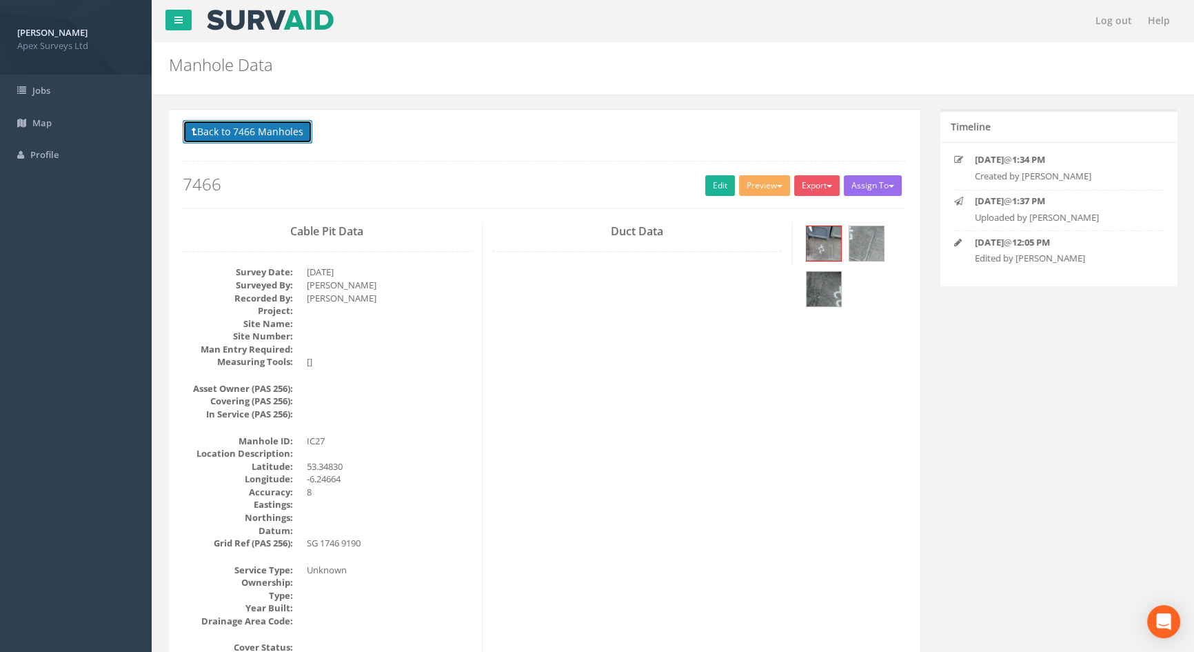
click at [232, 123] on button "Back to 7466 Manholes" at bounding box center [248, 131] width 130 height 23
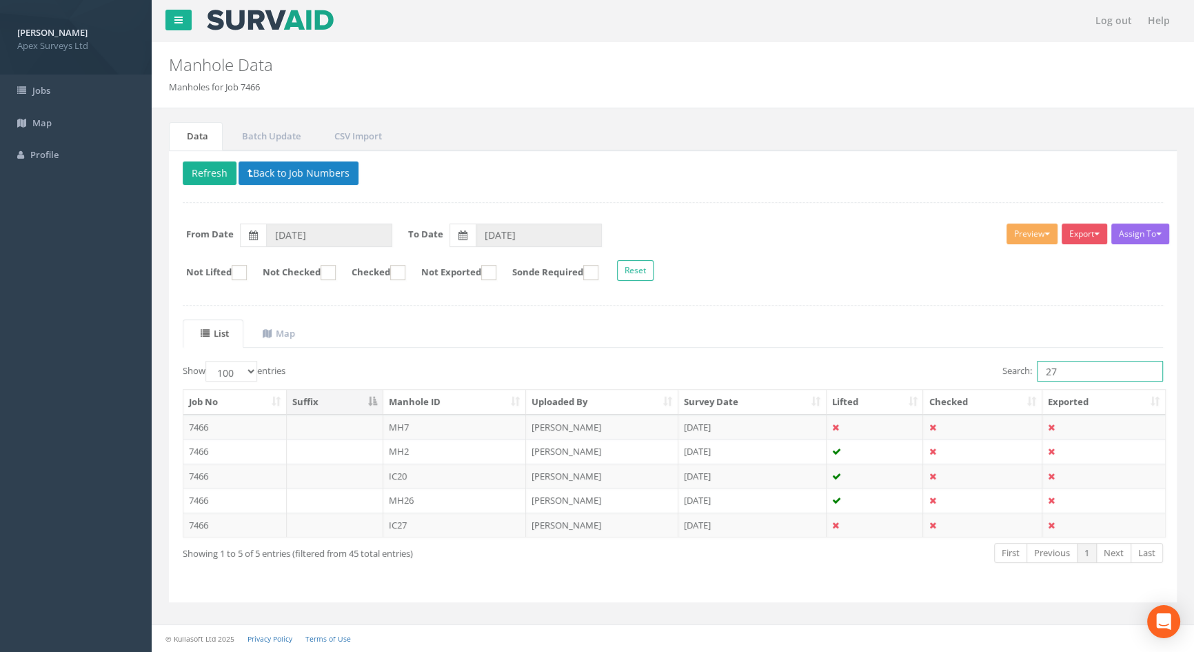
click at [1073, 363] on input "27" at bounding box center [1100, 371] width 126 height 21
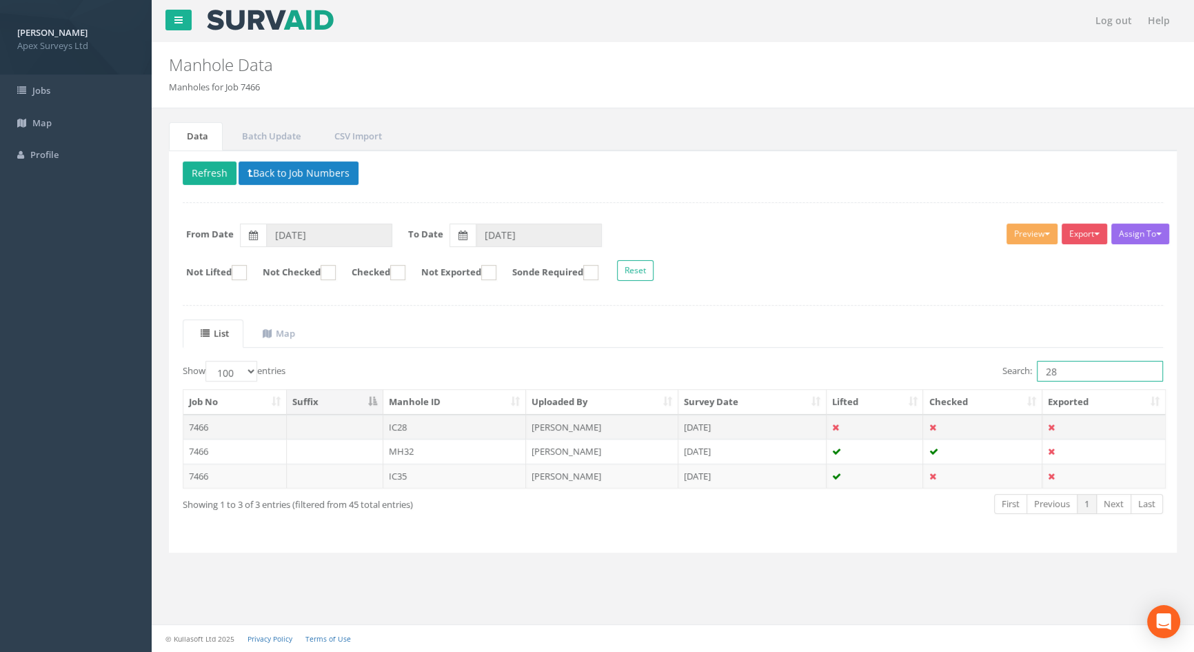
type input "28"
click at [412, 421] on td "IC28" at bounding box center [454, 426] width 143 height 25
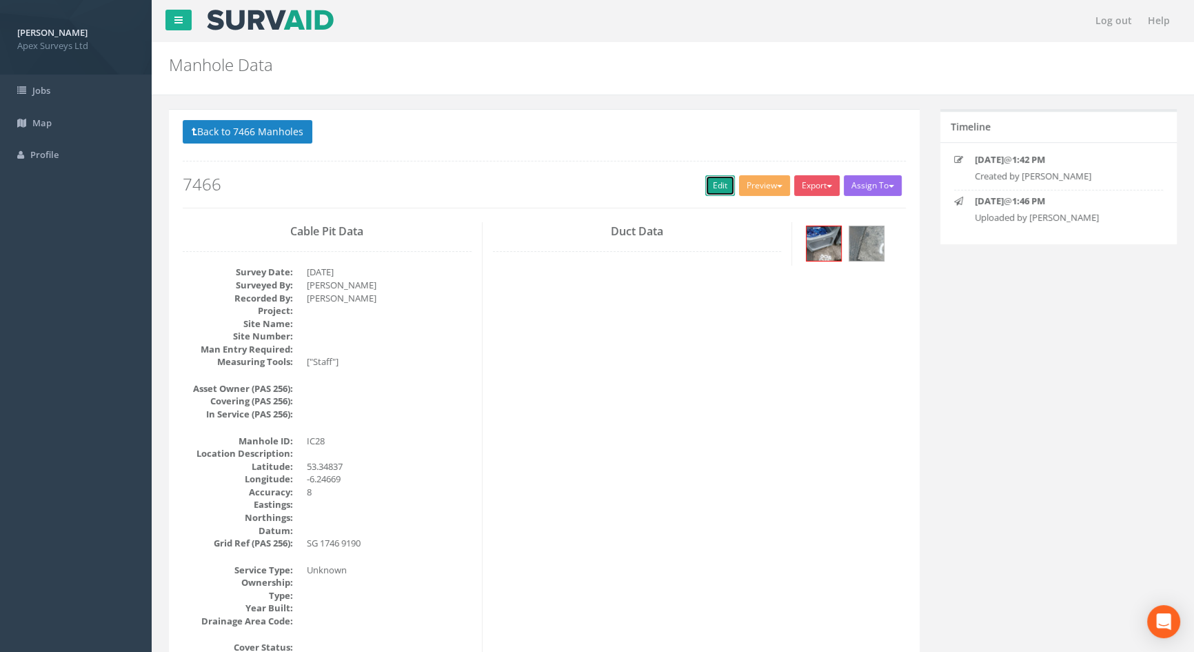
click at [714, 183] on link "Edit" at bounding box center [720, 185] width 30 height 21
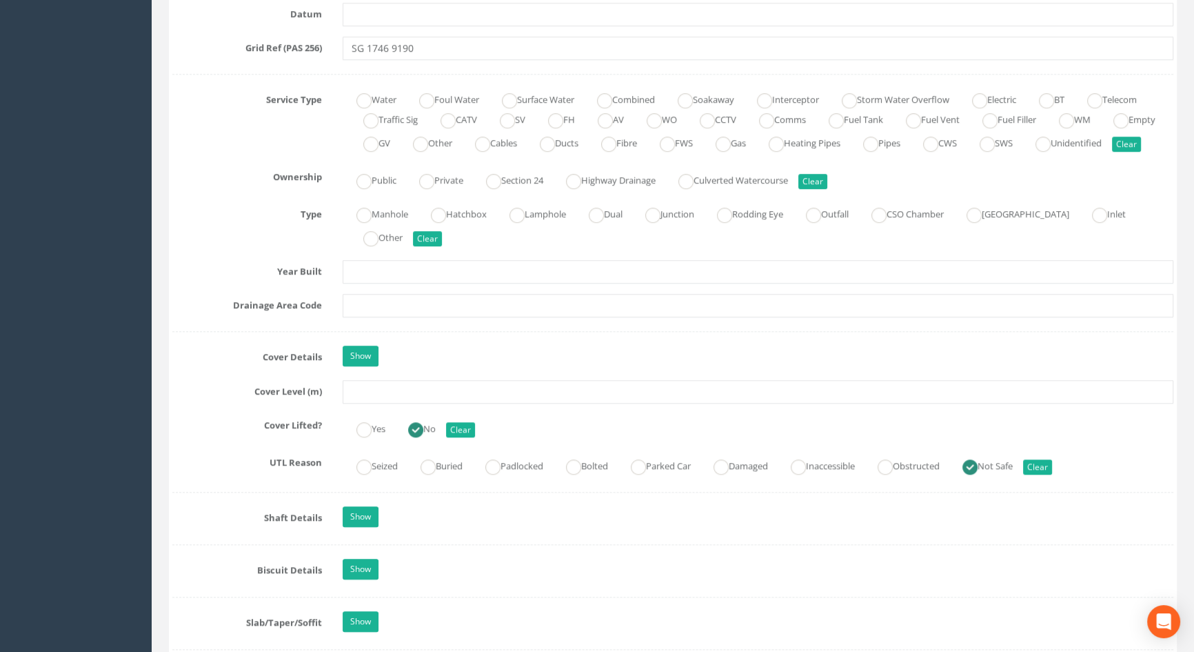
scroll to position [1128, 0]
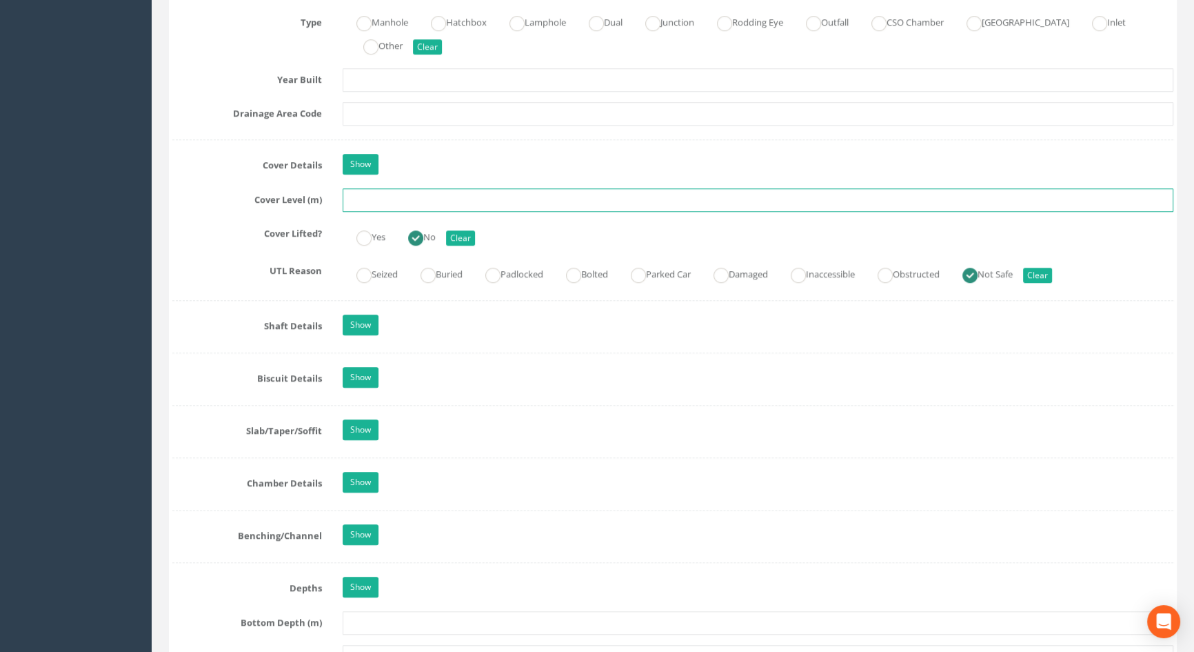
click at [363, 212] on input "text" at bounding box center [758, 199] width 831 height 23
type input "3.66"
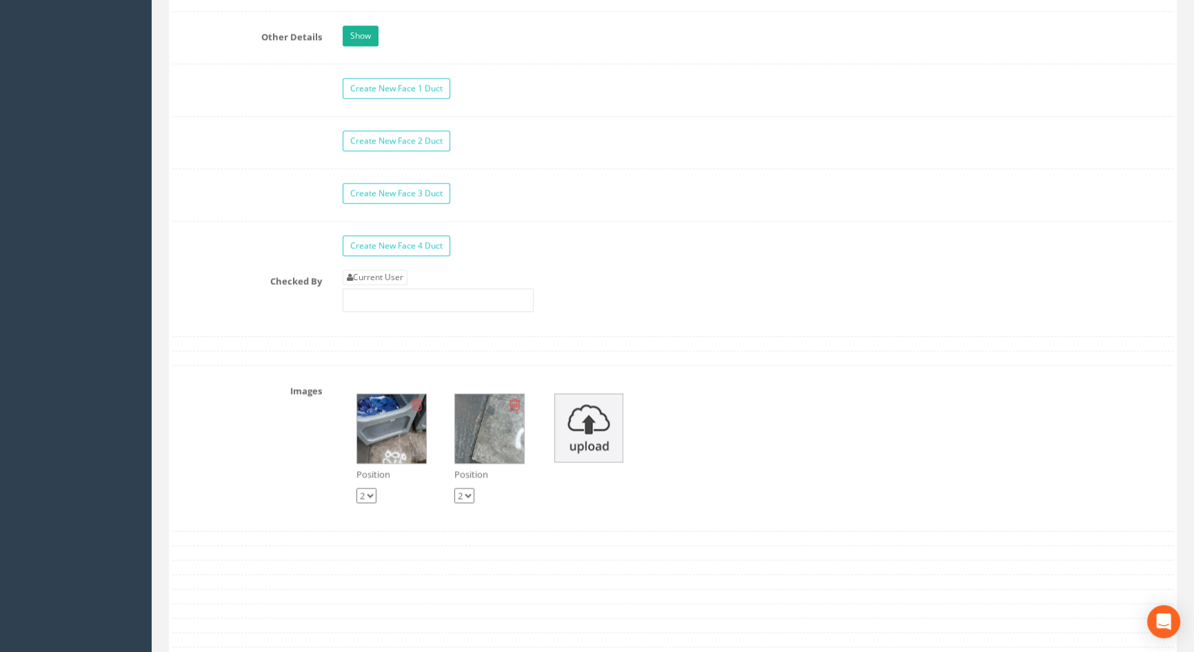
scroll to position [2193, 0]
click at [377, 284] on link "Current User" at bounding box center [375, 276] width 65 height 15
type input "[PERSON_NAME]"
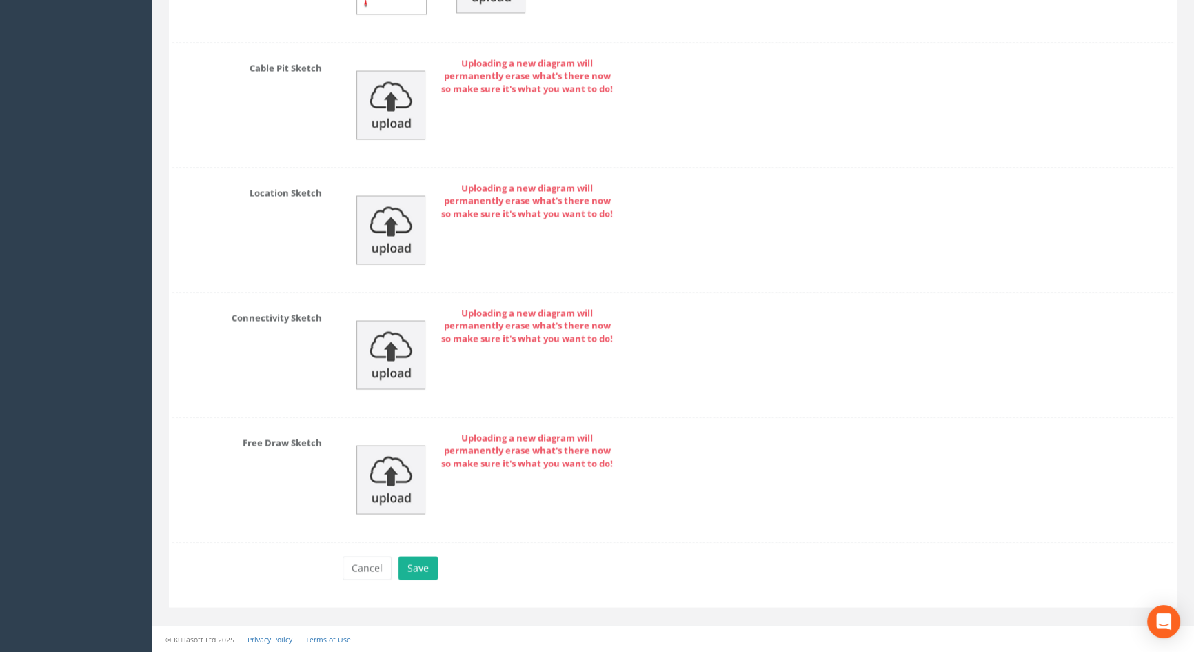
scroll to position [3010, 0]
click at [421, 563] on button "Save" at bounding box center [418, 567] width 39 height 23
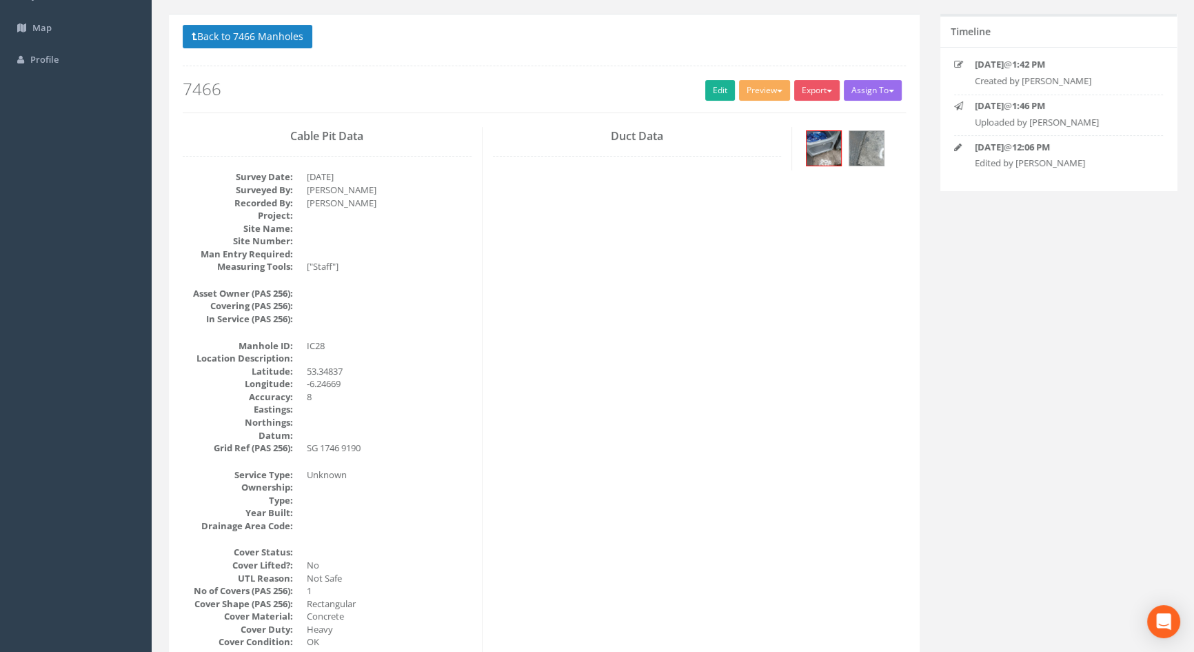
scroll to position [0, 0]
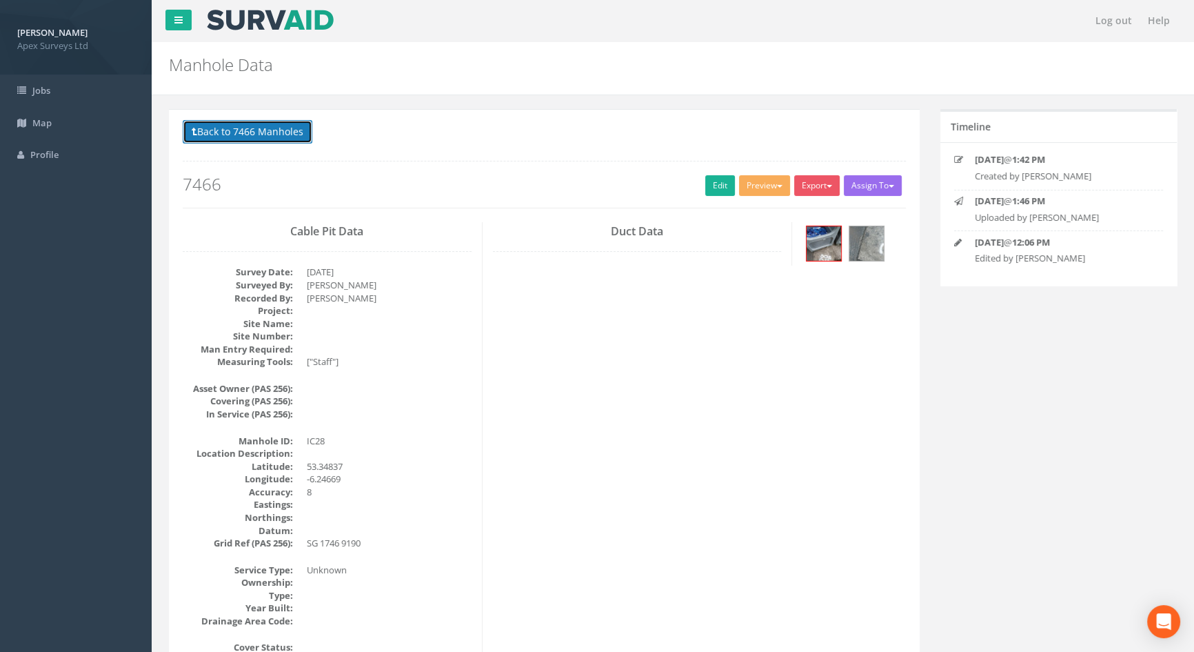
click at [270, 134] on button "Back to 7466 Manholes" at bounding box center [248, 131] width 130 height 23
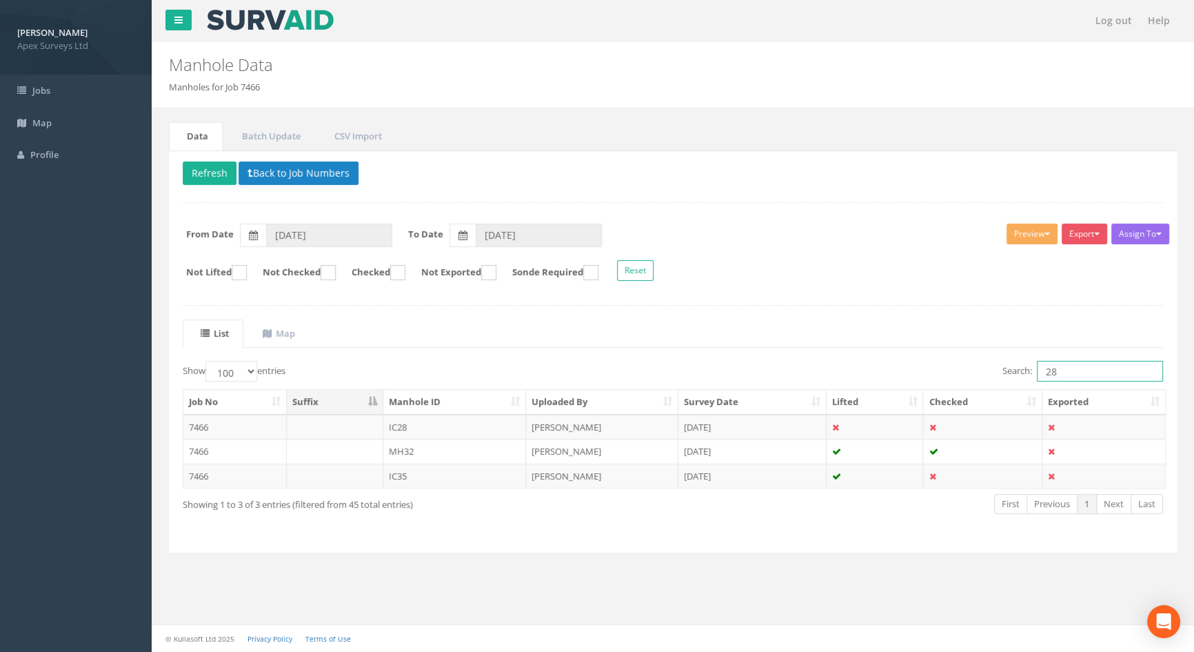
drag, startPoint x: 965, startPoint y: 364, endPoint x: 936, endPoint y: 367, distance: 28.4
click at [923, 365] on div "Search: 28" at bounding box center [923, 373] width 480 height 24
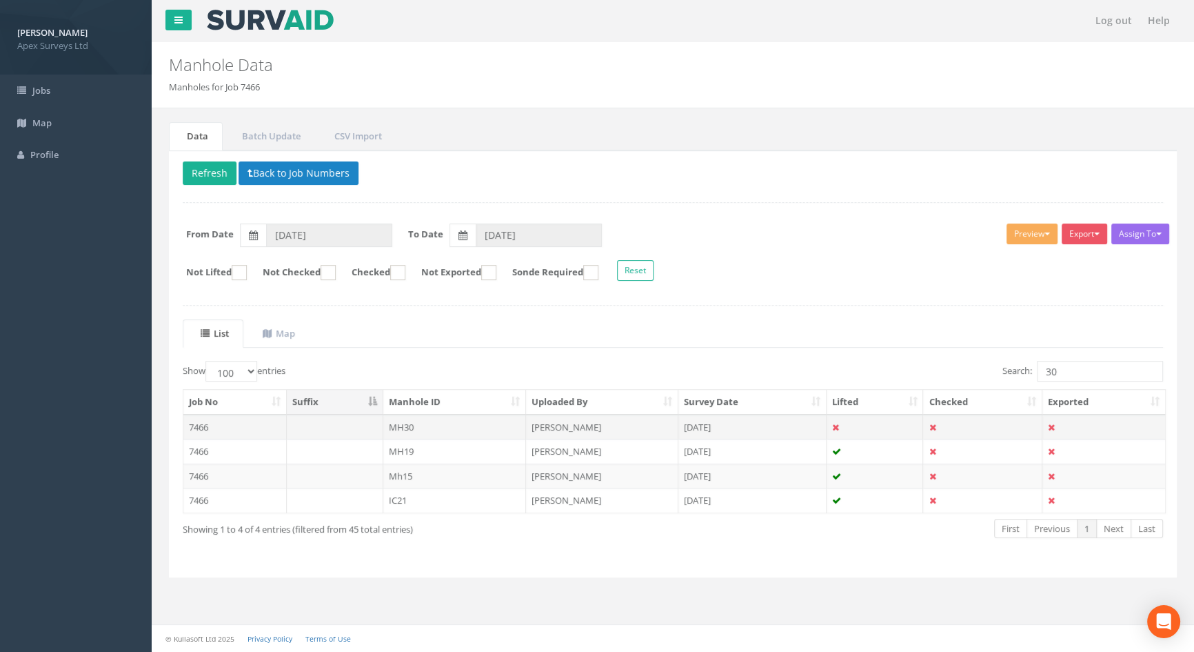
click at [393, 427] on td "MH30" at bounding box center [454, 426] width 143 height 25
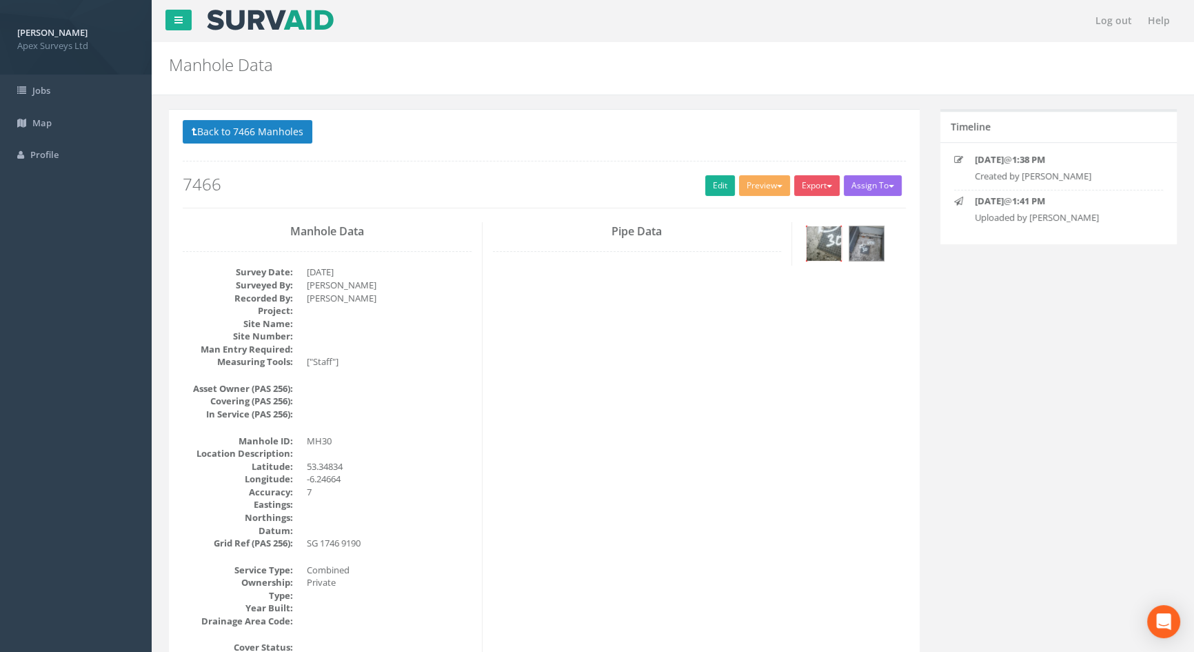
click at [821, 236] on img at bounding box center [824, 243] width 34 height 34
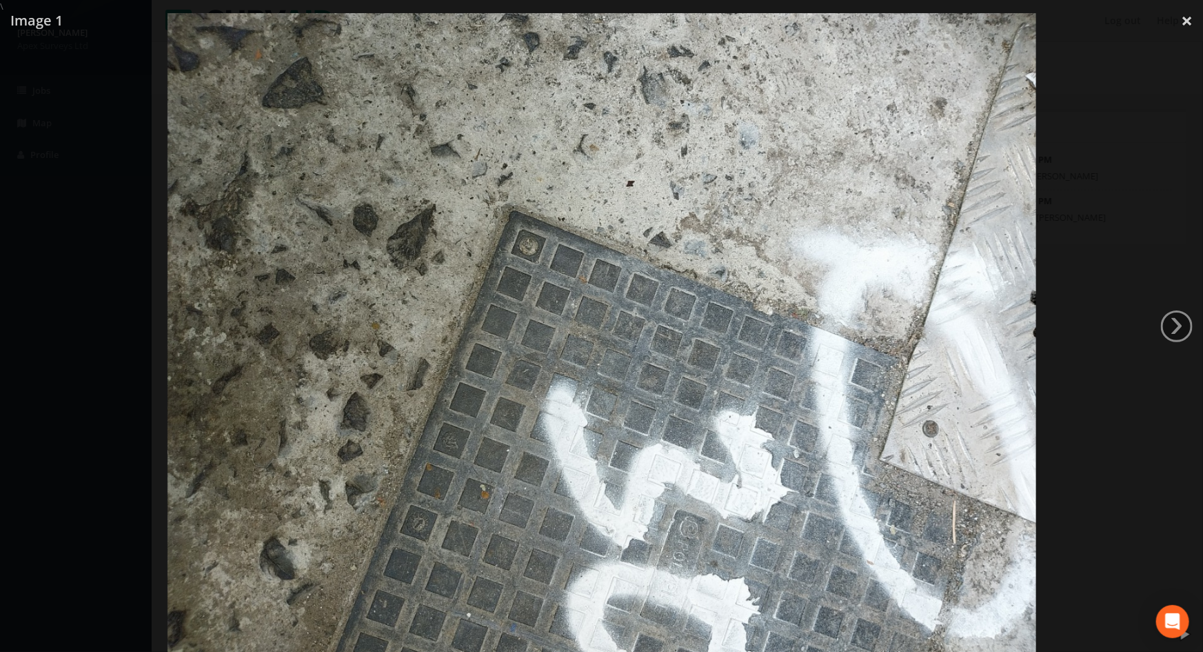
click at [46, 183] on div at bounding box center [601, 339] width 1203 height 652
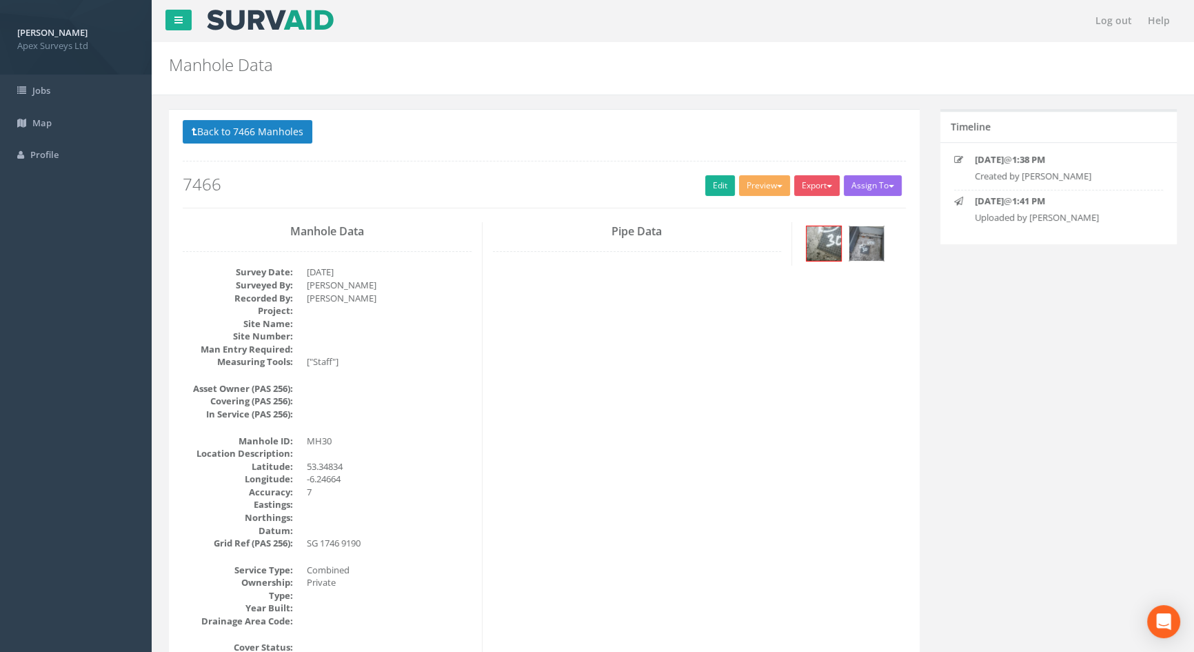
click at [875, 234] on img at bounding box center [866, 243] width 34 height 34
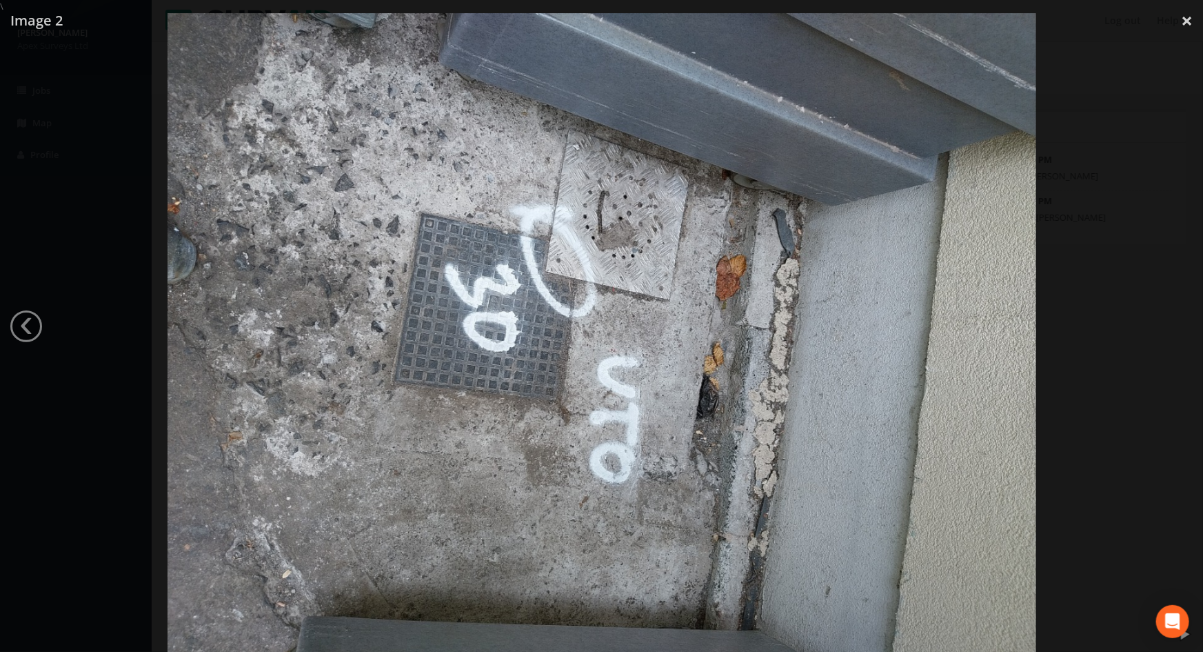
click at [49, 444] on div at bounding box center [601, 339] width 1203 height 652
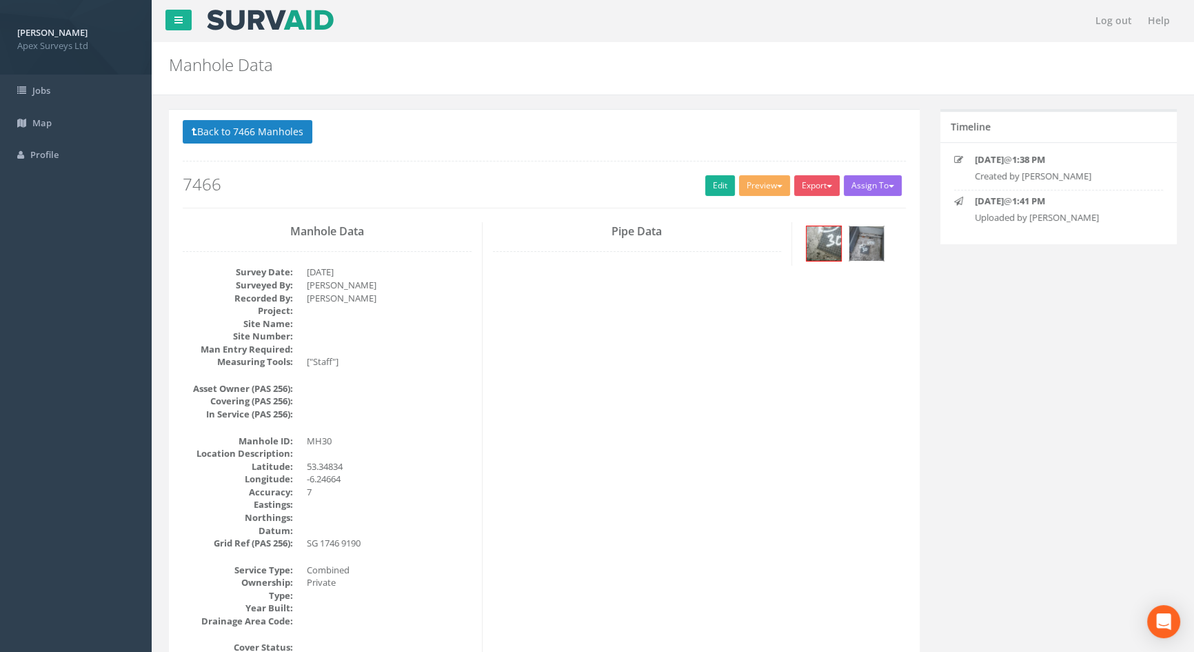
click at [870, 236] on img at bounding box center [866, 243] width 34 height 34
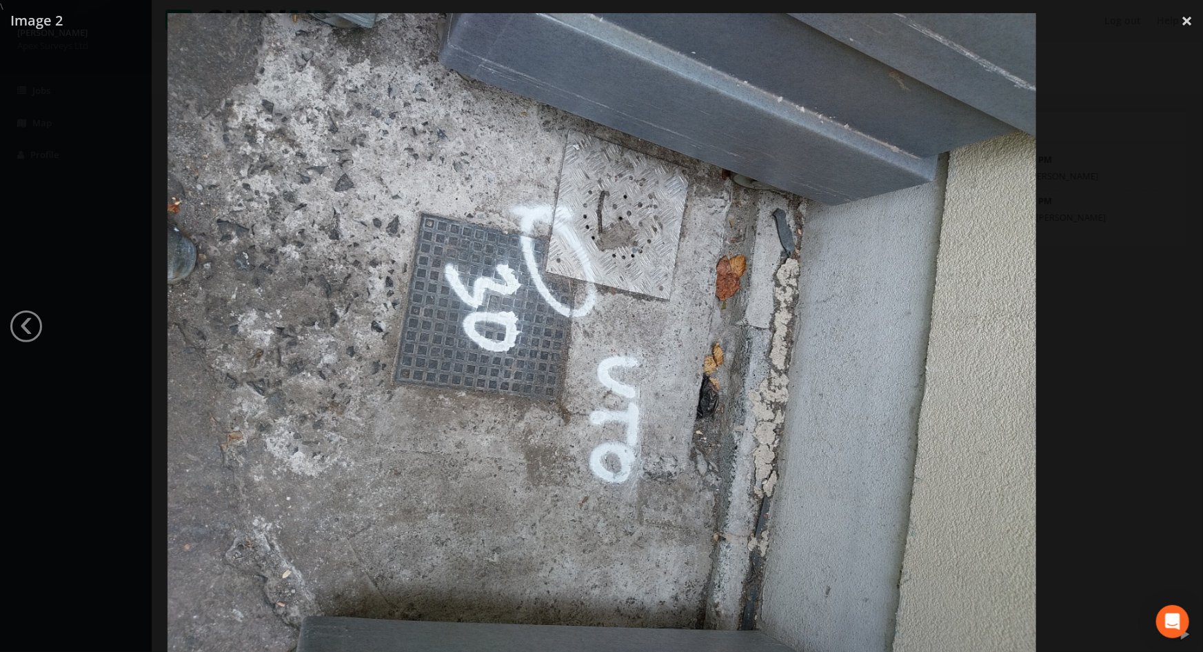
click at [69, 453] on div at bounding box center [601, 339] width 1203 height 652
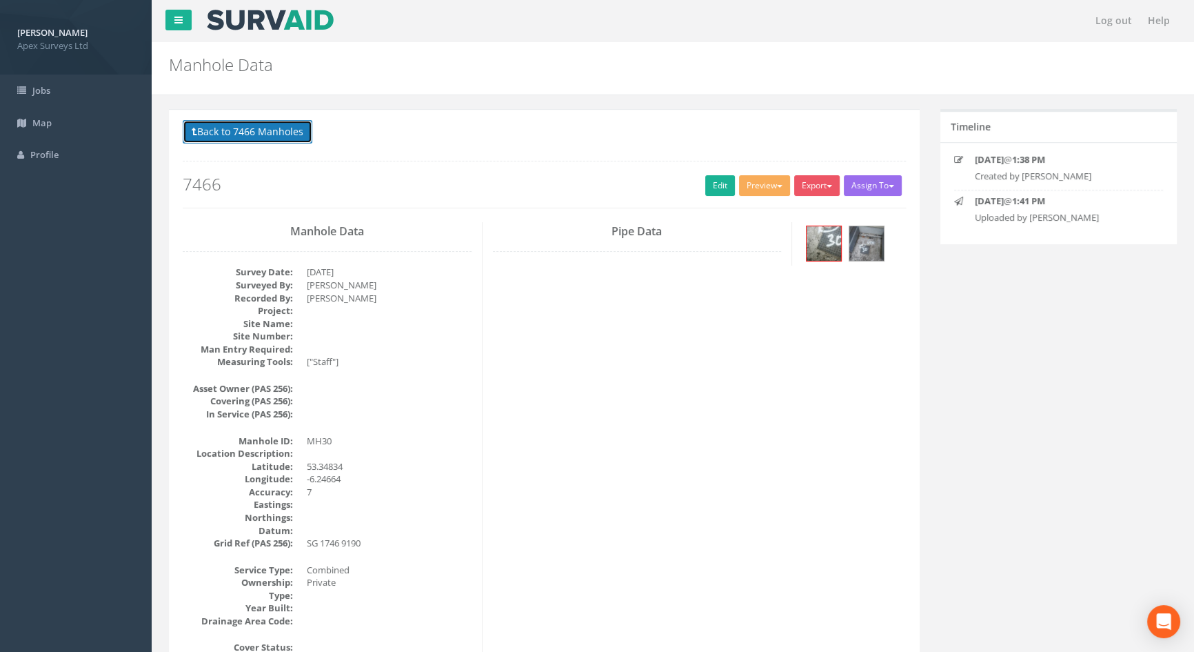
click at [234, 133] on button "Back to 7466 Manholes" at bounding box center [248, 131] width 130 height 23
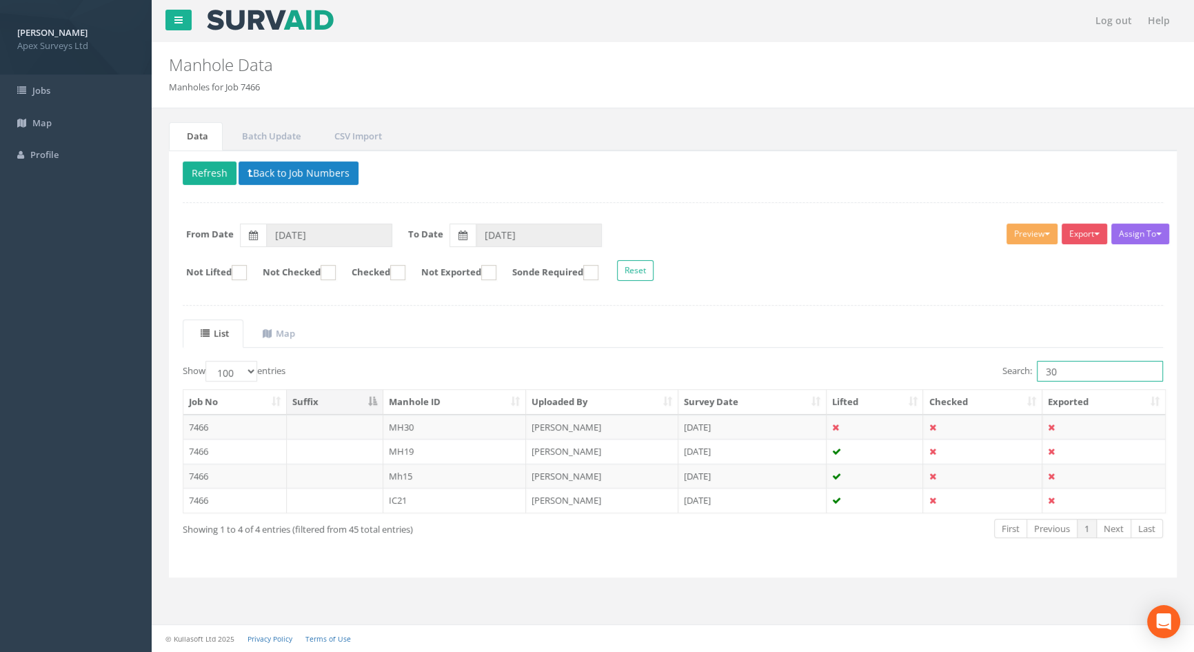
drag, startPoint x: 1083, startPoint y: 369, endPoint x: 1000, endPoint y: 358, distance: 83.5
click at [1000, 358] on div "List Map Show 10 25 50 100 entries Search: 30 Job No Suffix Manhole ID Uploaded…" at bounding box center [673, 441] width 980 height 244
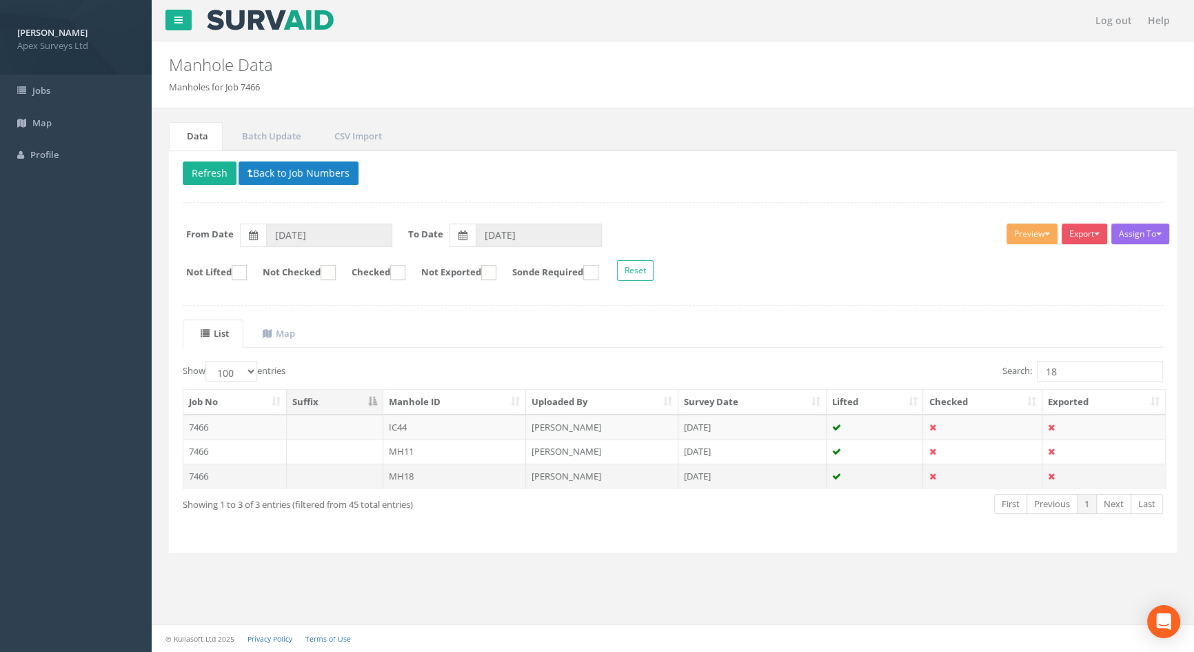
click at [430, 472] on td "MH18" at bounding box center [454, 475] width 143 height 25
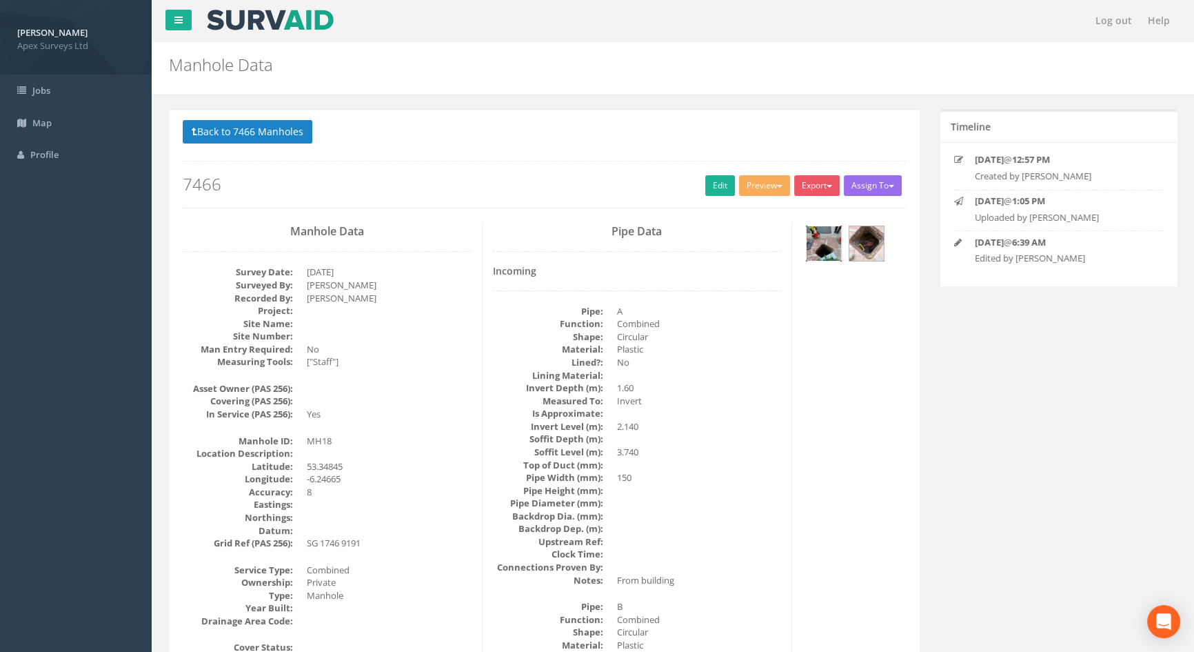
click at [825, 236] on img at bounding box center [824, 243] width 34 height 34
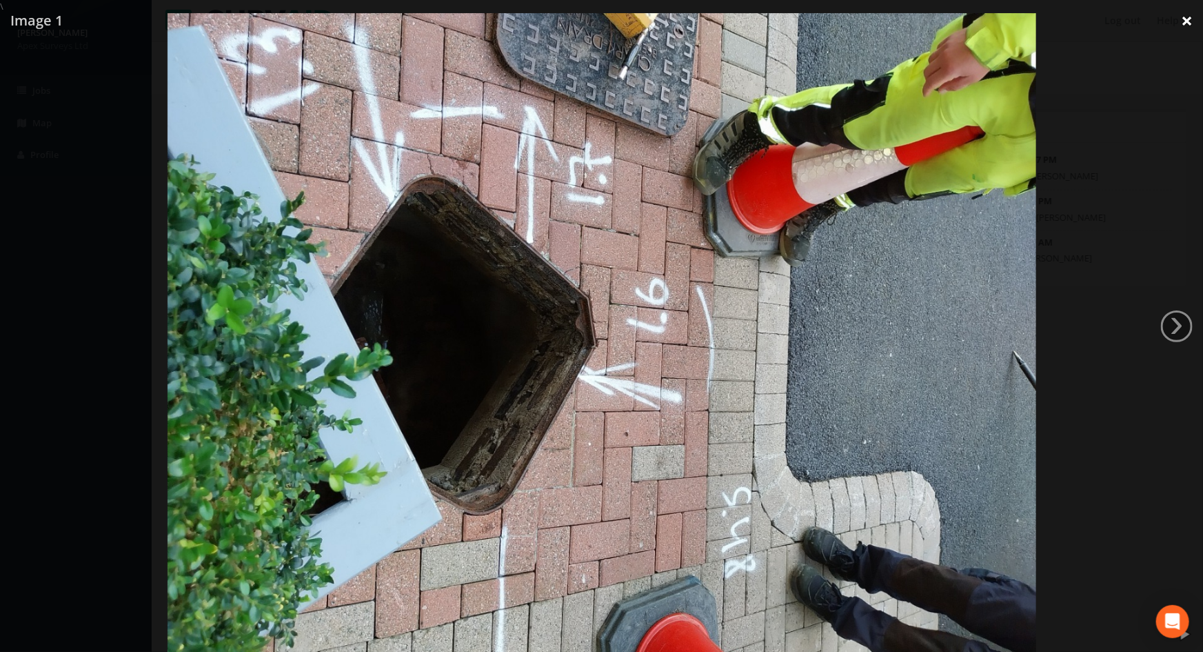
click at [1188, 21] on link "×" at bounding box center [1187, 20] width 32 height 41
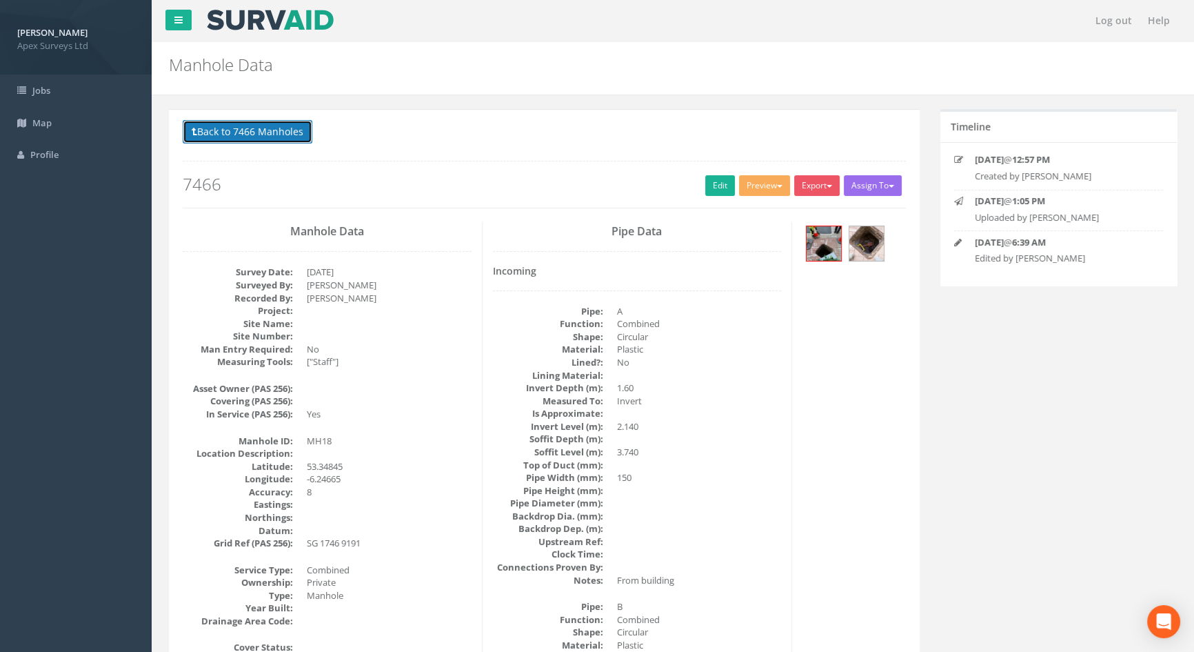
click at [257, 130] on button "Back to 7466 Manholes" at bounding box center [248, 131] width 130 height 23
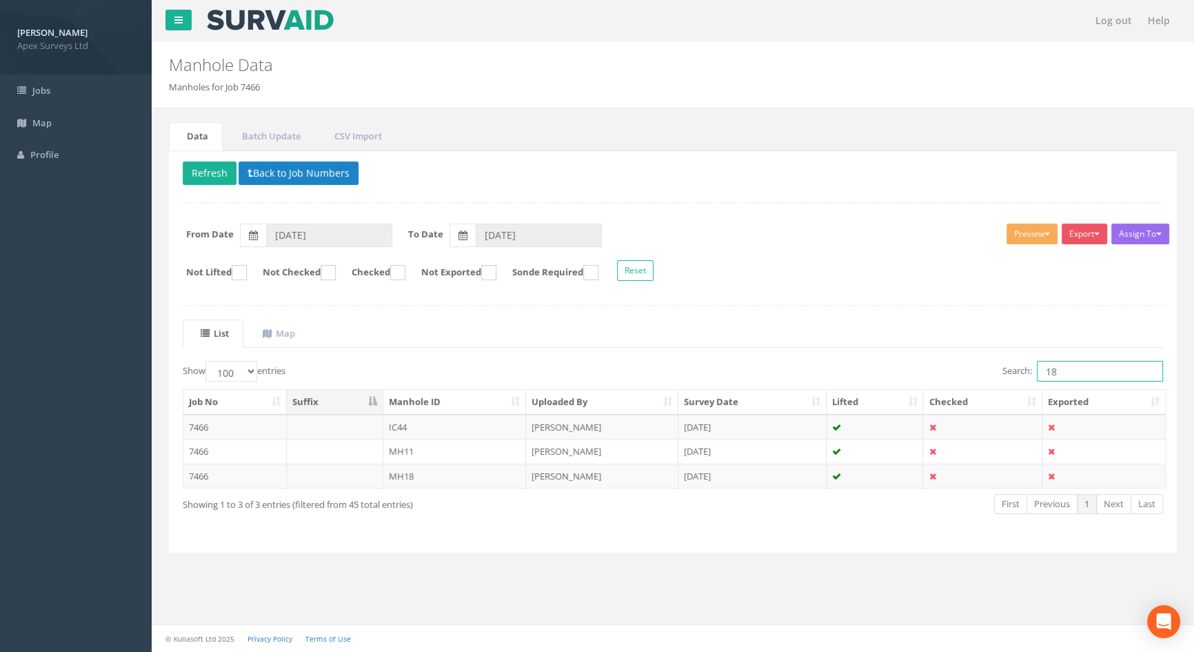
drag, startPoint x: 1077, startPoint y: 373, endPoint x: 929, endPoint y: 360, distance: 148.8
click at [930, 361] on div "Search: 18" at bounding box center [923, 373] width 480 height 24
click at [416, 425] on td "IC28" at bounding box center [454, 426] width 143 height 25
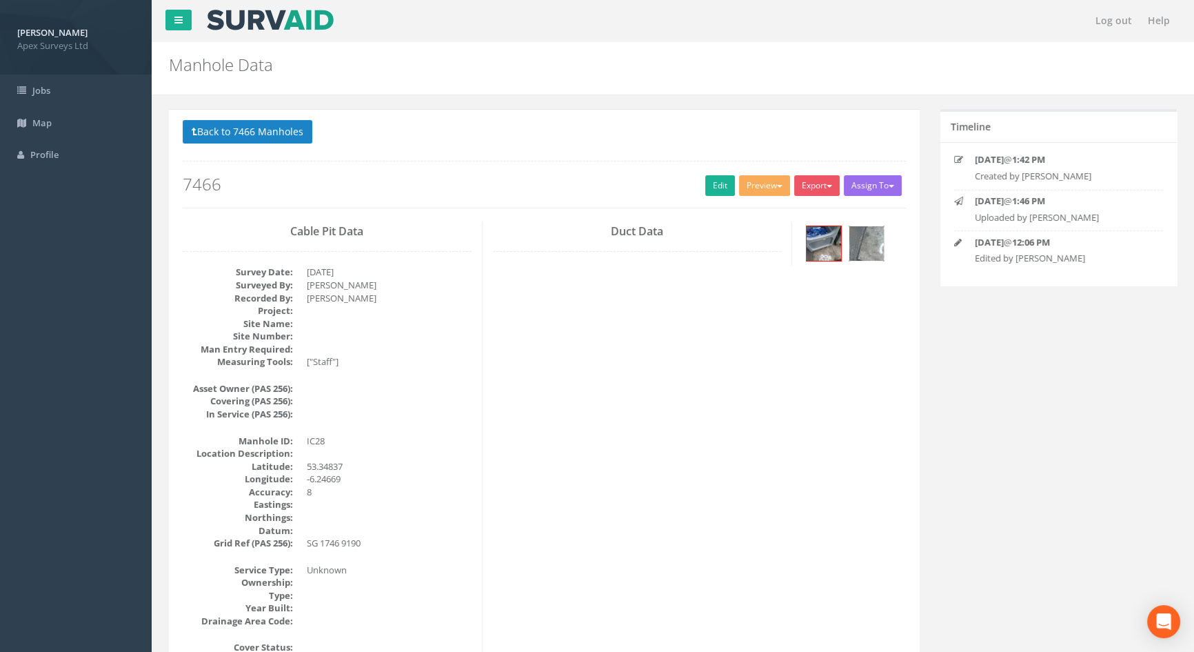
click at [866, 234] on img at bounding box center [866, 243] width 34 height 34
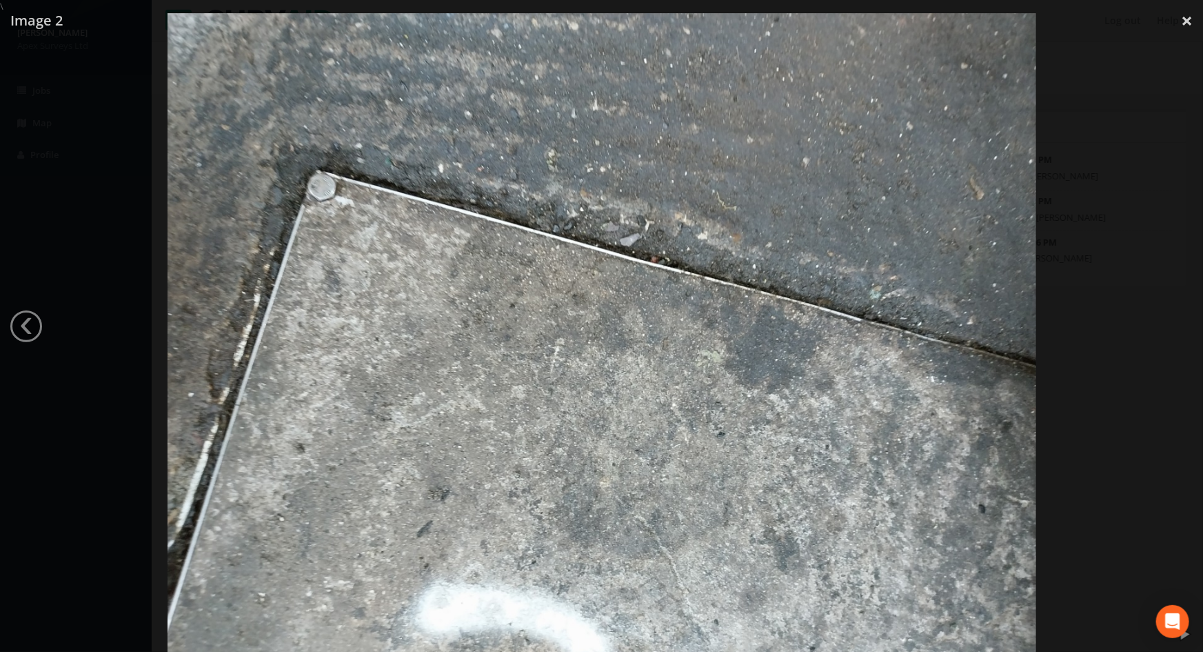
click at [930, 225] on img at bounding box center [602, 339] width 869 height 652
click at [1142, 131] on div at bounding box center [601, 339] width 1203 height 652
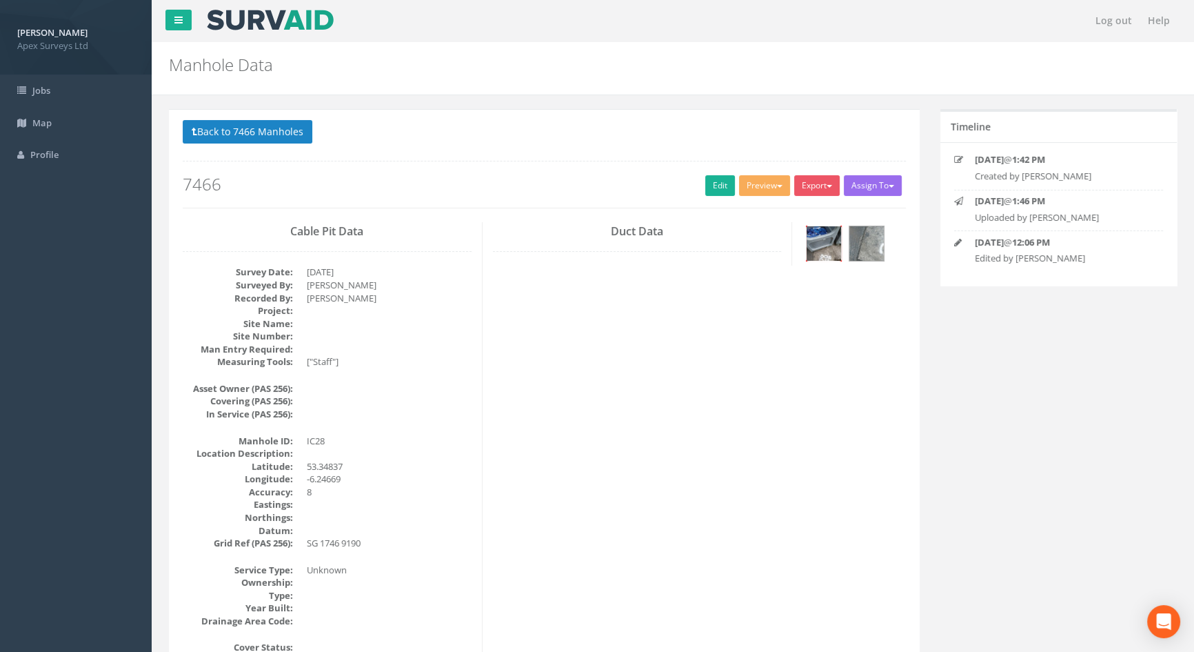
click at [835, 243] on img at bounding box center [824, 243] width 34 height 34
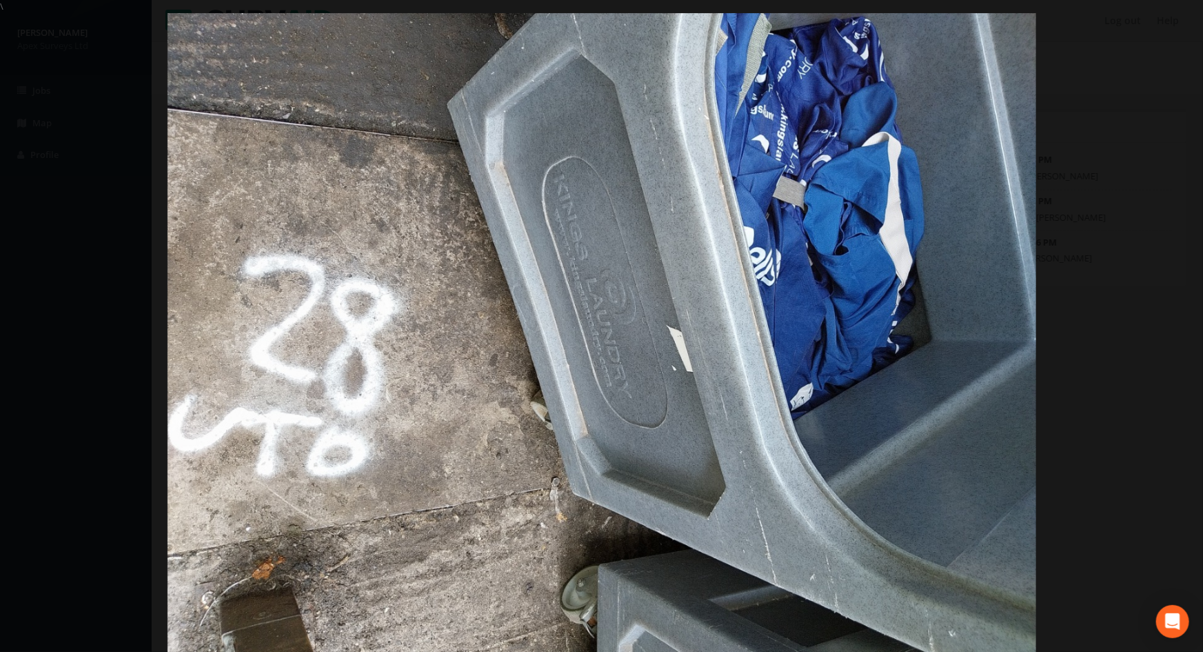
click at [110, 222] on div at bounding box center [601, 339] width 1203 height 652
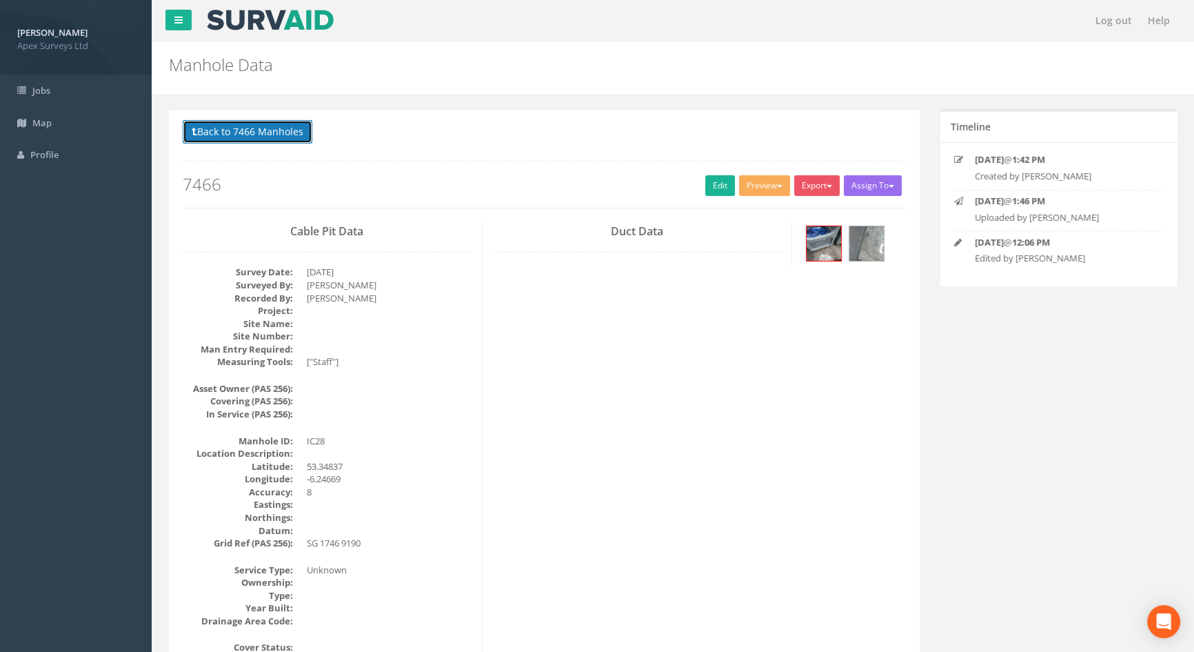
click at [279, 131] on button "Back to 7466 Manholes" at bounding box center [248, 131] width 130 height 23
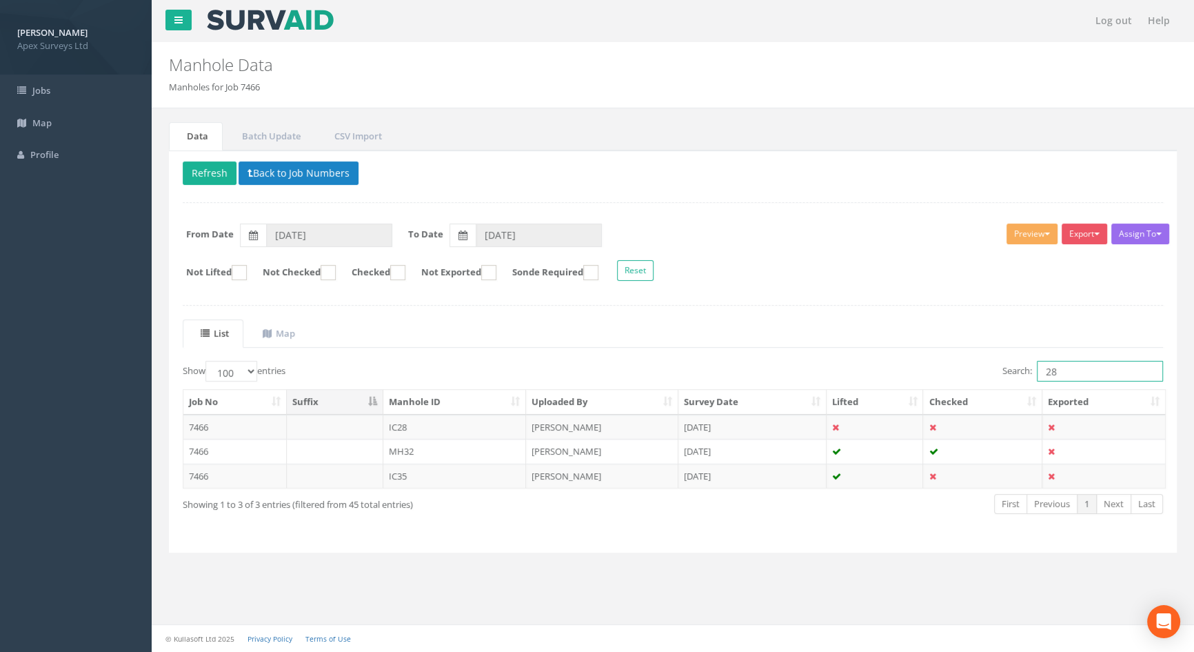
drag, startPoint x: 1074, startPoint y: 370, endPoint x: 807, endPoint y: 338, distance: 268.8
click at [799, 335] on div "List Map Show 10 25 50 100 entries Search: 28 Job No Suffix Manhole ID Uploaded…" at bounding box center [673, 428] width 980 height 219
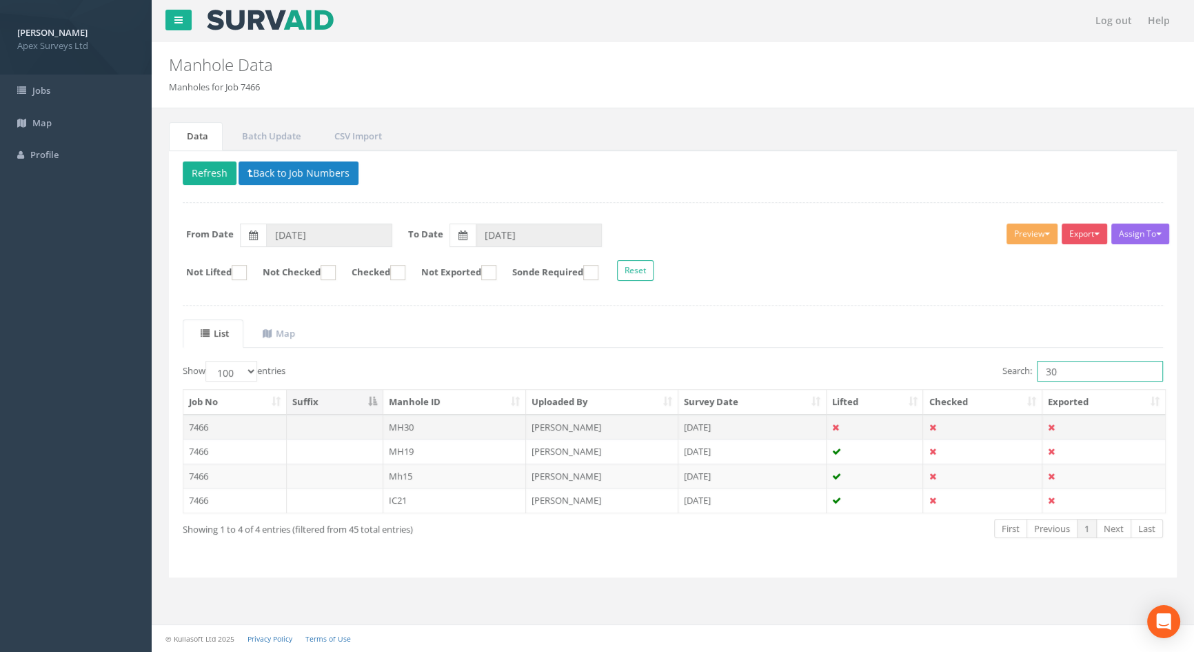
type input "30"
click at [392, 421] on td "MH30" at bounding box center [454, 426] width 143 height 25
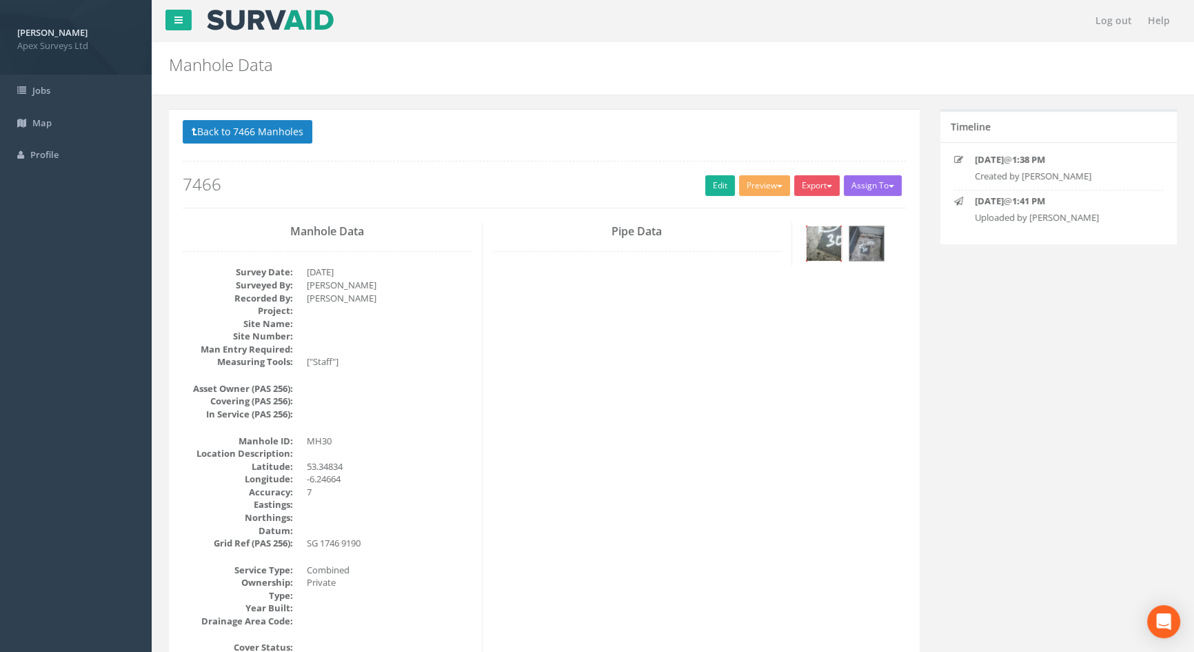
click at [821, 234] on img at bounding box center [824, 243] width 34 height 34
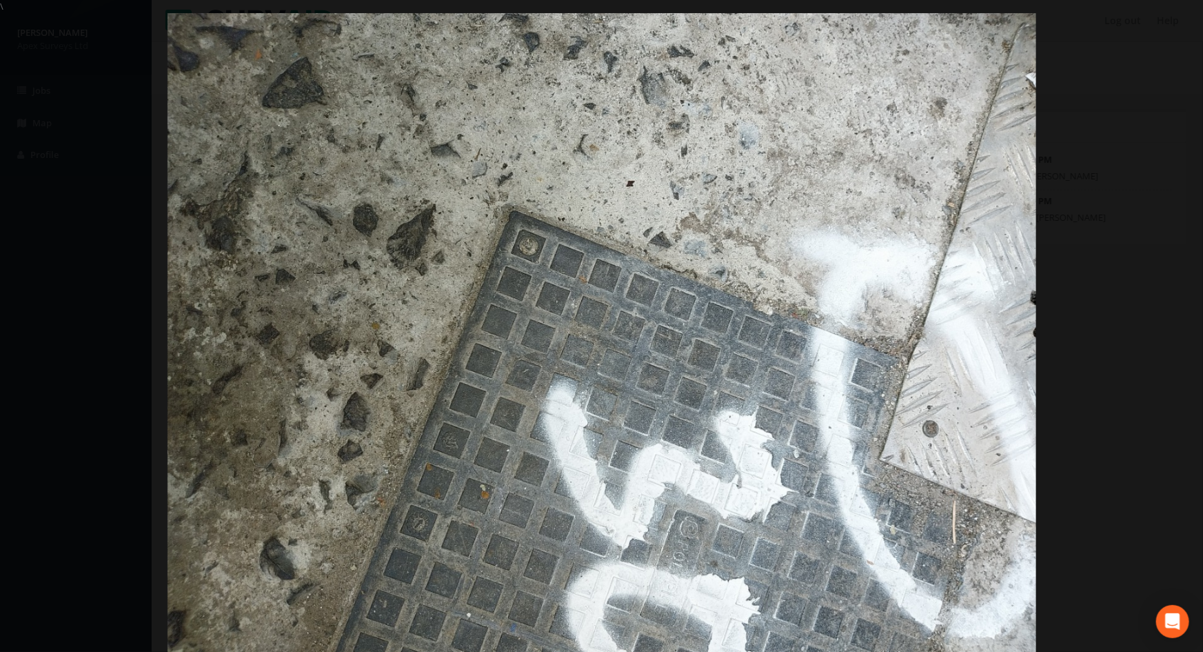
click at [381, 223] on img at bounding box center [602, 339] width 869 height 652
click at [103, 200] on div at bounding box center [601, 339] width 1203 height 652
